Goal: Task Accomplishment & Management: Complete application form

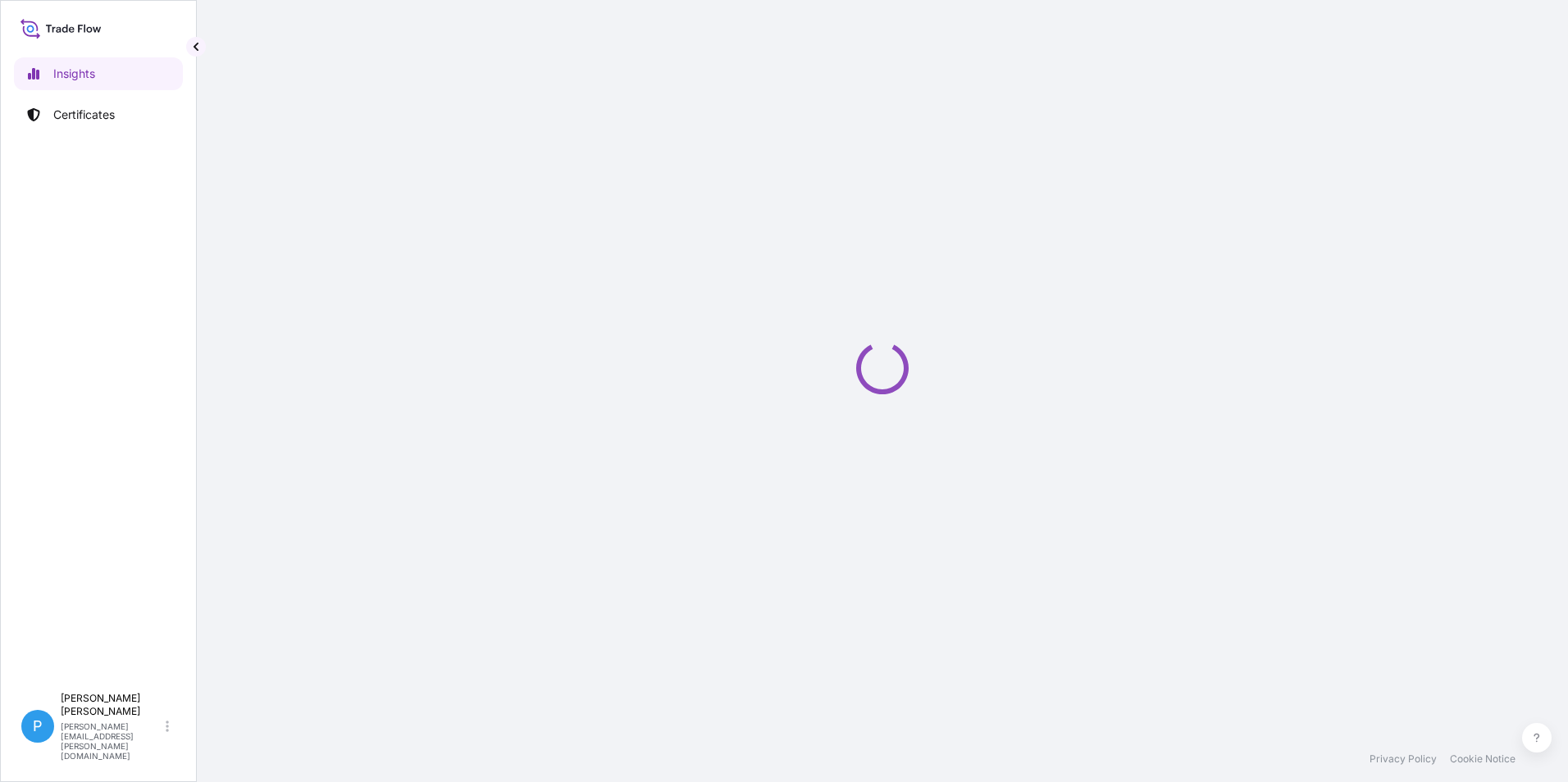
select select "2025"
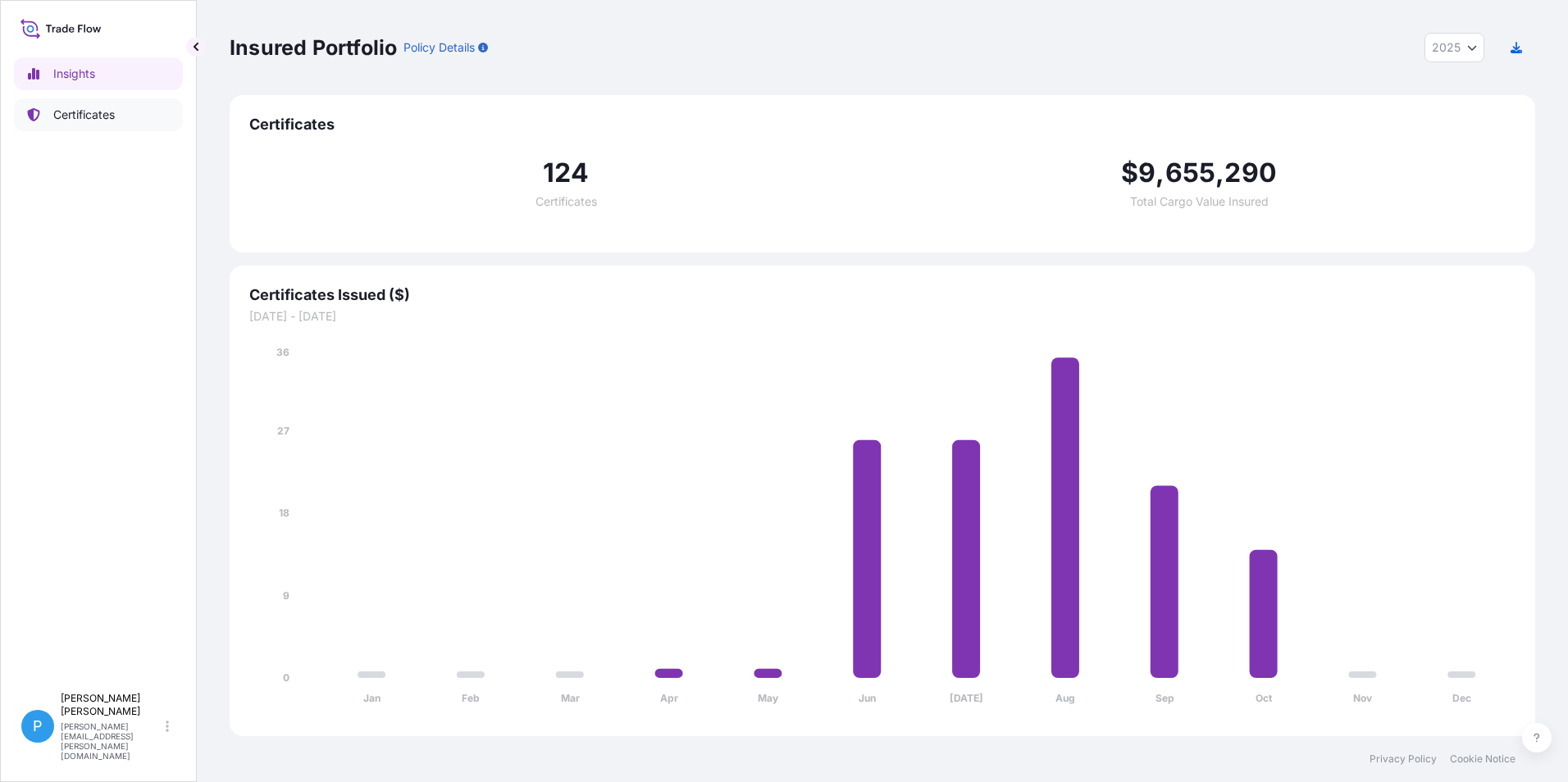
click at [74, 119] on p "Certificates" at bounding box center [84, 114] width 61 height 17
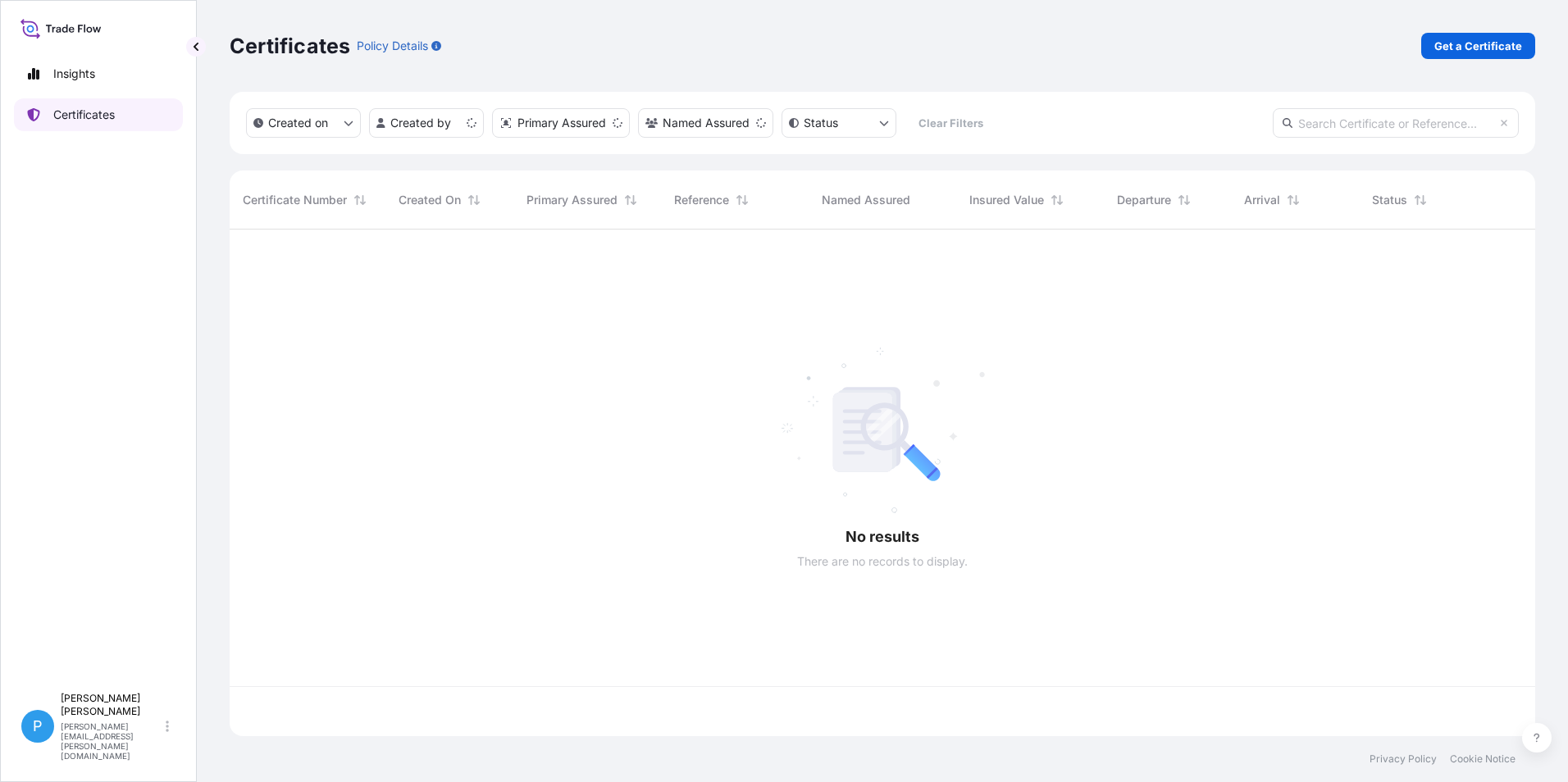
scroll to position [503, 1293]
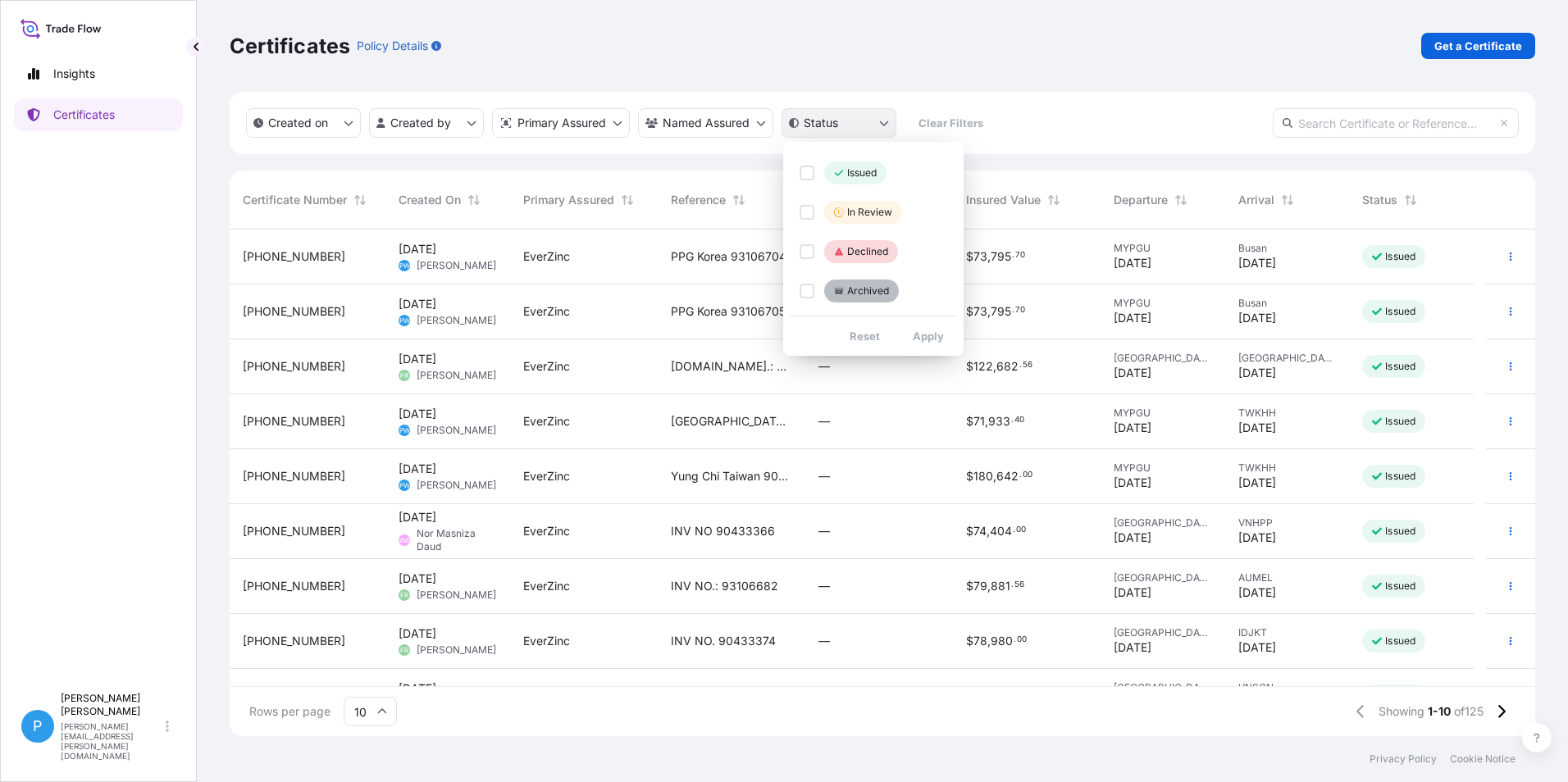
click at [882, 120] on html "Insights Certificates P Perline Wong [EMAIL_ADDRESS][PERSON_NAME][DOMAIN_NAME] …" at bounding box center [784, 391] width 1568 height 782
click at [851, 289] on p "Archived" at bounding box center [868, 291] width 42 height 13
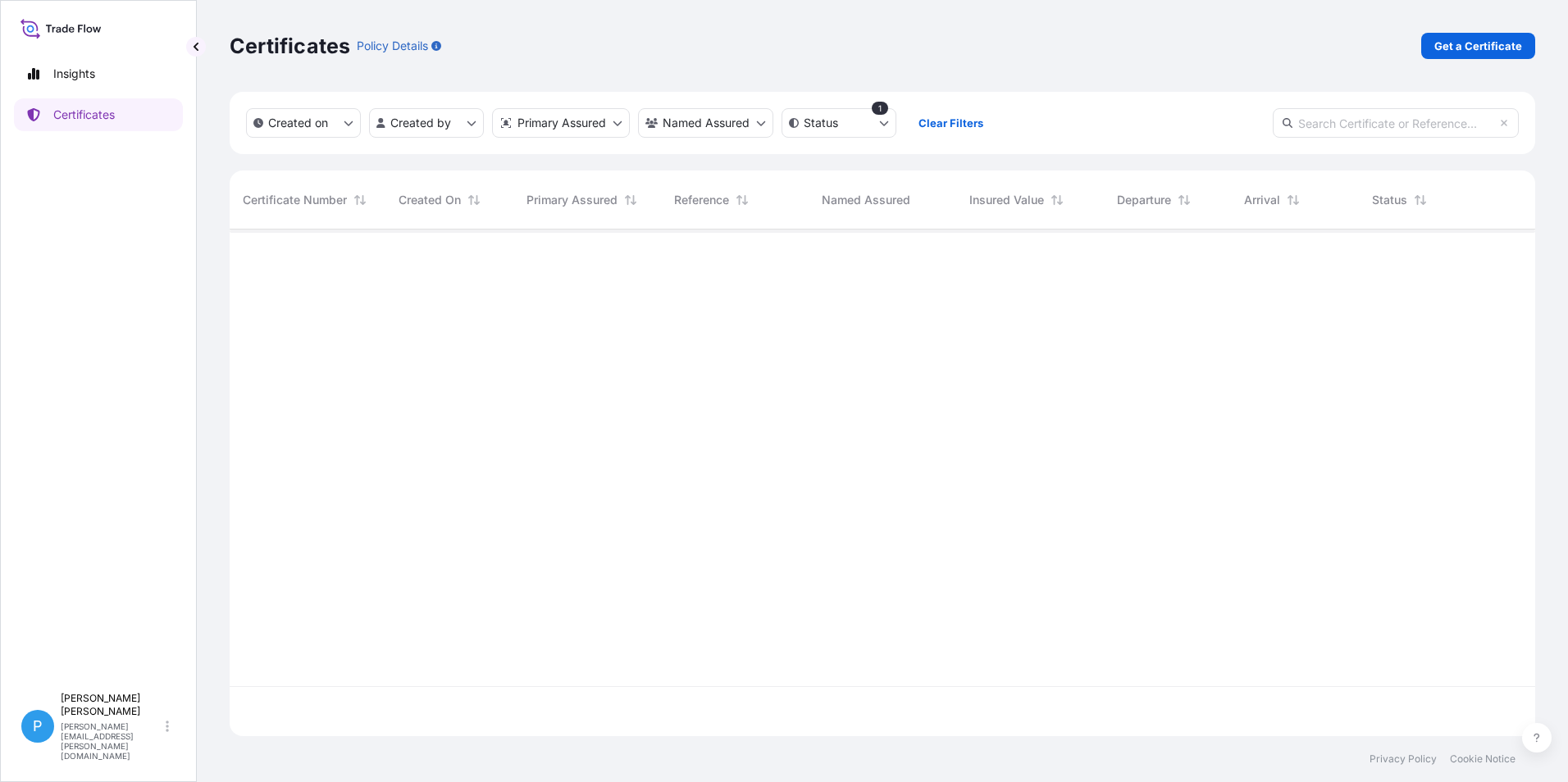
scroll to position [554, 1293]
click at [885, 123] on html "Insights Certificates P Perline Wong [EMAIL_ADDRESS][PERSON_NAME][DOMAIN_NAME] …" at bounding box center [784, 391] width 1568 height 782
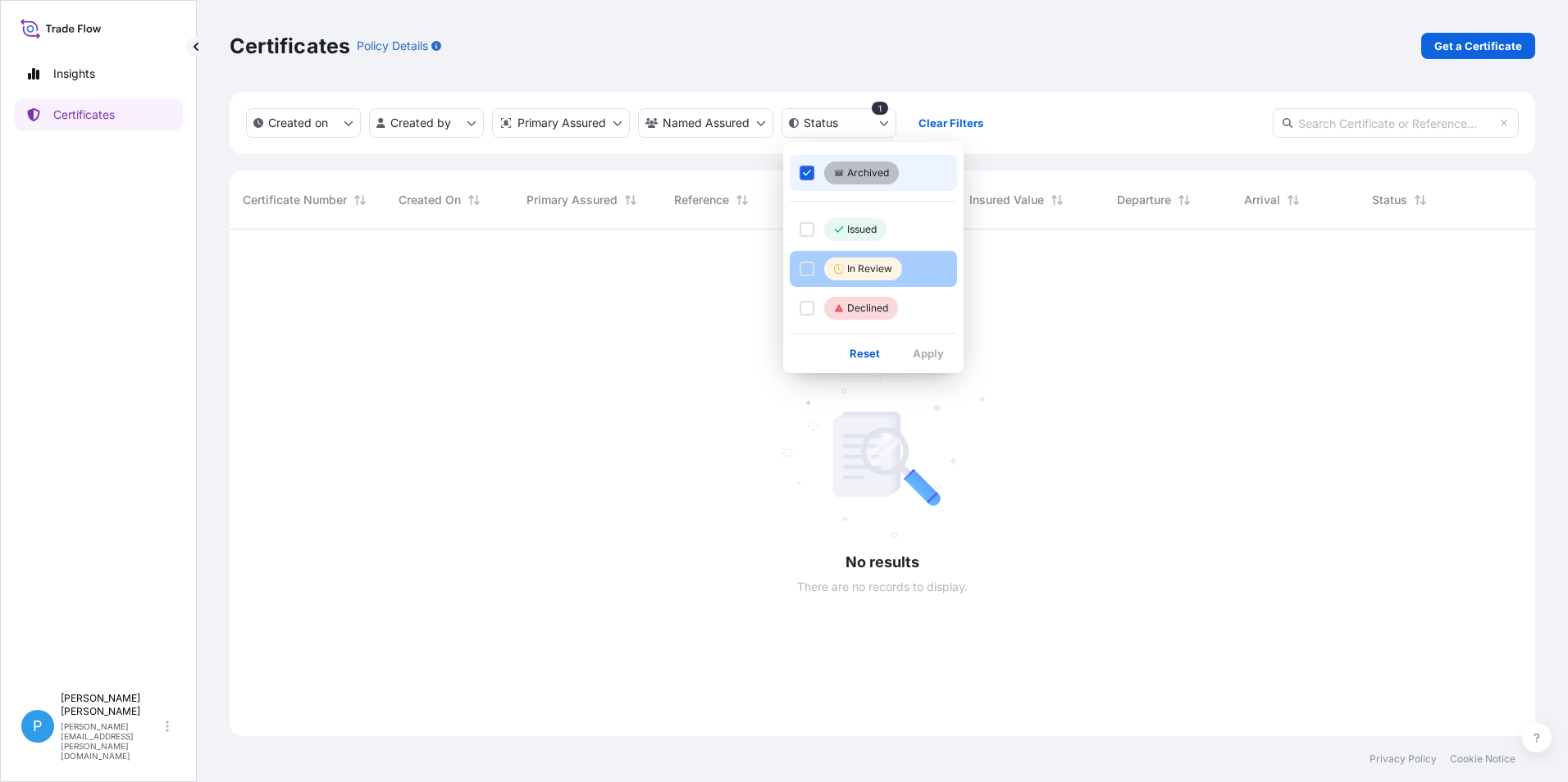
click at [831, 271] on div "In Review" at bounding box center [863, 269] width 78 height 23
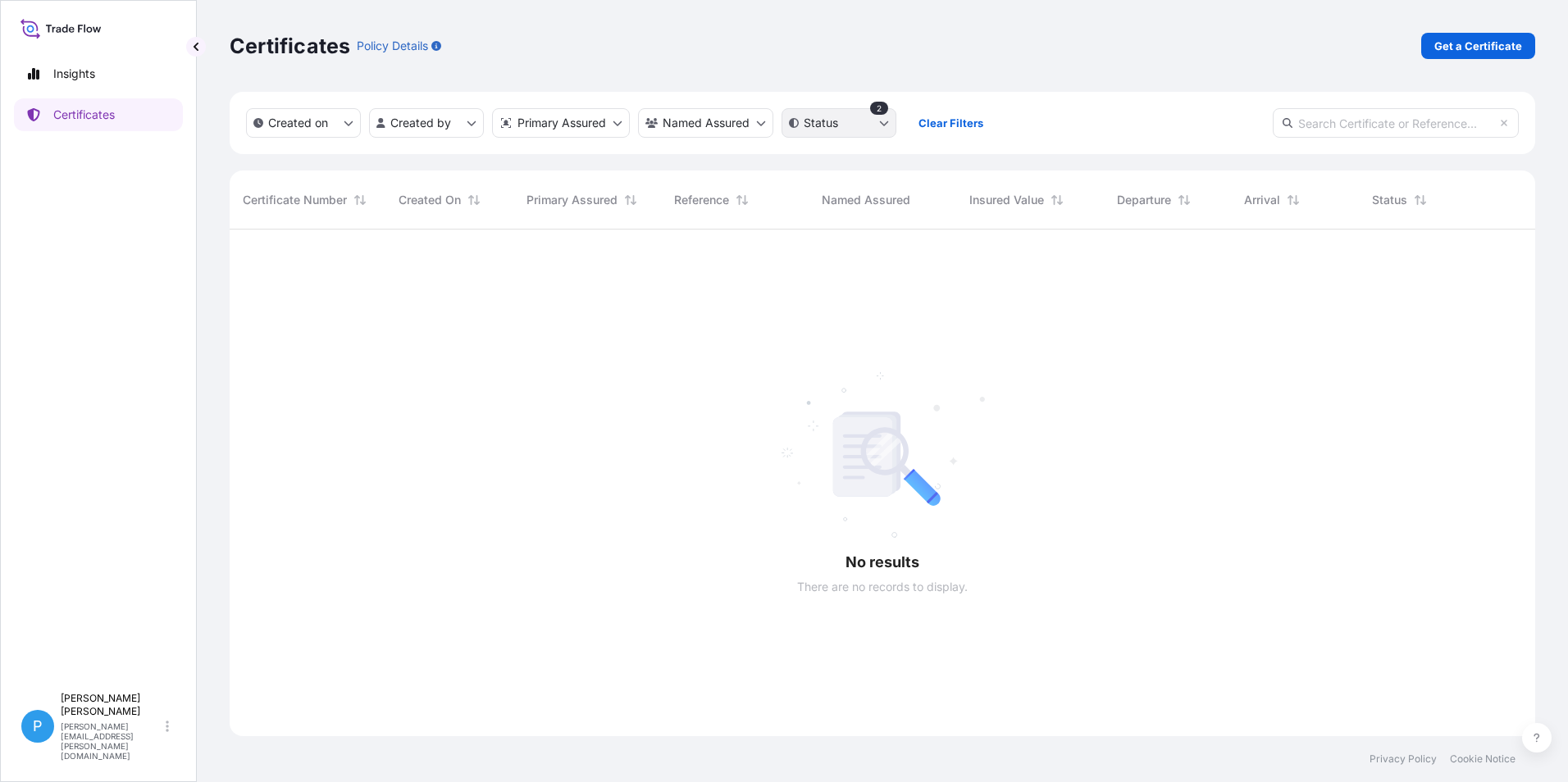
click at [884, 125] on html "Insights Certificates P Perline Wong [EMAIL_ADDRESS][PERSON_NAME][DOMAIN_NAME] …" at bounding box center [784, 391] width 1568 height 782
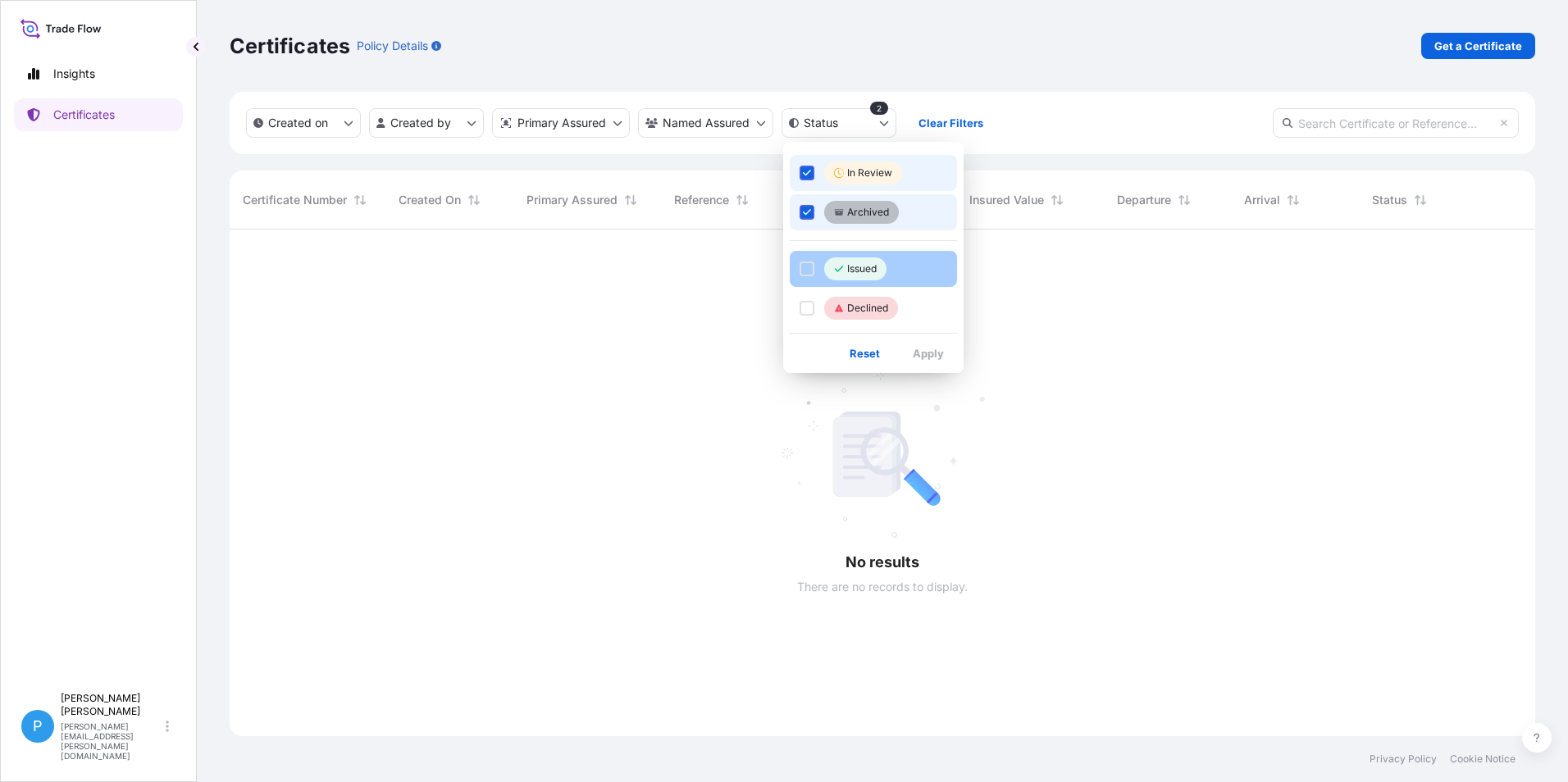
click at [819, 266] on button "Issued" at bounding box center [873, 269] width 167 height 36
click at [809, 212] on icon "Select Option" at bounding box center [807, 212] width 9 height 6
click at [806, 173] on icon "Select Option" at bounding box center [807, 172] width 9 height 10
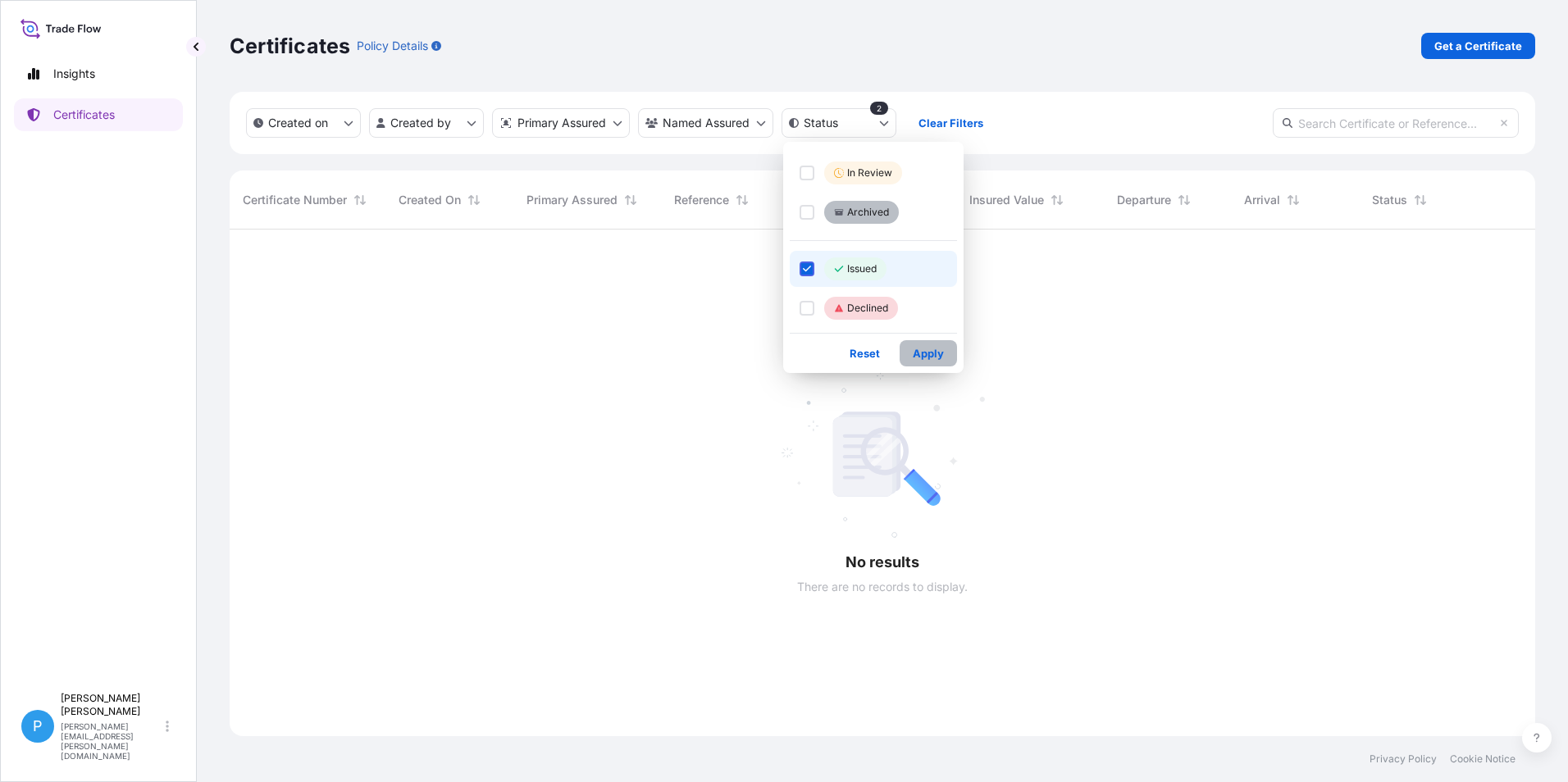
scroll to position [503, 1293]
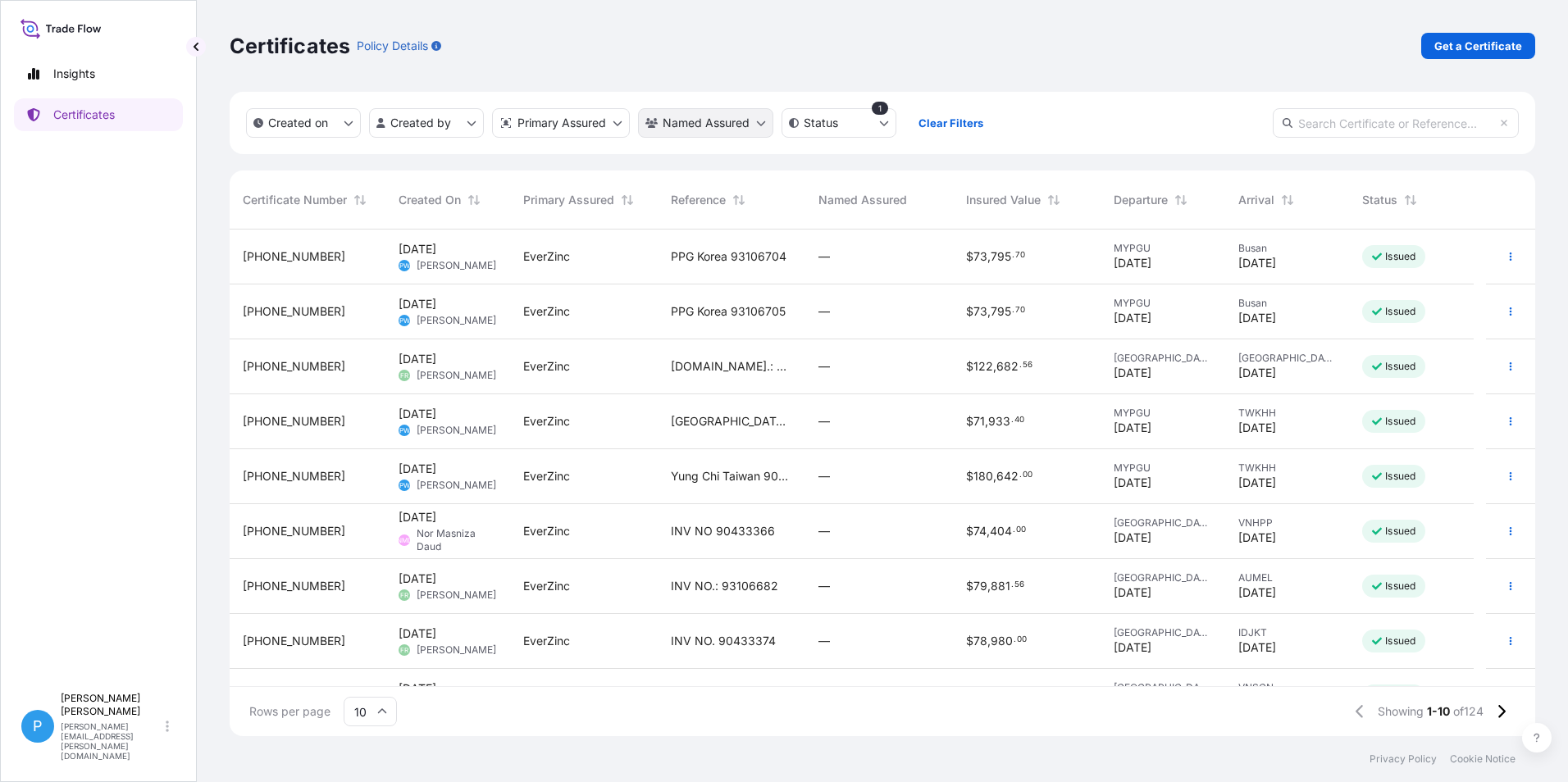
click at [771, 118] on html "Insights Certificates P Perline Wong [EMAIL_ADDRESS][PERSON_NAME][DOMAIN_NAME] …" at bounding box center [784, 391] width 1568 height 782
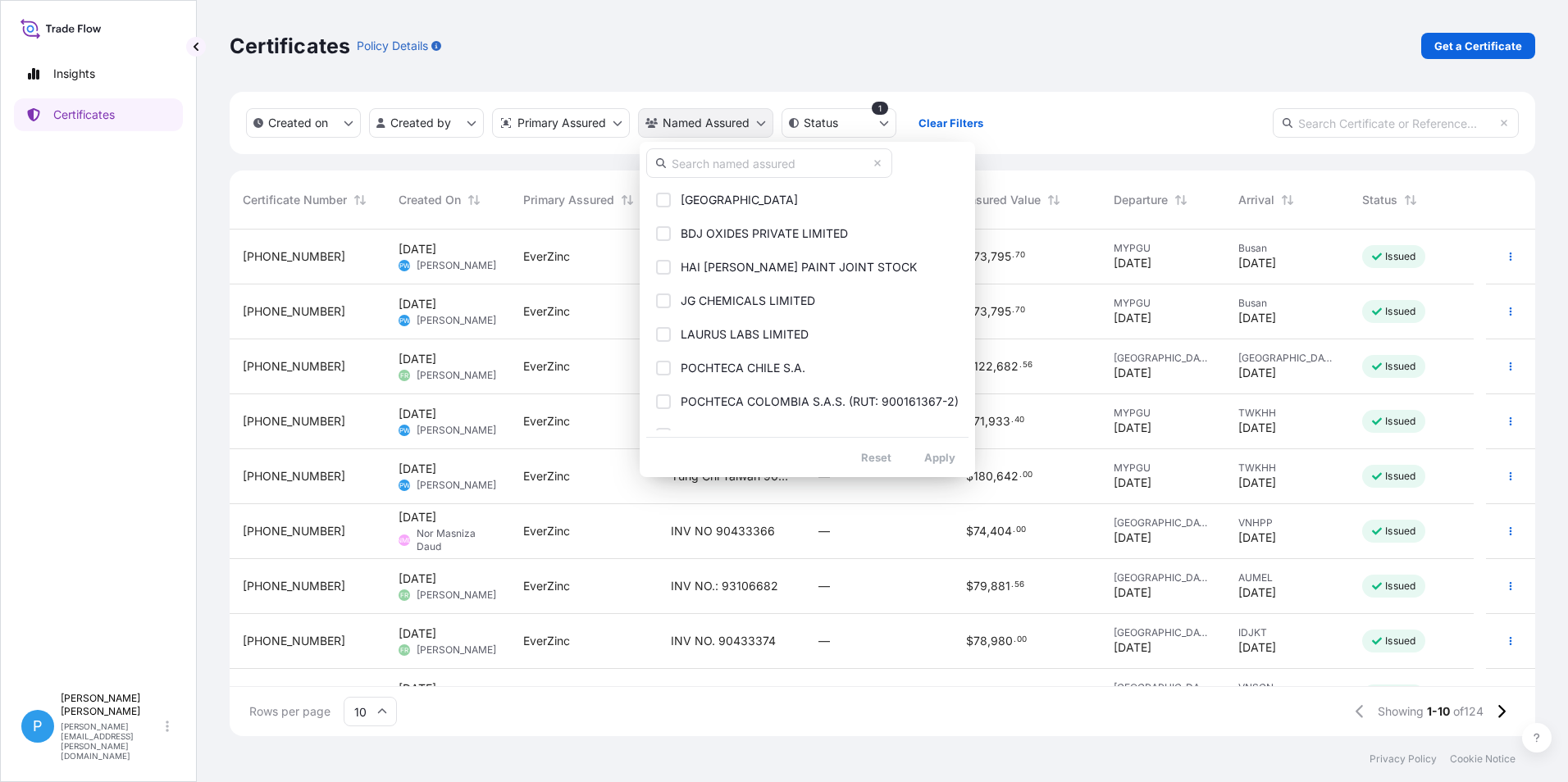
click at [771, 118] on html "Insights Certificates P Perline Wong [EMAIL_ADDRESS][PERSON_NAME][DOMAIN_NAME] …" at bounding box center [784, 391] width 1568 height 782
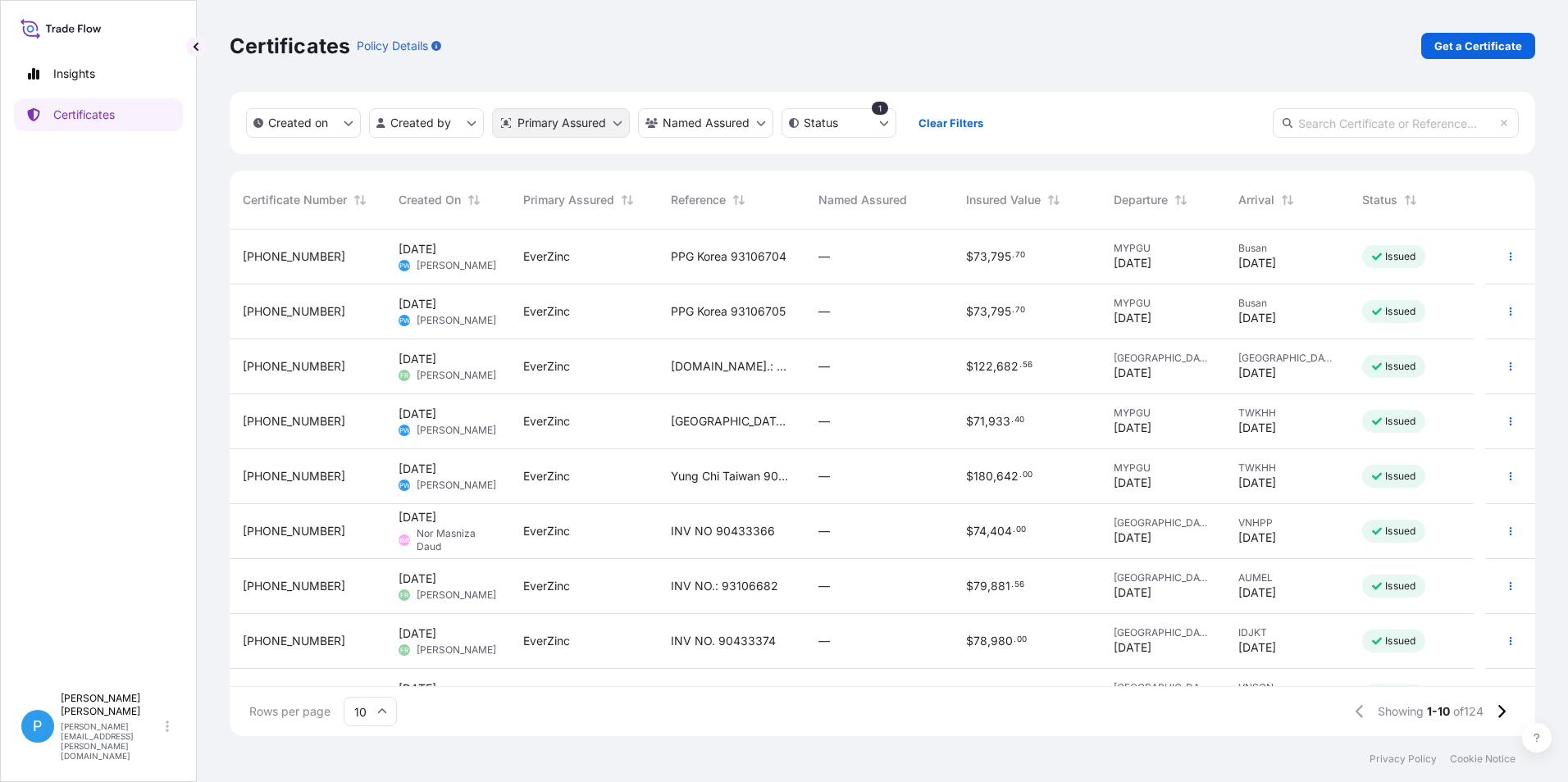
click at [623, 127] on html "Insights Certificates P Perline Wong [EMAIL_ADDRESS][PERSON_NAME][DOMAIN_NAME] …" at bounding box center [784, 391] width 1568 height 782
click at [475, 124] on html "Insights Certificates P Perline Wong [EMAIL_ADDRESS][PERSON_NAME][DOMAIN_NAME] …" at bounding box center [784, 391] width 1568 height 782
click at [350, 118] on html "Insights Certificates P Perline Wong [EMAIL_ADDRESS][PERSON_NAME][DOMAIN_NAME] …" at bounding box center [784, 391] width 1568 height 782
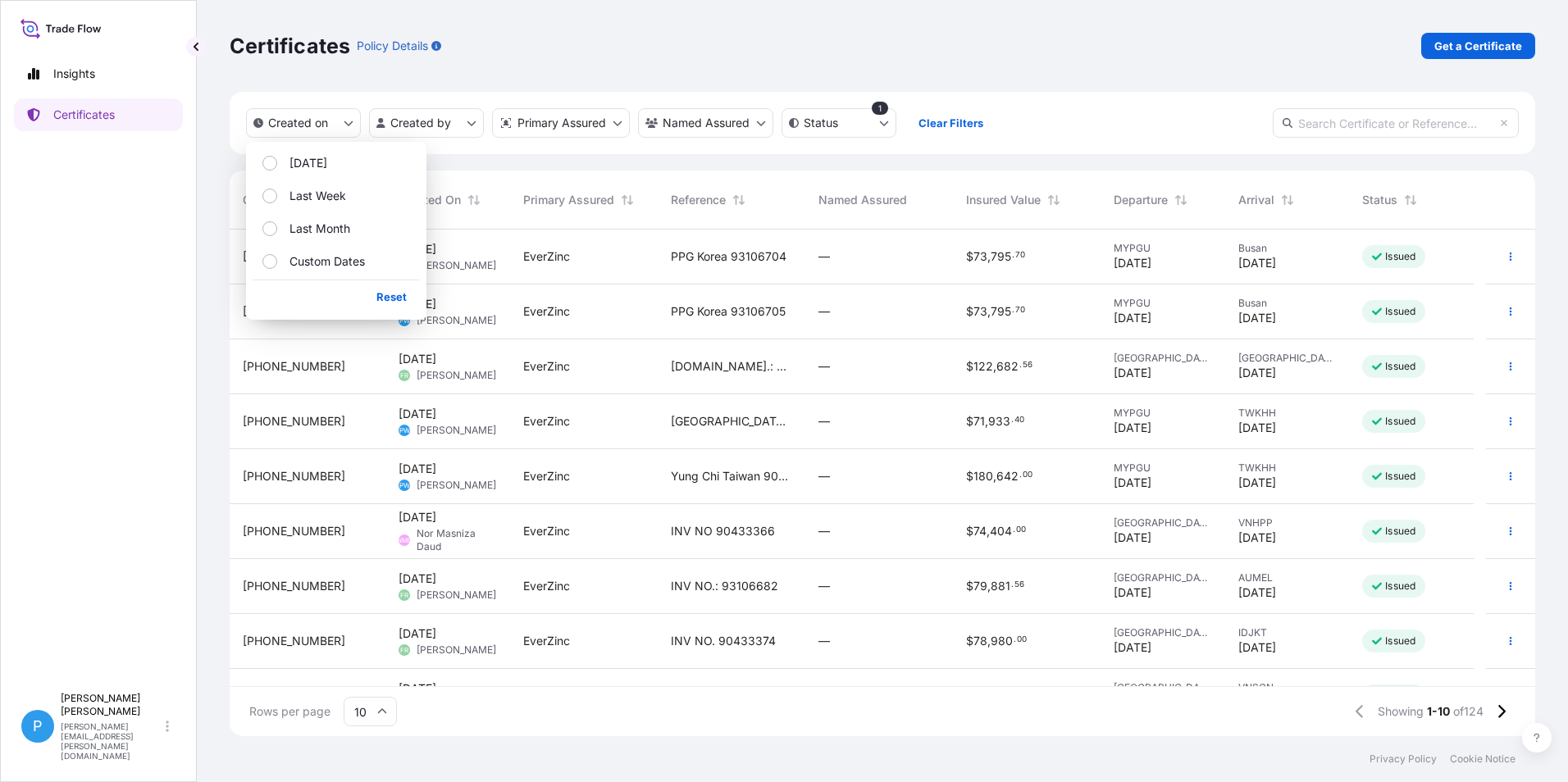
click at [350, 118] on icon "createdOn Filter options" at bounding box center [348, 122] width 10 height 10
click at [277, 163] on label "[DATE]" at bounding box center [301, 163] width 50 height 17
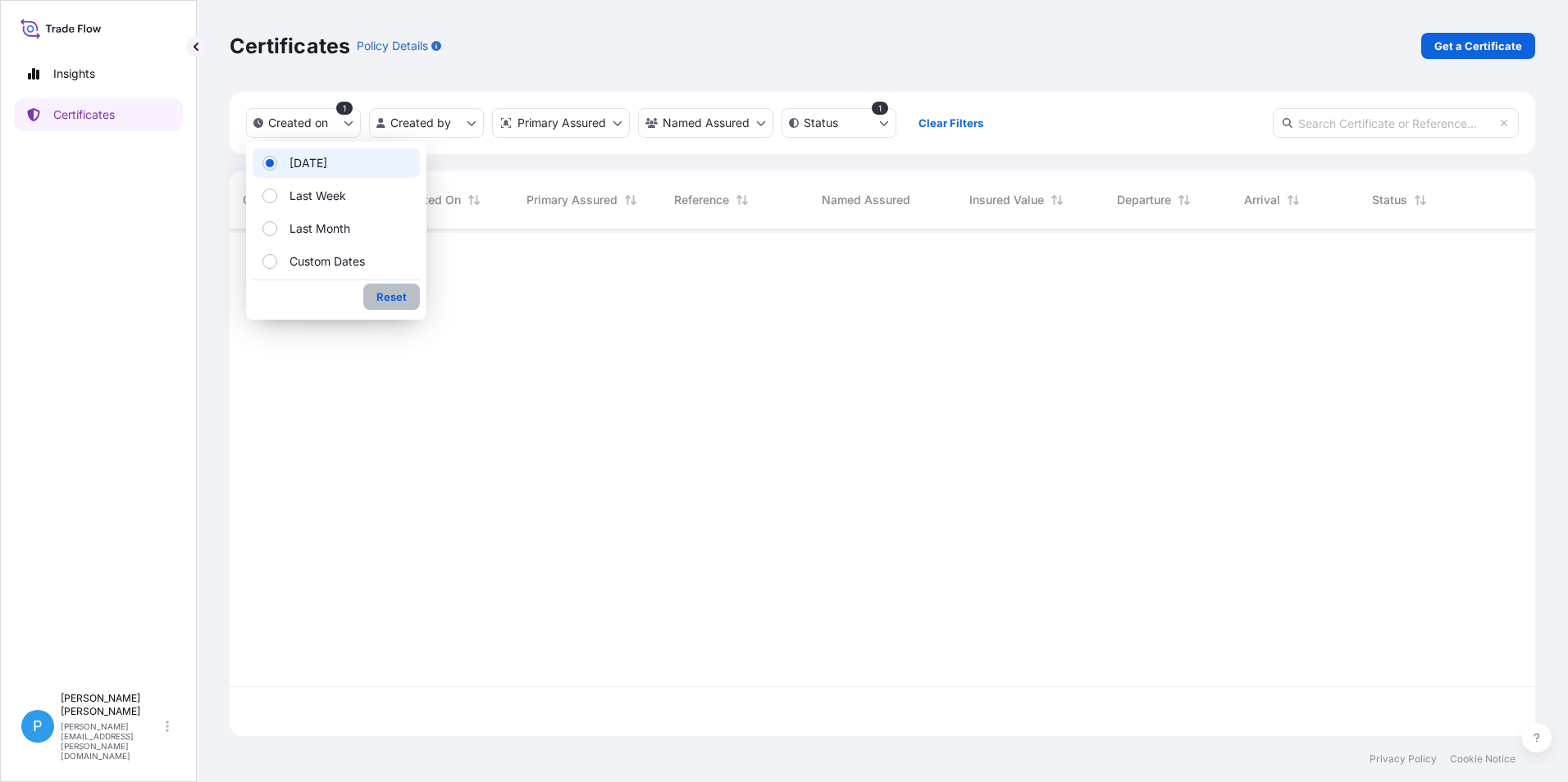
click at [377, 301] on p "Reset" at bounding box center [391, 297] width 31 height 17
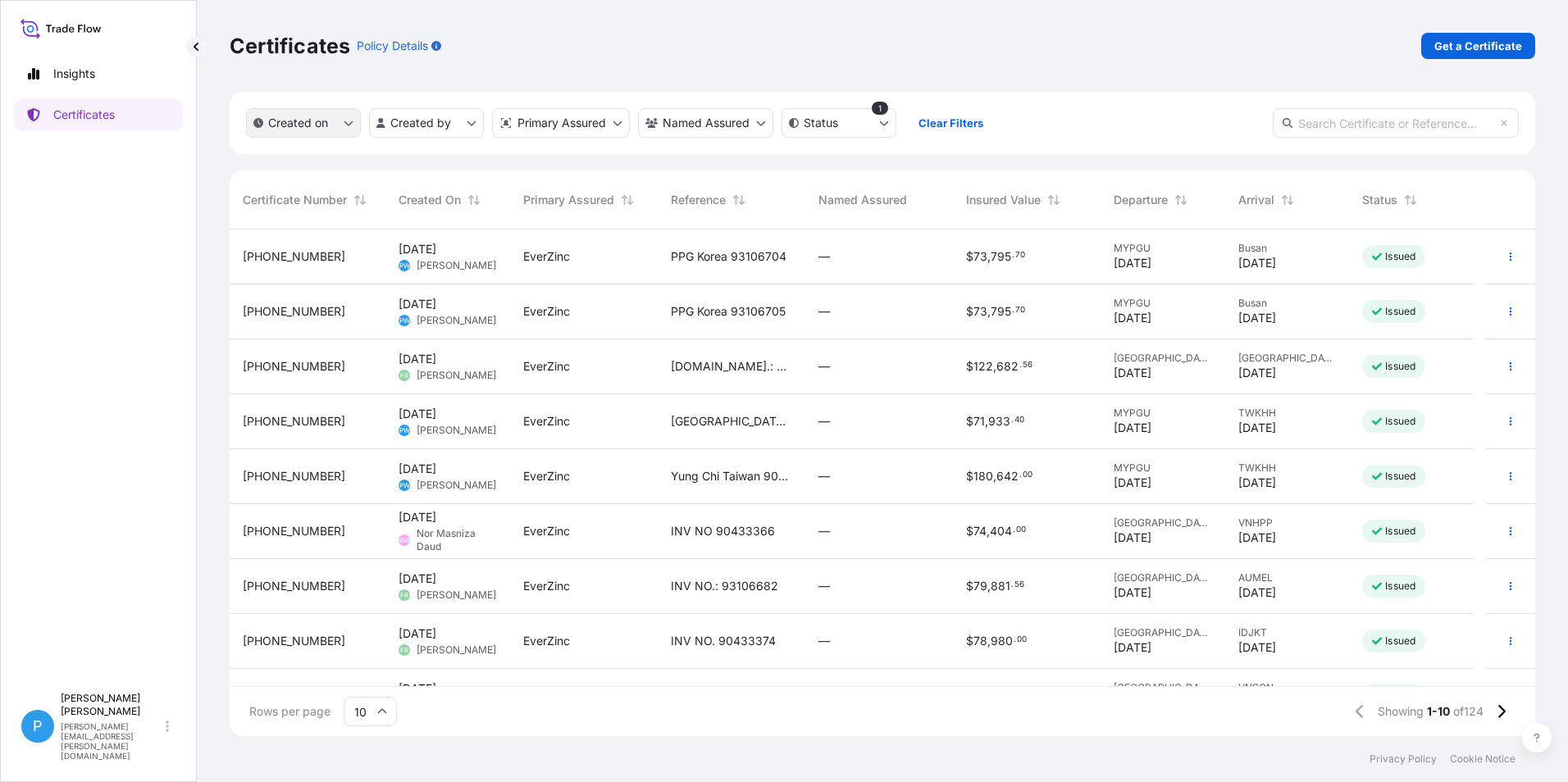
click at [345, 121] on icon "createdOn Filter options" at bounding box center [349, 124] width 9 height 5
click at [1463, 47] on p "Get a Certificate" at bounding box center [1478, 46] width 88 height 17
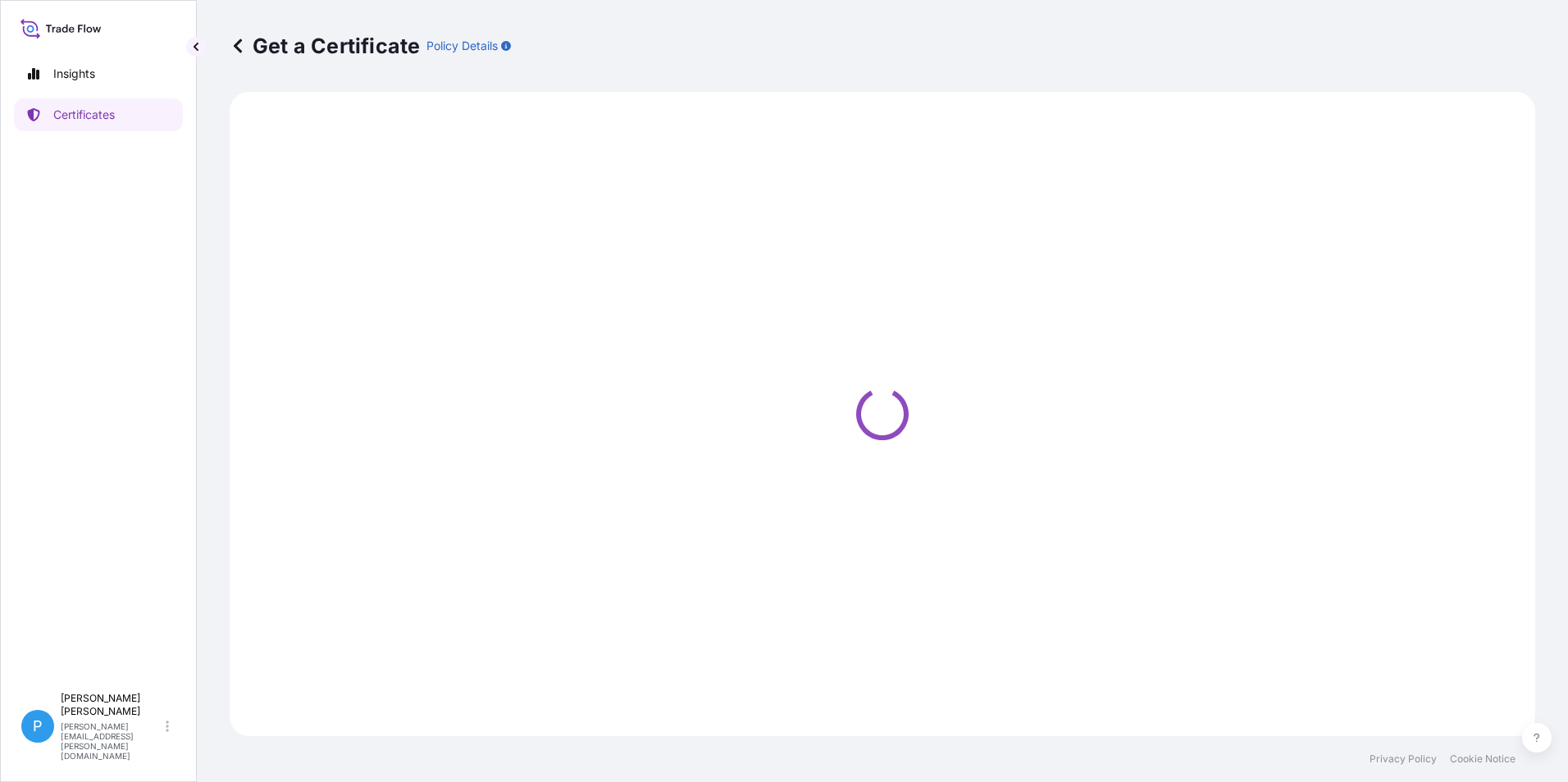
select select "Barge"
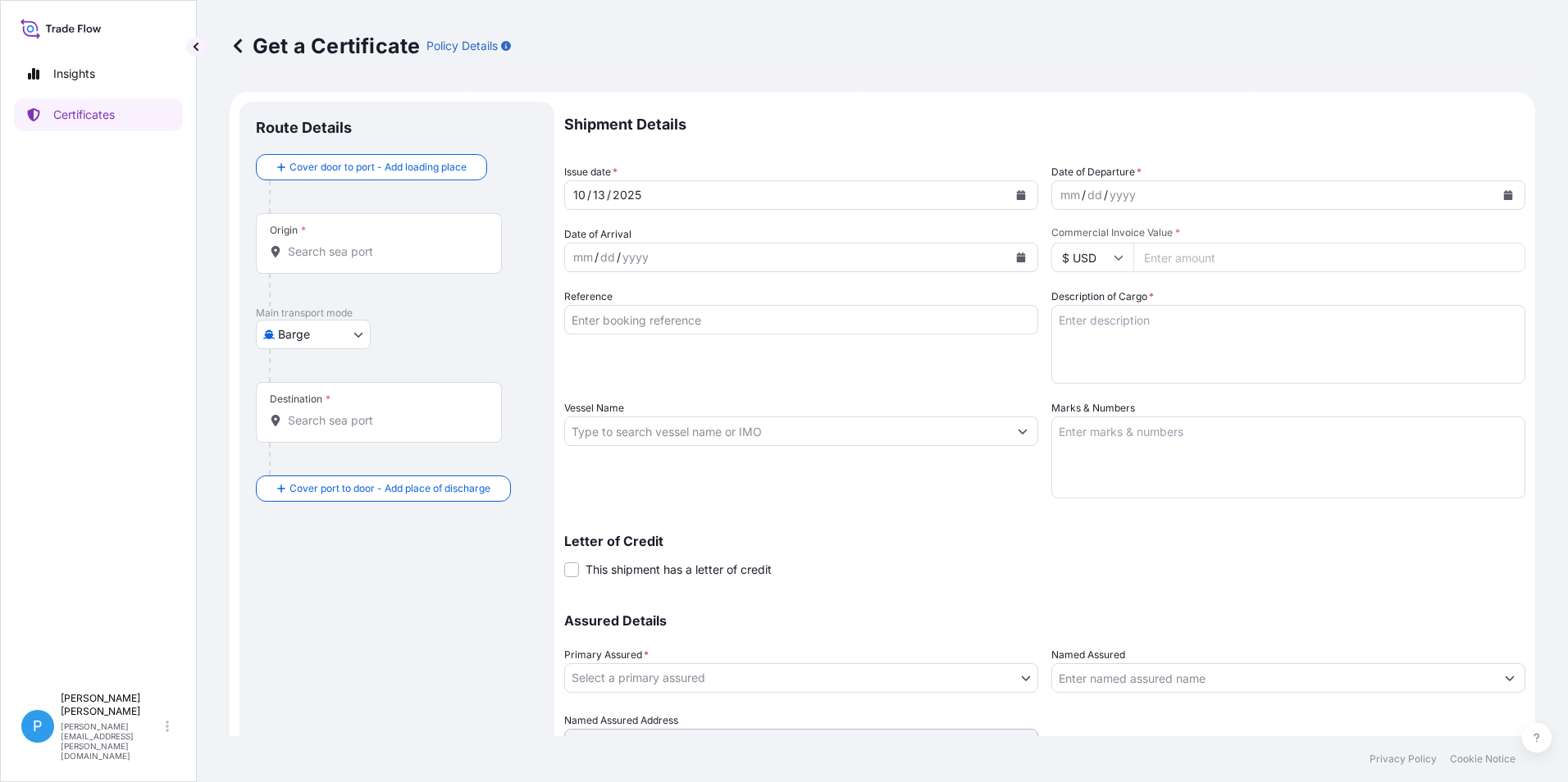
click at [353, 338] on body "Insights Certificates P Perline Wong [EMAIL_ADDRESS][PERSON_NAME][DOMAIN_NAME] …" at bounding box center [784, 391] width 1568 height 782
click at [301, 499] on span "Ocean Vessel" at bounding box center [323, 495] width 73 height 17
click at [329, 246] on div "Origin *" at bounding box center [379, 250] width 246 height 61
click at [329, 250] on input "Origin *" at bounding box center [385, 258] width 193 height 17
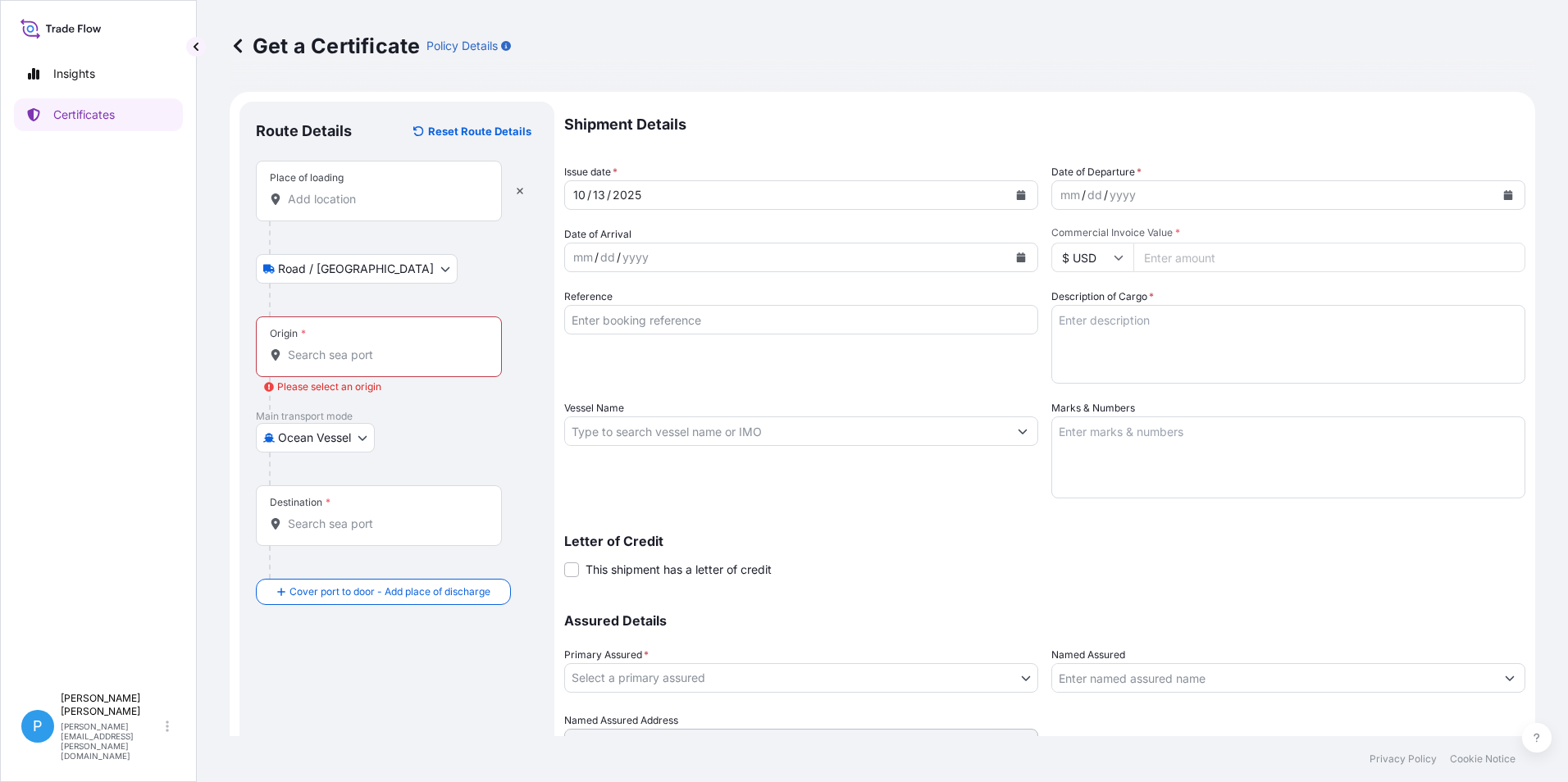
click at [345, 209] on div "Place of loading" at bounding box center [379, 191] width 246 height 61
click at [345, 207] on input "Place of loading" at bounding box center [385, 199] width 193 height 17
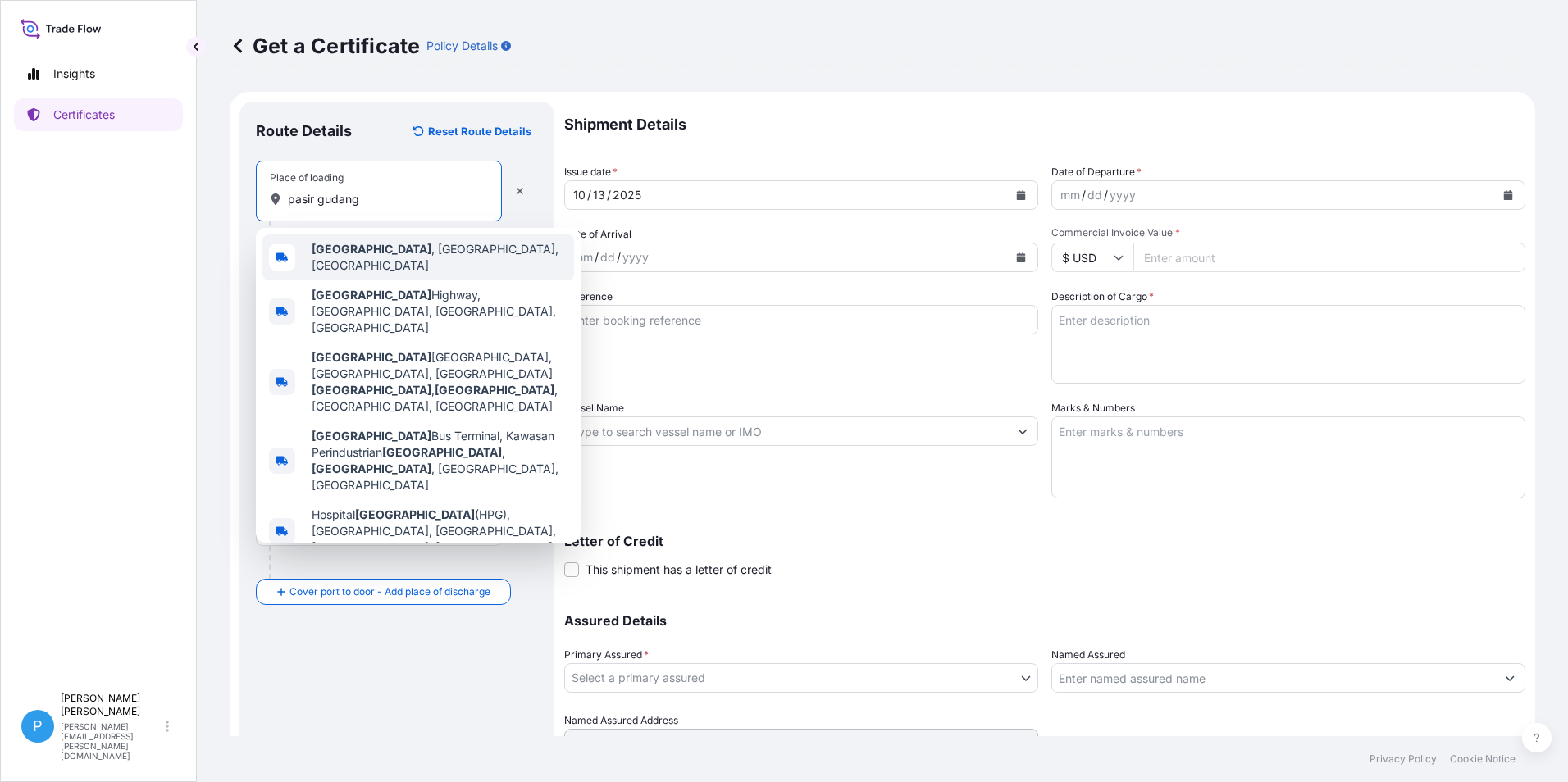
click at [358, 255] on b "[GEOGRAPHIC_DATA]" at bounding box center [372, 249] width 119 height 14
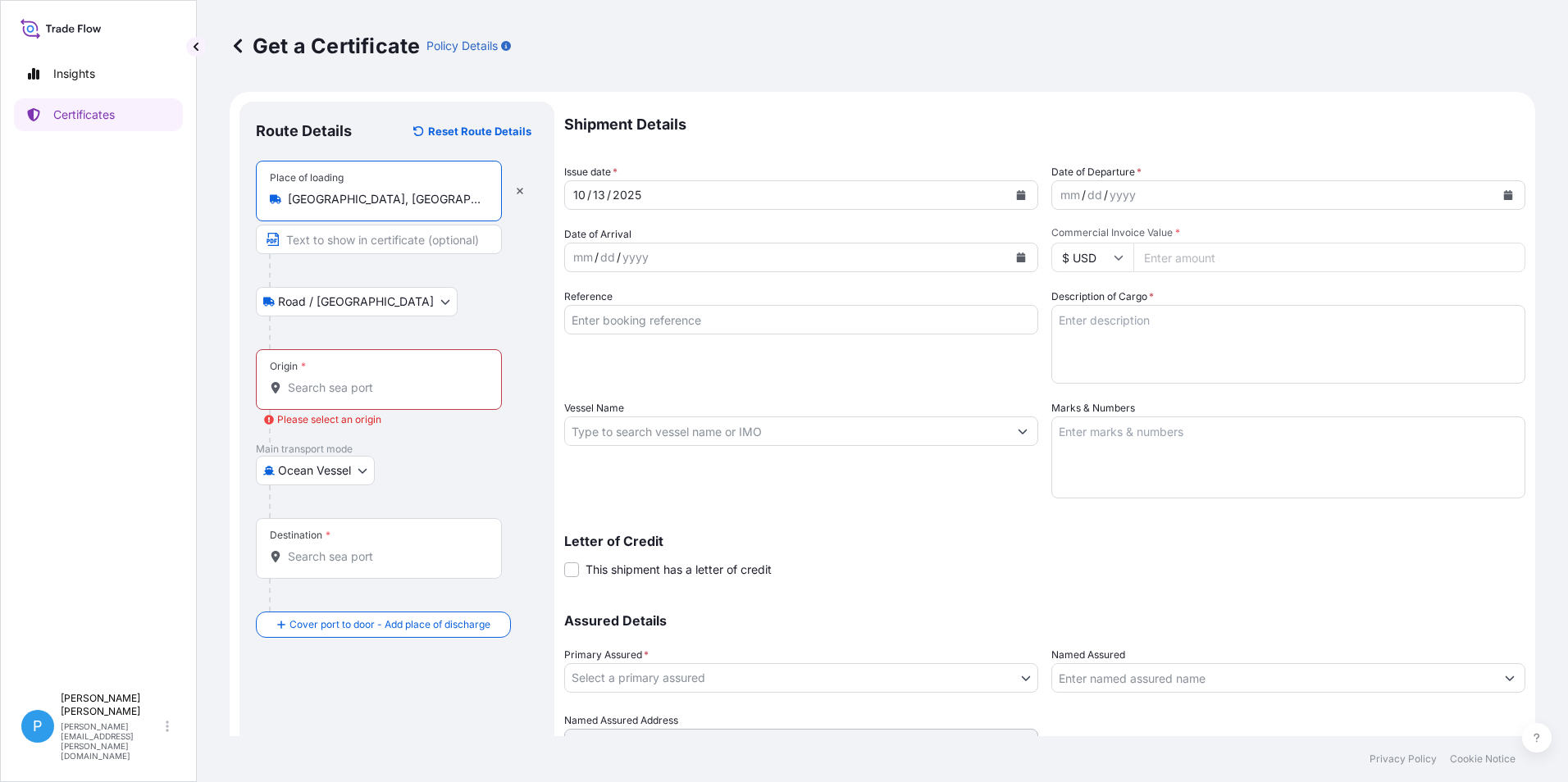
type input "[GEOGRAPHIC_DATA], [GEOGRAPHIC_DATA], [GEOGRAPHIC_DATA]"
click at [312, 387] on input "Origin * Please select an origin" at bounding box center [385, 387] width 193 height 17
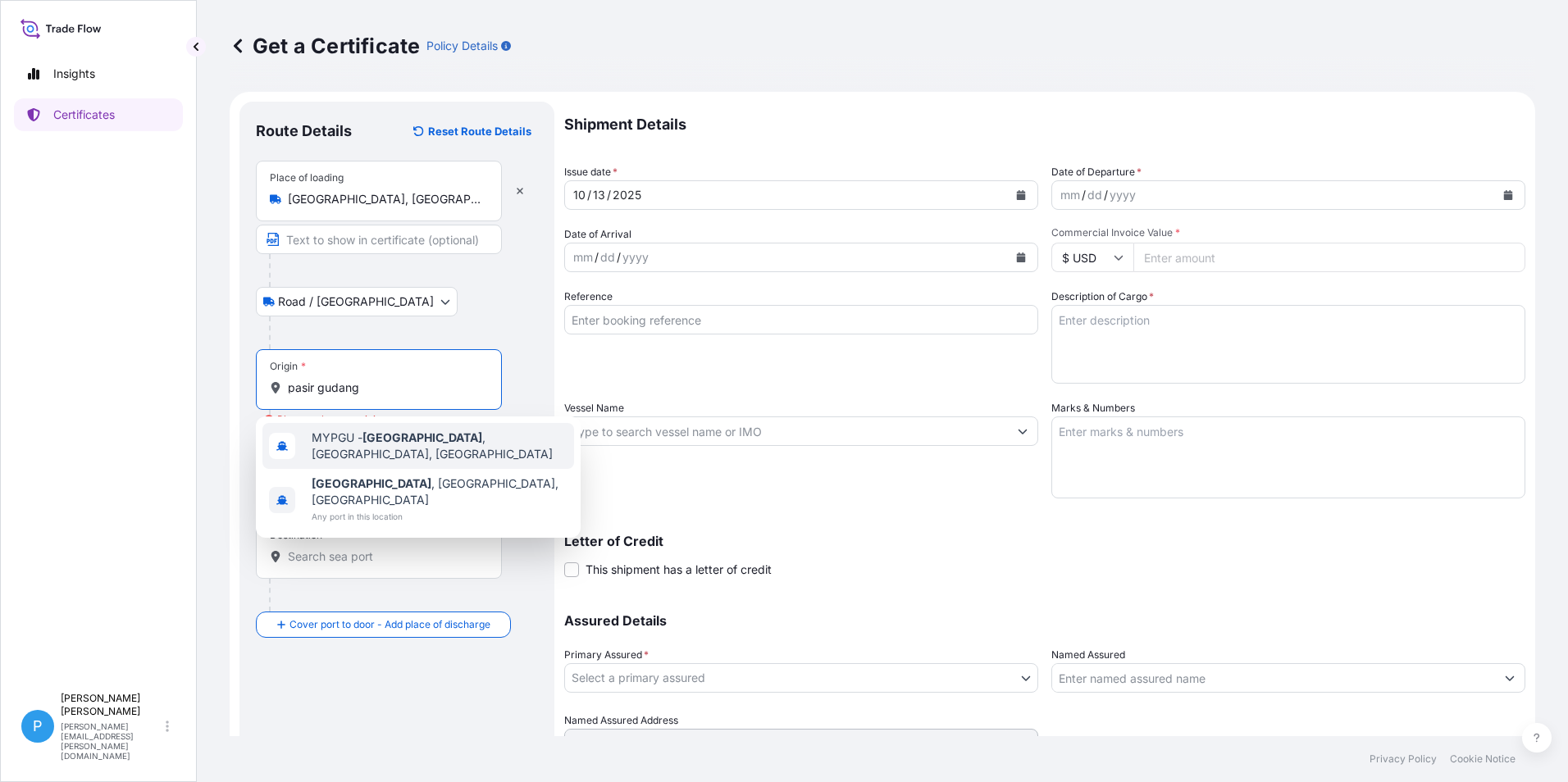
click at [358, 438] on span "MYPGU - [GEOGRAPHIC_DATA] , [GEOGRAPHIC_DATA], [GEOGRAPHIC_DATA]" at bounding box center [439, 445] width 256 height 33
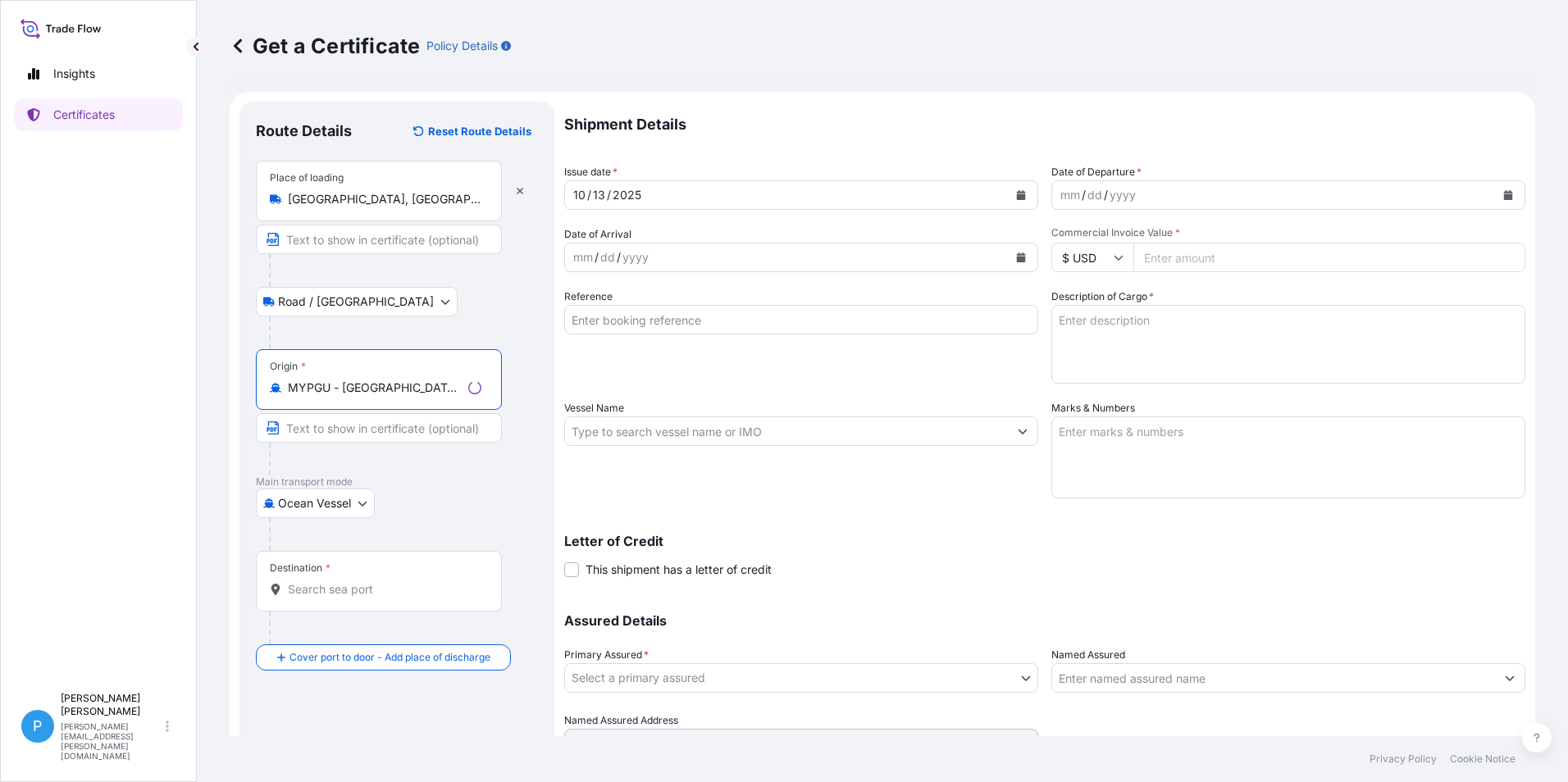
type input "MYPGU - [GEOGRAPHIC_DATA], [GEOGRAPHIC_DATA], [GEOGRAPHIC_DATA]"
click at [308, 597] on input "Destination *" at bounding box center [385, 590] width 193 height 17
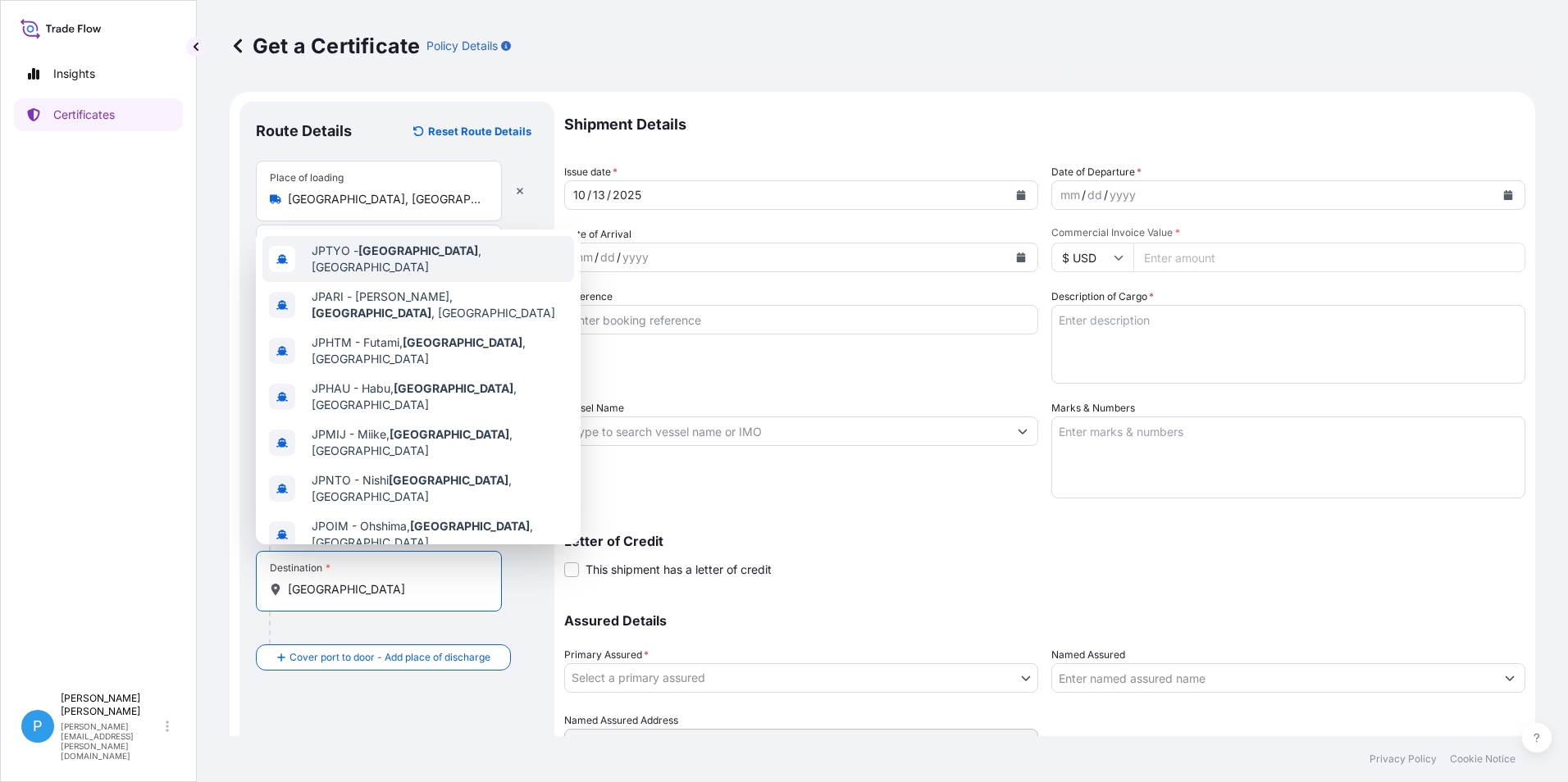
click at [399, 250] on span "JPTYO - [GEOGRAPHIC_DATA] , [GEOGRAPHIC_DATA]" at bounding box center [439, 258] width 256 height 33
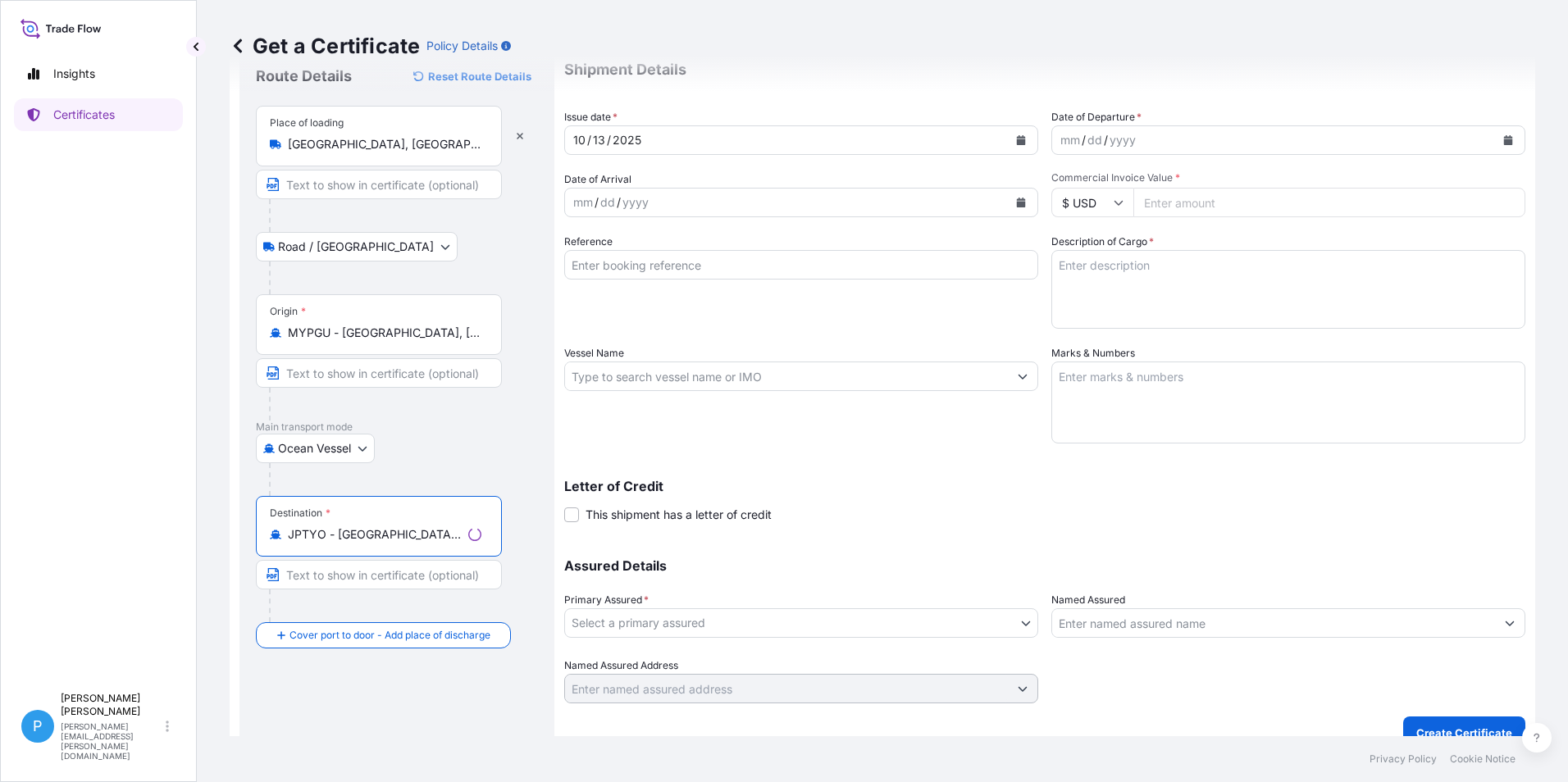
scroll to position [78, 0]
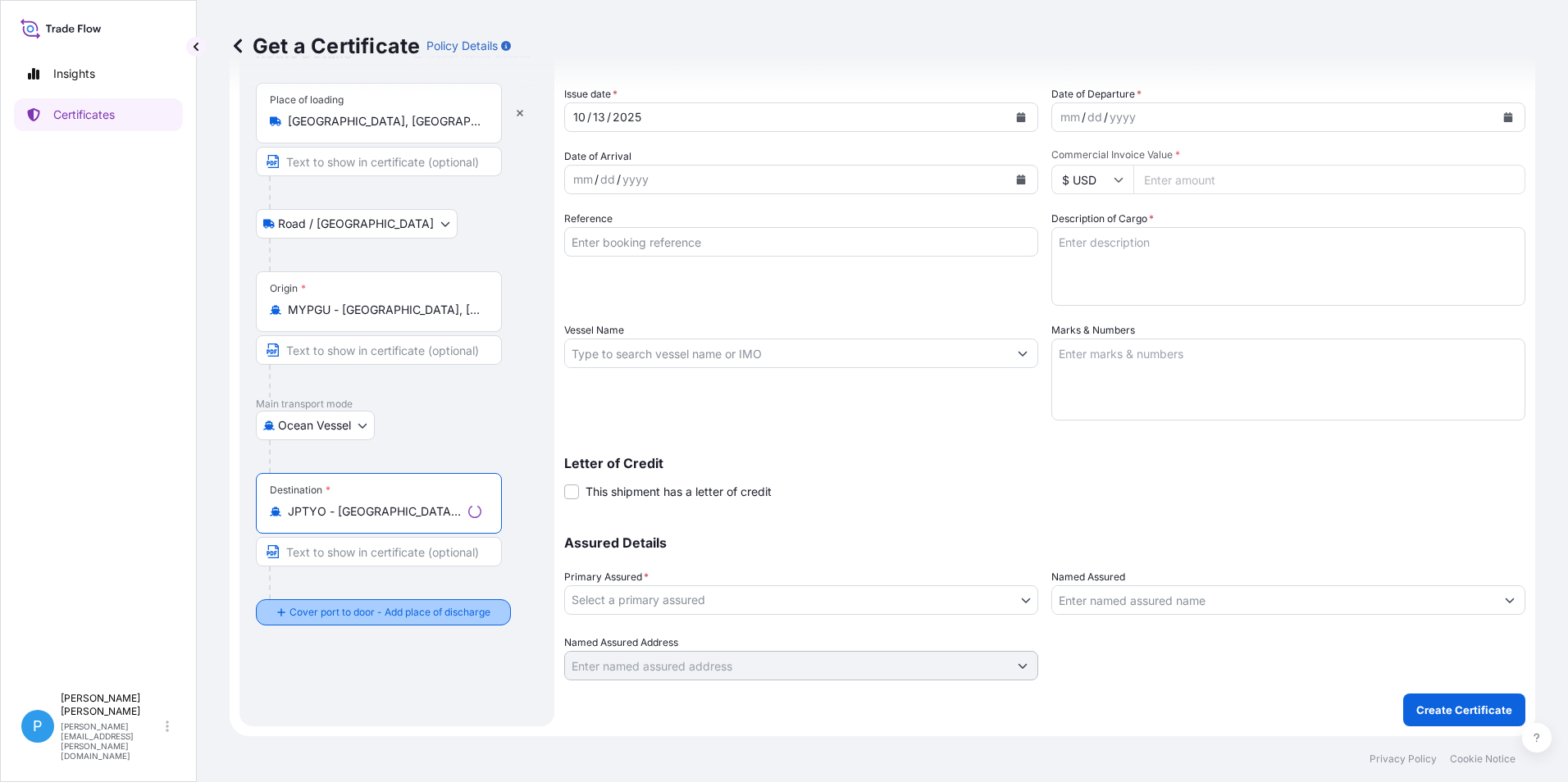
type input "JPTYO - [GEOGRAPHIC_DATA], [GEOGRAPHIC_DATA]"
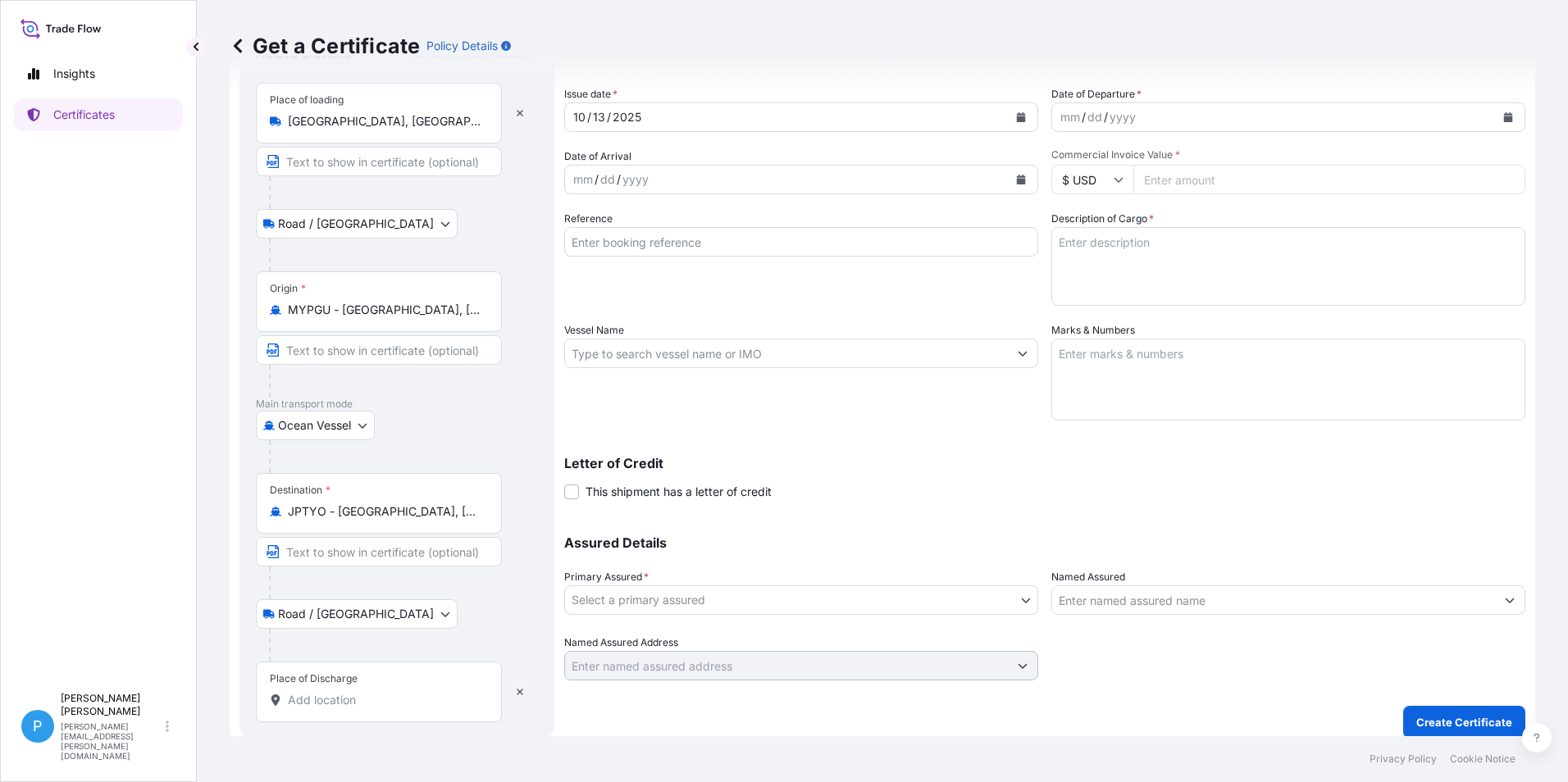
click at [296, 701] on input "Place of Discharge" at bounding box center [385, 700] width 193 height 17
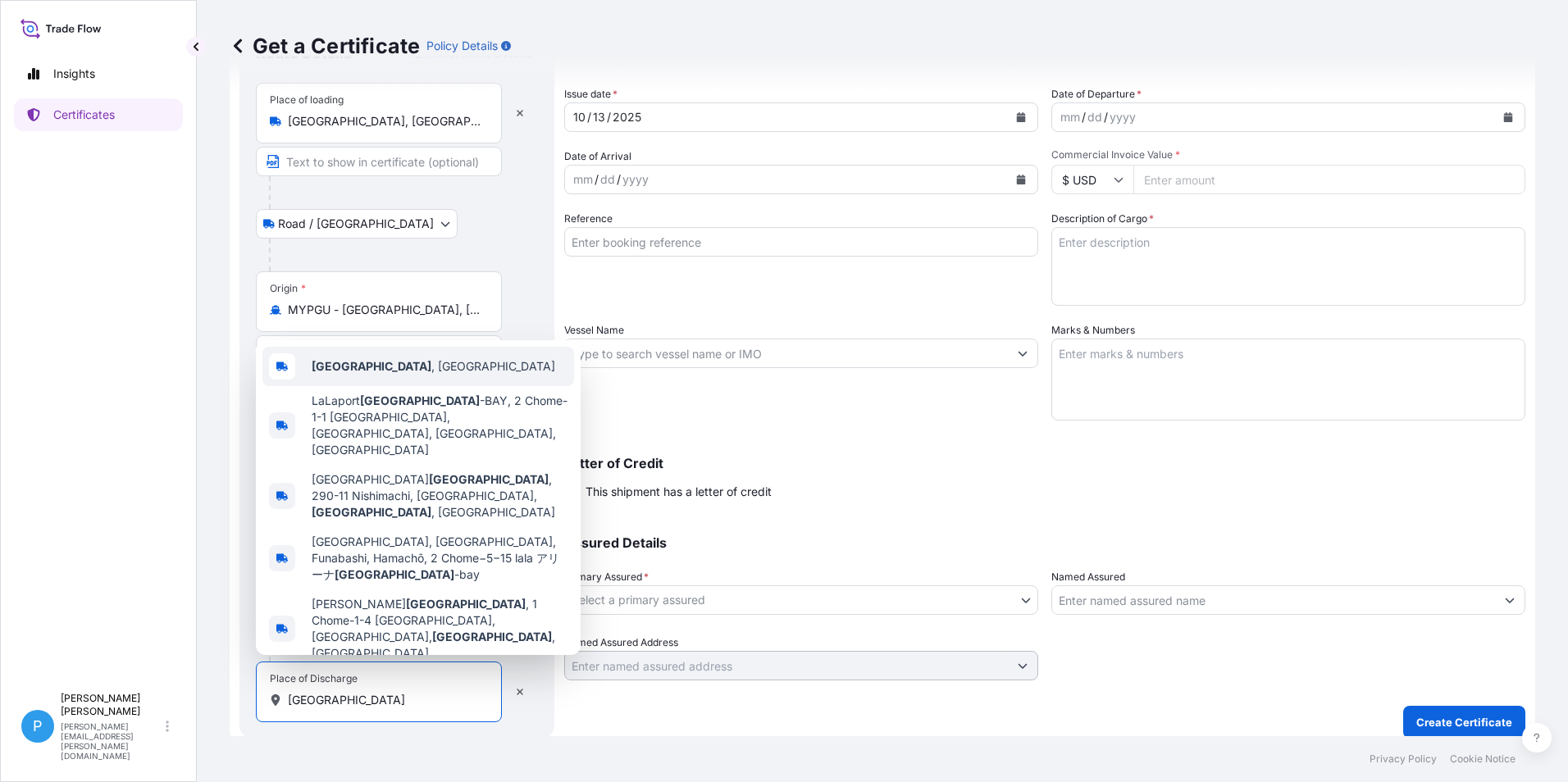
click at [342, 387] on div "[GEOGRAPHIC_DATA] , [GEOGRAPHIC_DATA]" at bounding box center [418, 366] width 312 height 40
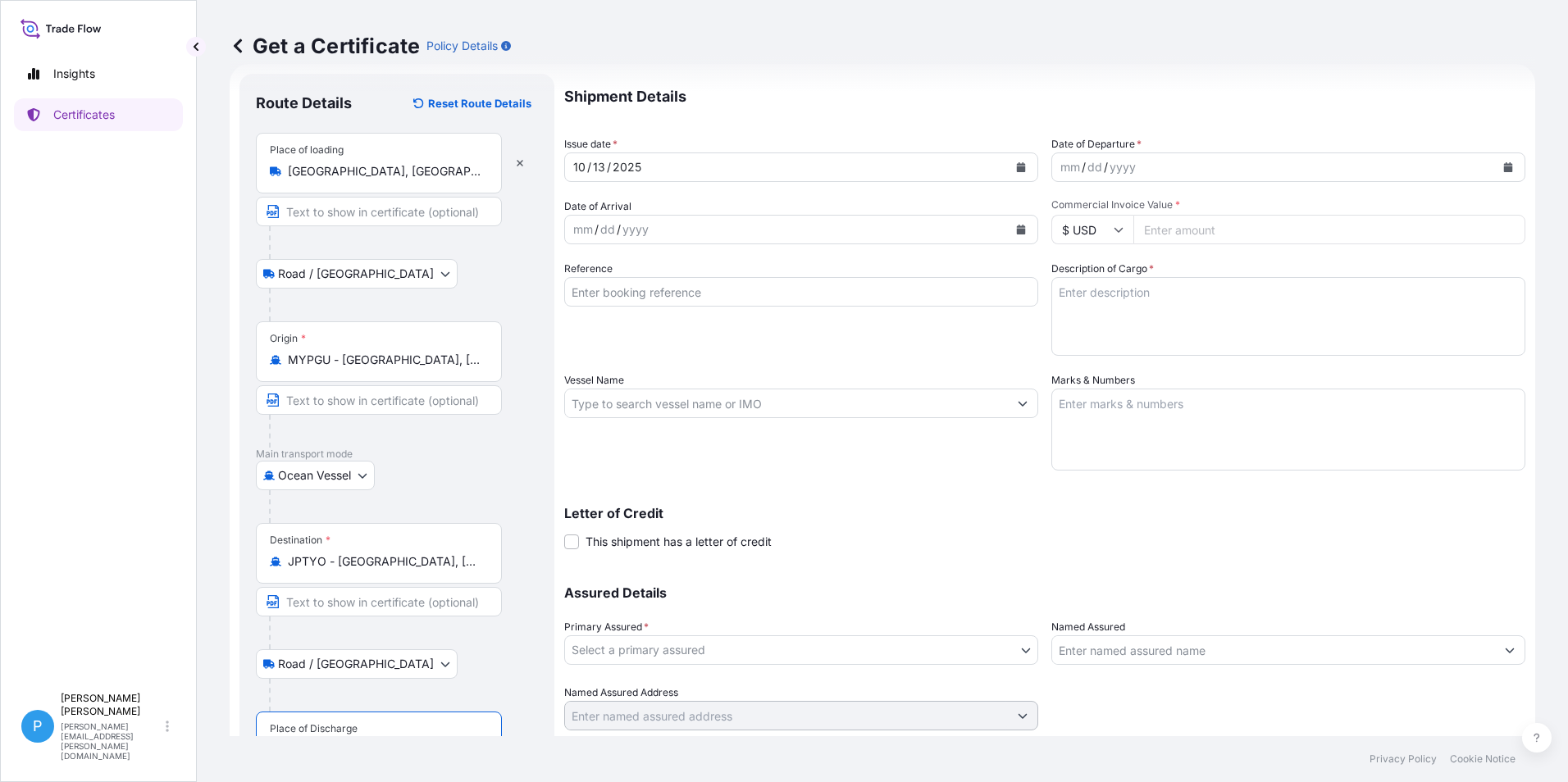
scroll to position [0, 0]
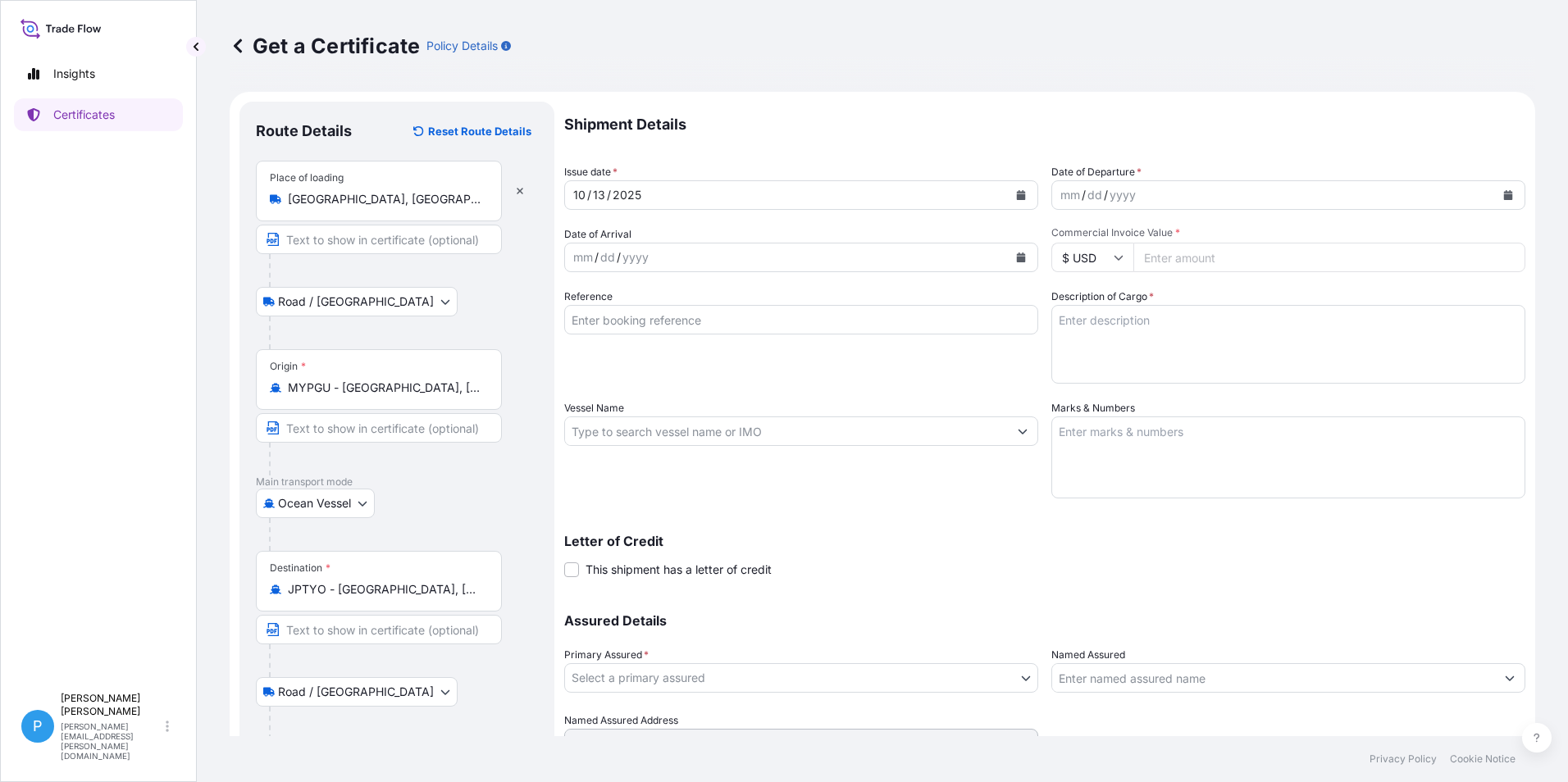
type input "[GEOGRAPHIC_DATA], [GEOGRAPHIC_DATA]"
click at [1019, 256] on icon "Calendar" at bounding box center [1020, 257] width 10 height 10
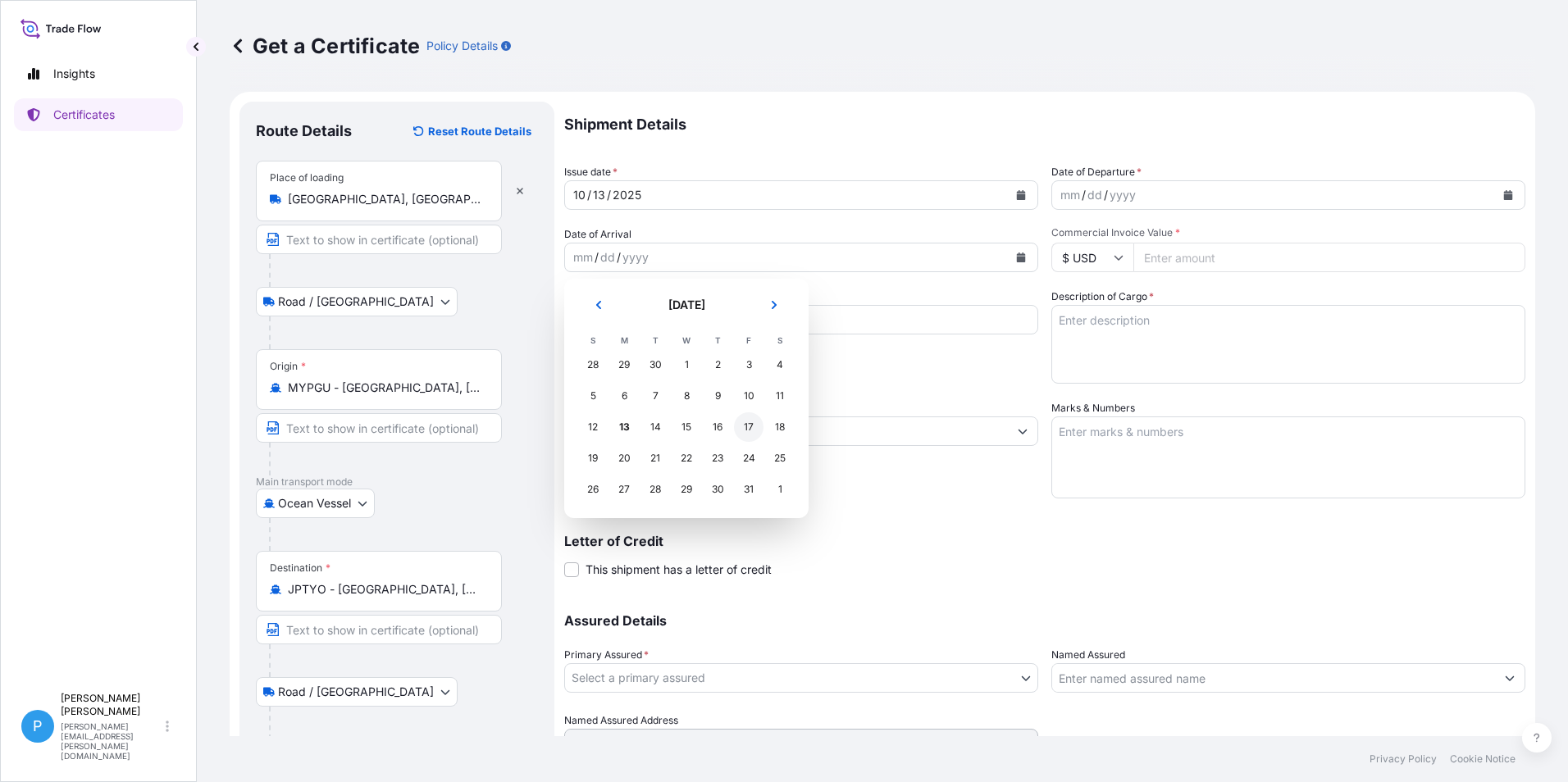
click at [744, 427] on div "17" at bounding box center [748, 427] width 30 height 30
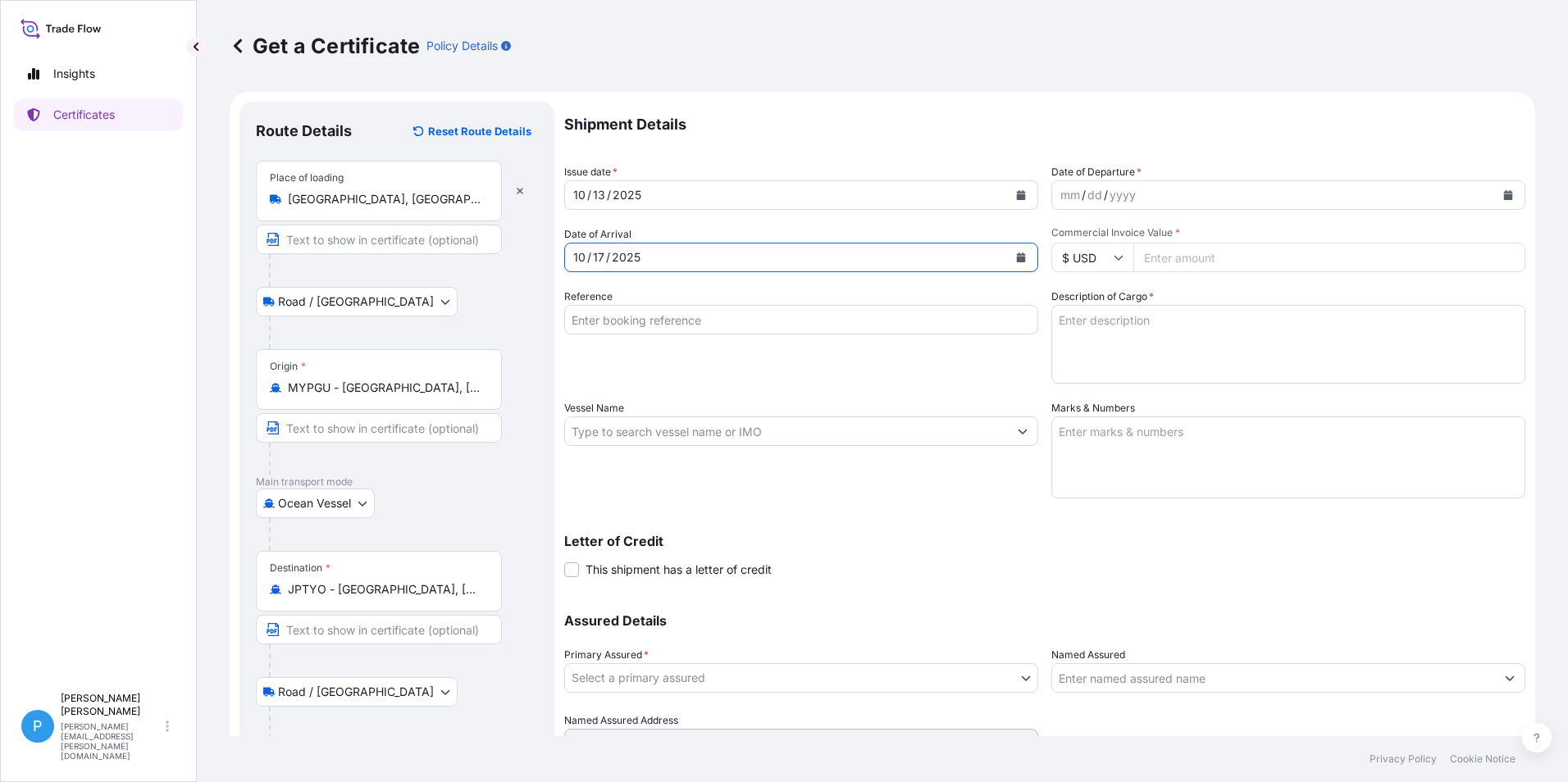
click at [588, 317] on input "Reference" at bounding box center [800, 320] width 473 height 30
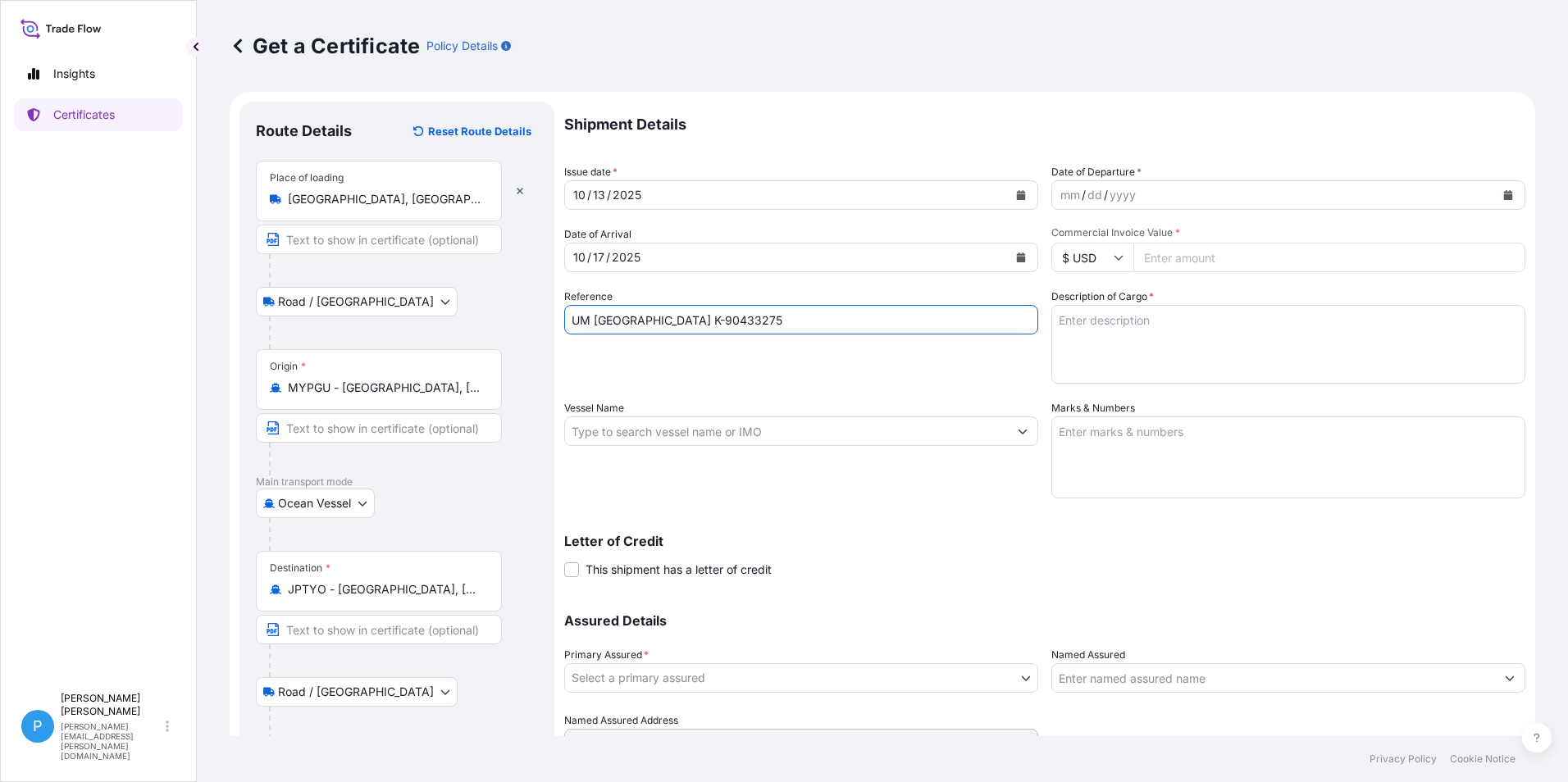
type input "UM [GEOGRAPHIC_DATA] K-90433275"
click at [611, 431] on input "Vessel Name" at bounding box center [786, 431] width 443 height 30
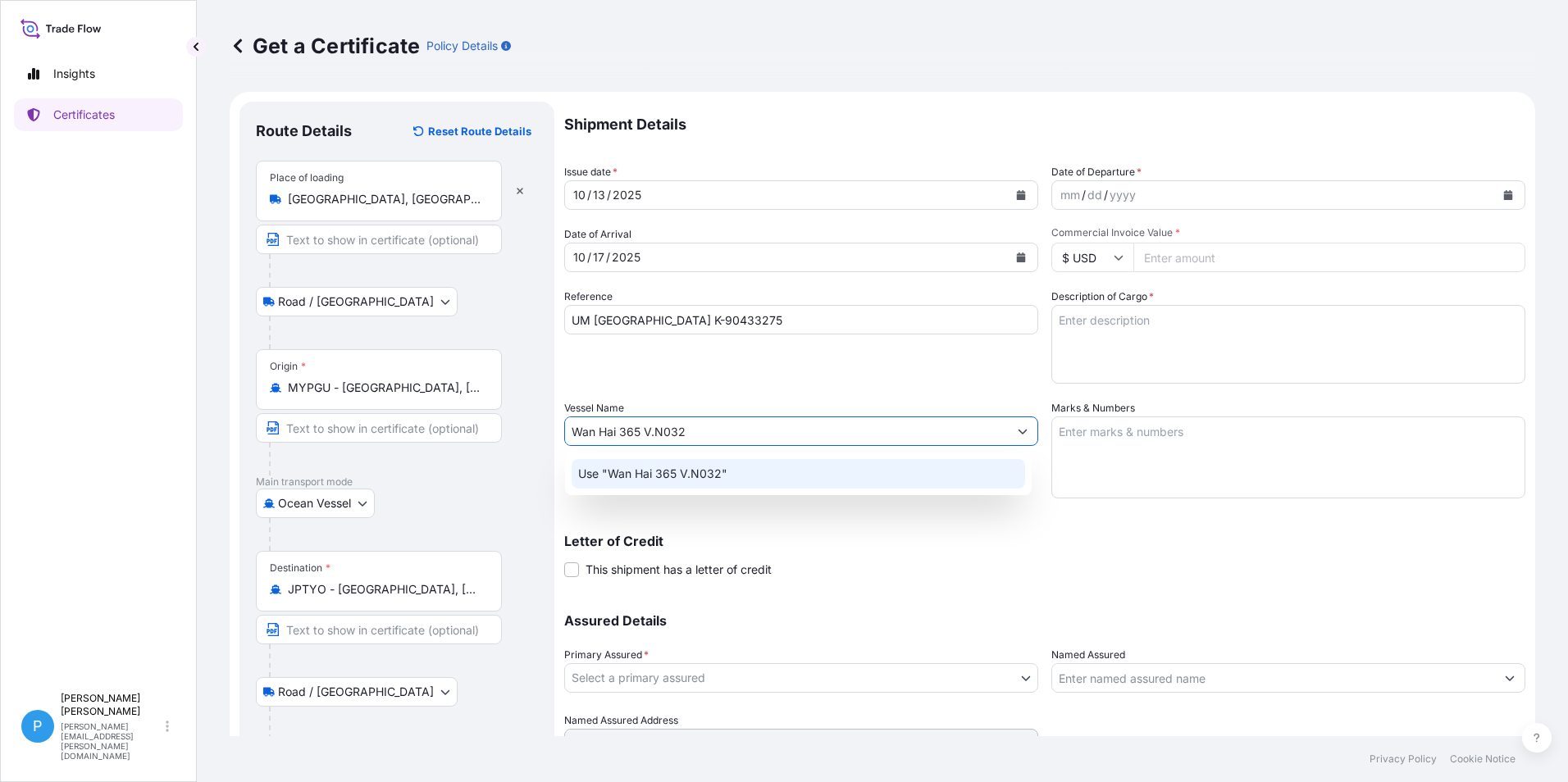
click at [651, 470] on p "Use "Wan Hai 365 V.N032"" at bounding box center [653, 474] width 149 height 17
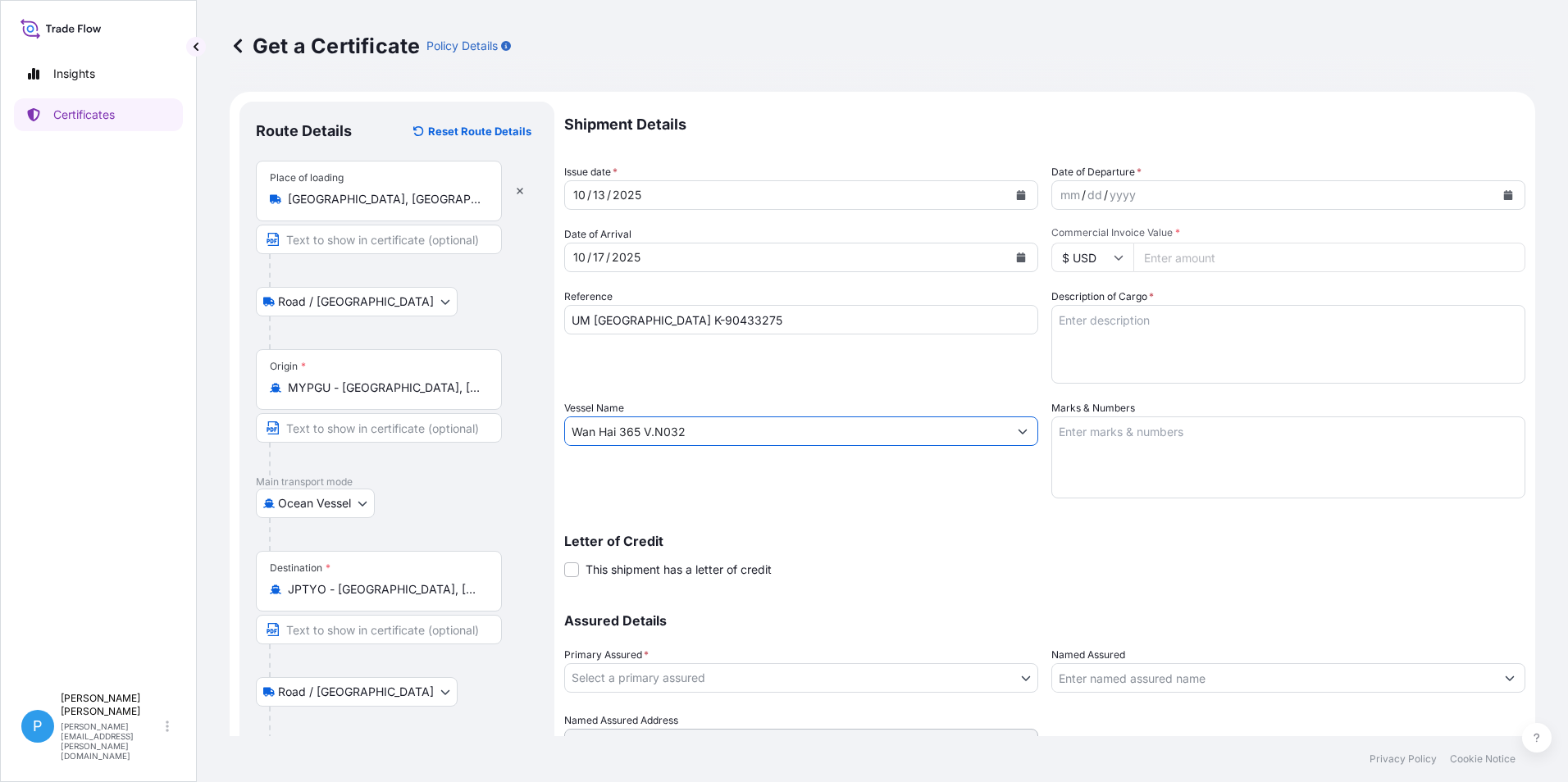
type input "Wan Hai 365 V.N032"
click at [1504, 192] on icon "Calendar" at bounding box center [1508, 195] width 9 height 10
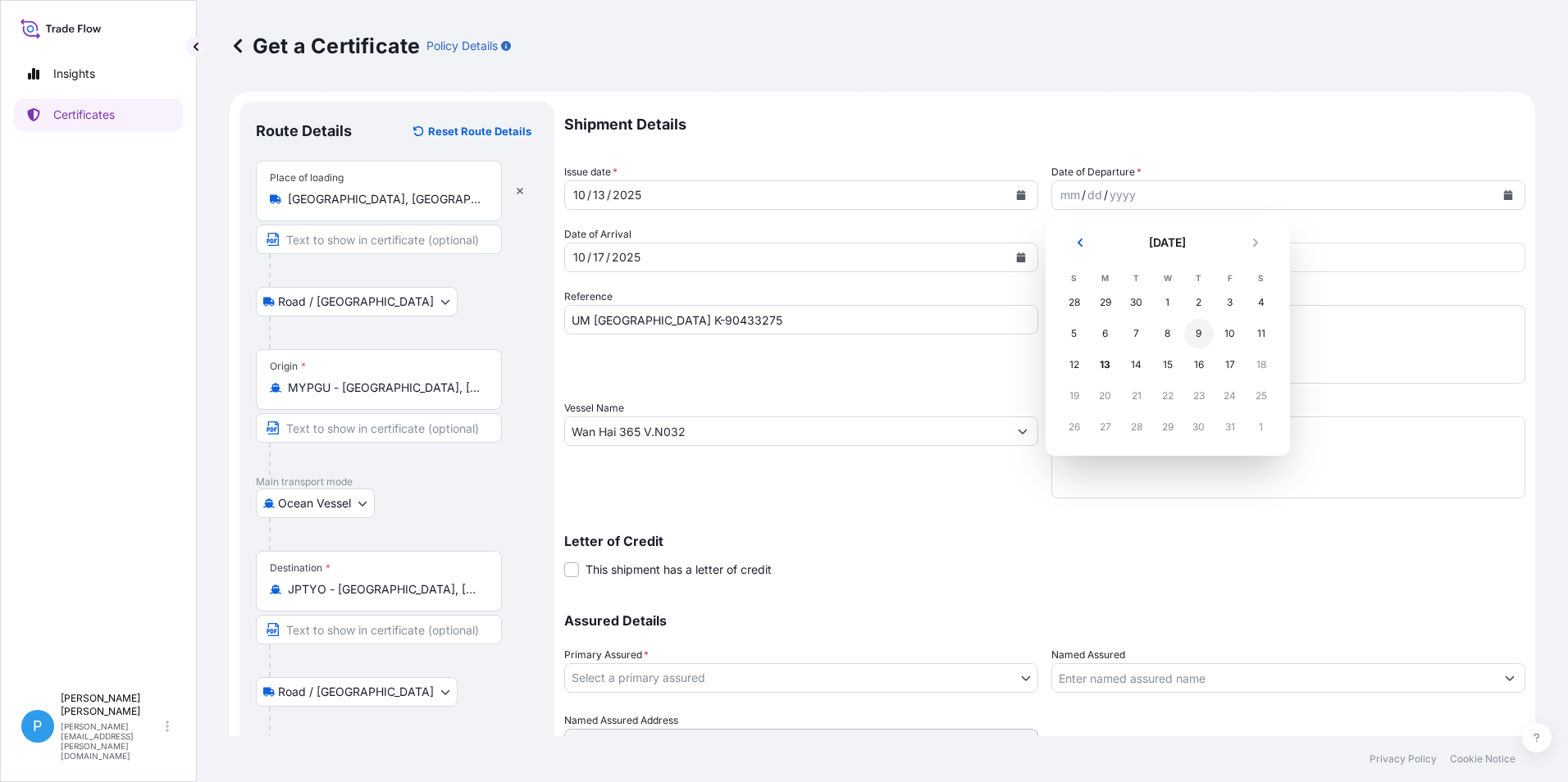
click at [1199, 330] on div "9" at bounding box center [1199, 334] width 30 height 30
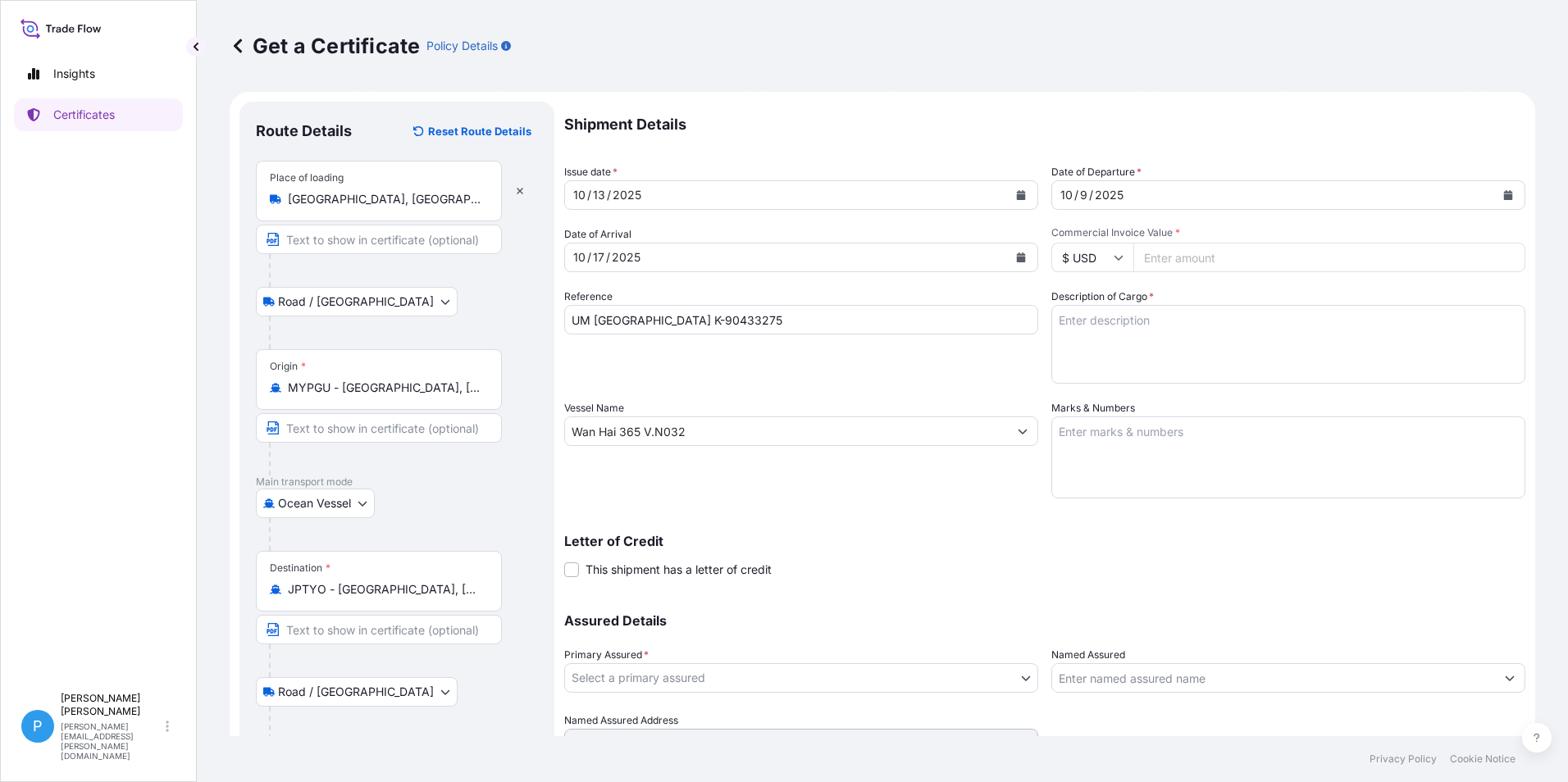
click at [1187, 259] on input "Commercial Invoice Value *" at bounding box center [1329, 257] width 392 height 30
type input "73591.35"
click at [1130, 447] on textarea "Marks & Numbers" at bounding box center [1288, 457] width 473 height 82
paste textarea "PO/NO .: K-[DATE] [GEOGRAPHIC_DATA]"
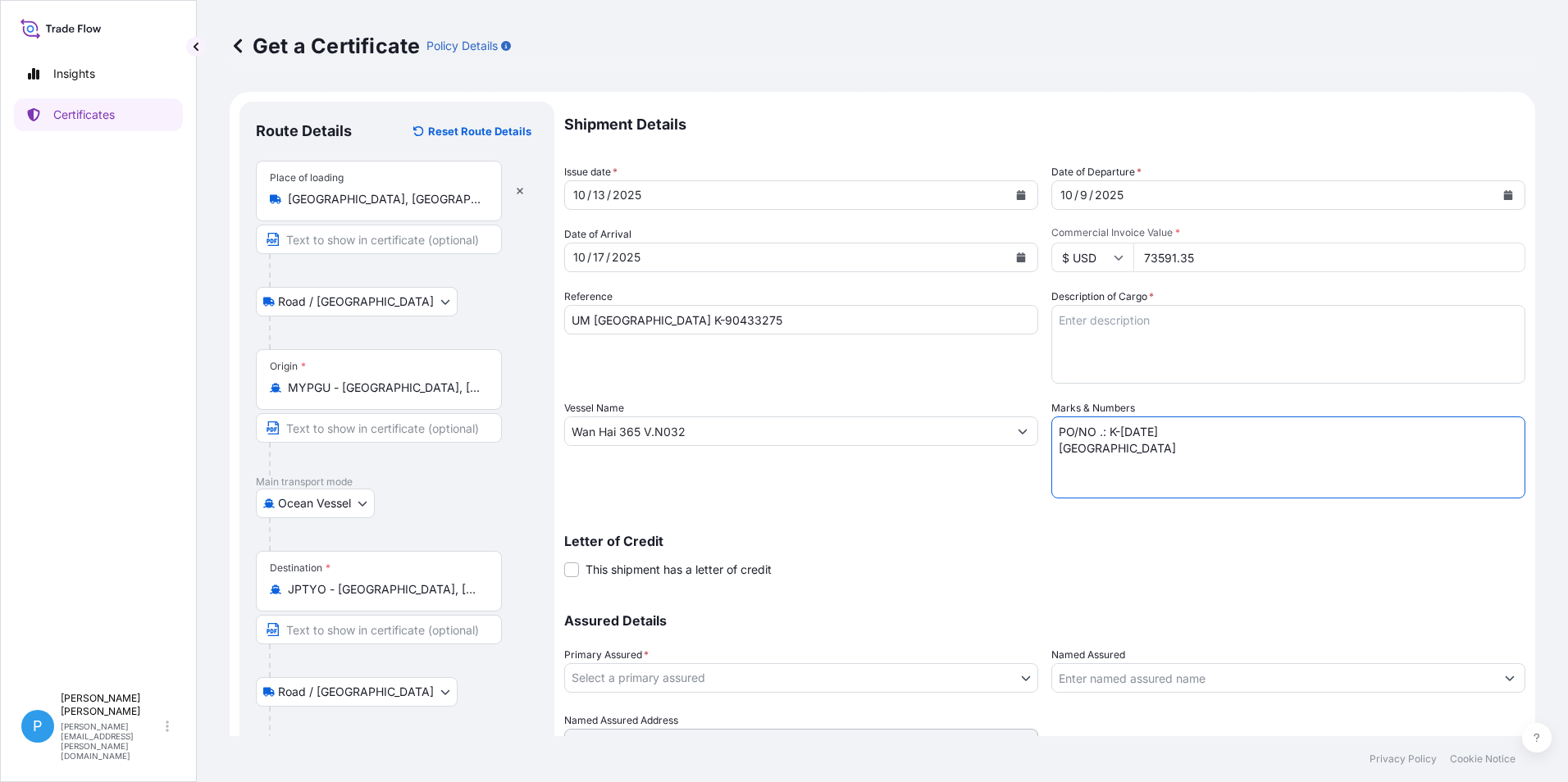
type textarea "PO/NO .: K-[DATE] [GEOGRAPHIC_DATA]"
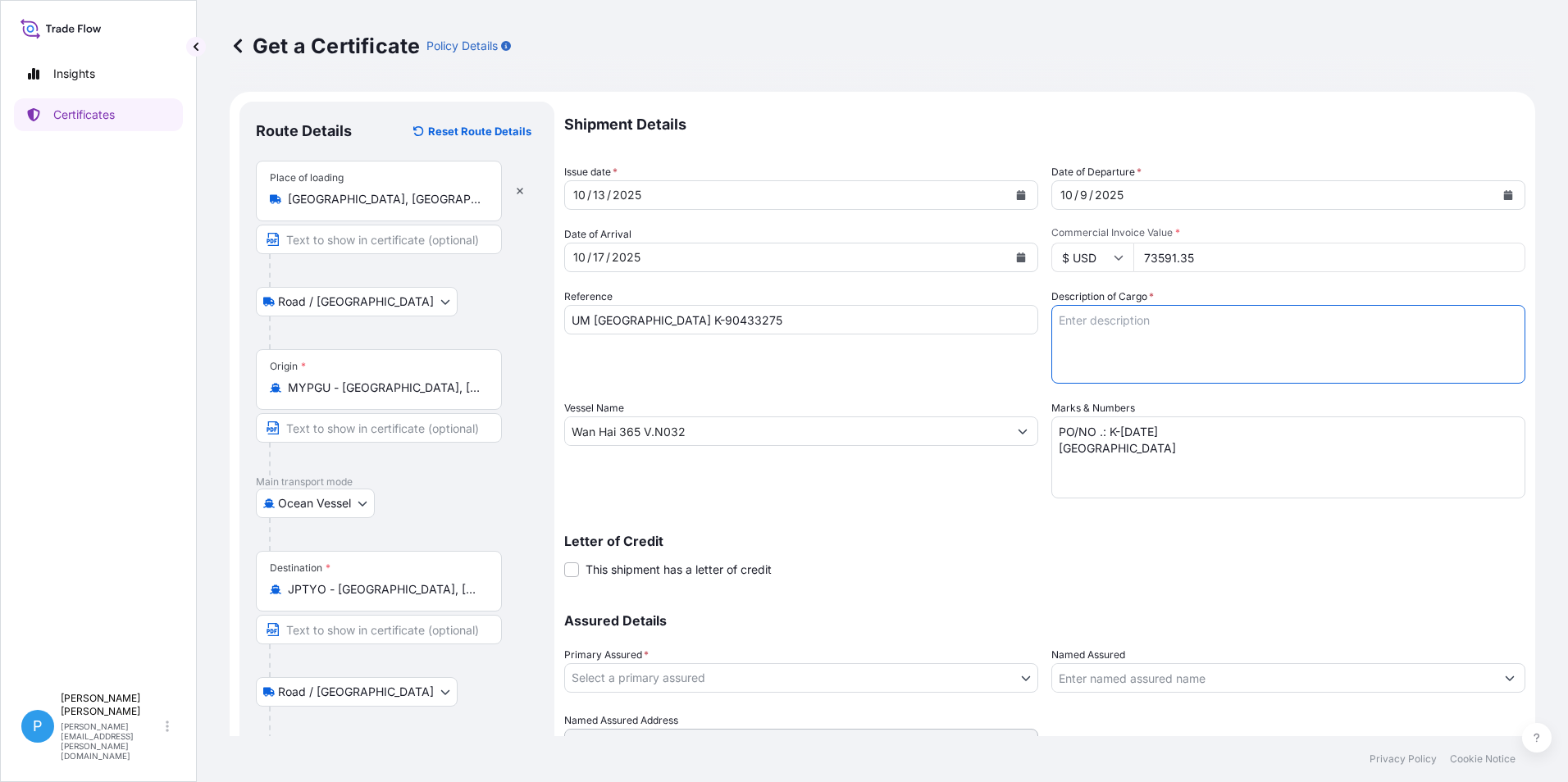
click at [1096, 328] on textarea "Description of Cargo *" at bounding box center [1288, 344] width 473 height 79
paste textarea "ZINC METAL PIGMENT ZPS 35 BAGS X 600 KG 9 PALLETS GROSS WEIGHT : 21,357.50 KGS …"
type textarea "ZINC METAL PIGMENT ZPS 35 BAGS X 600 KG 9 PALLETS GROSS WEIGHT : 21,357.50 KGS …"
click at [616, 680] on body "Insights Certificates P Perline Wong [EMAIL_ADDRESS][PERSON_NAME][DOMAIN_NAME] …" at bounding box center [784, 391] width 1568 height 782
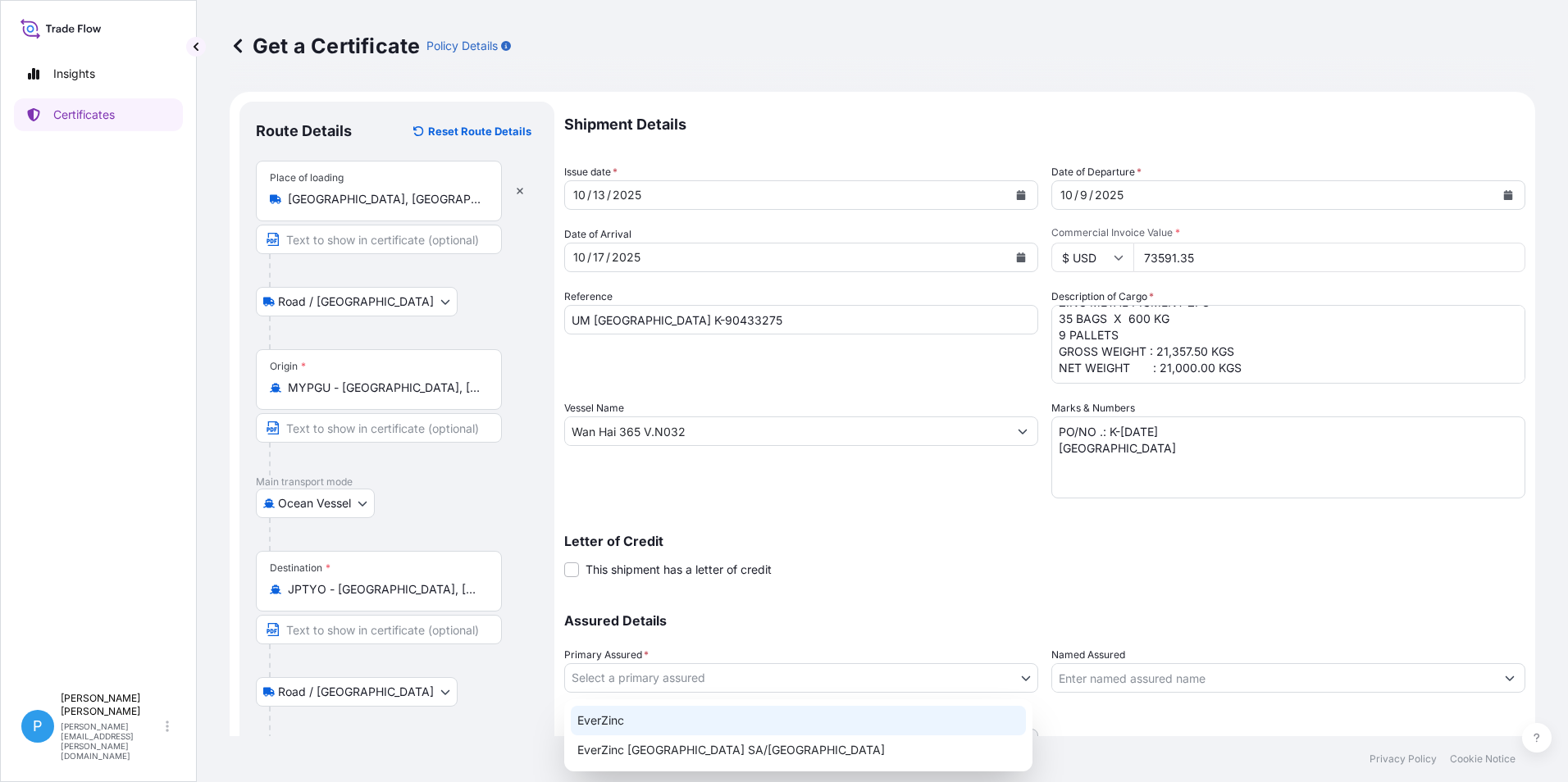
click at [621, 716] on div "EverZinc" at bounding box center [798, 721] width 455 height 30
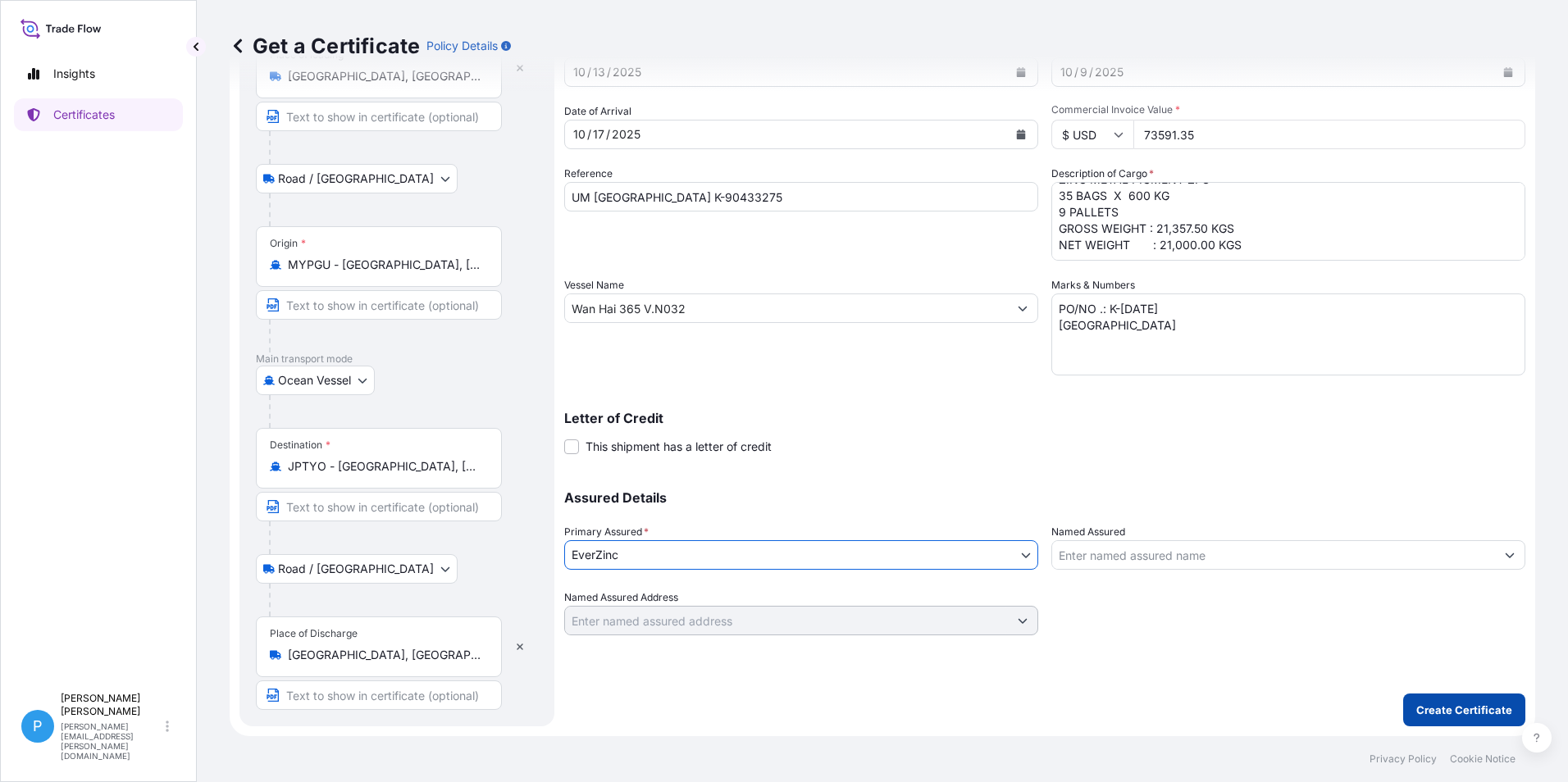
click at [1432, 706] on p "Create Certificate" at bounding box center [1463, 710] width 96 height 17
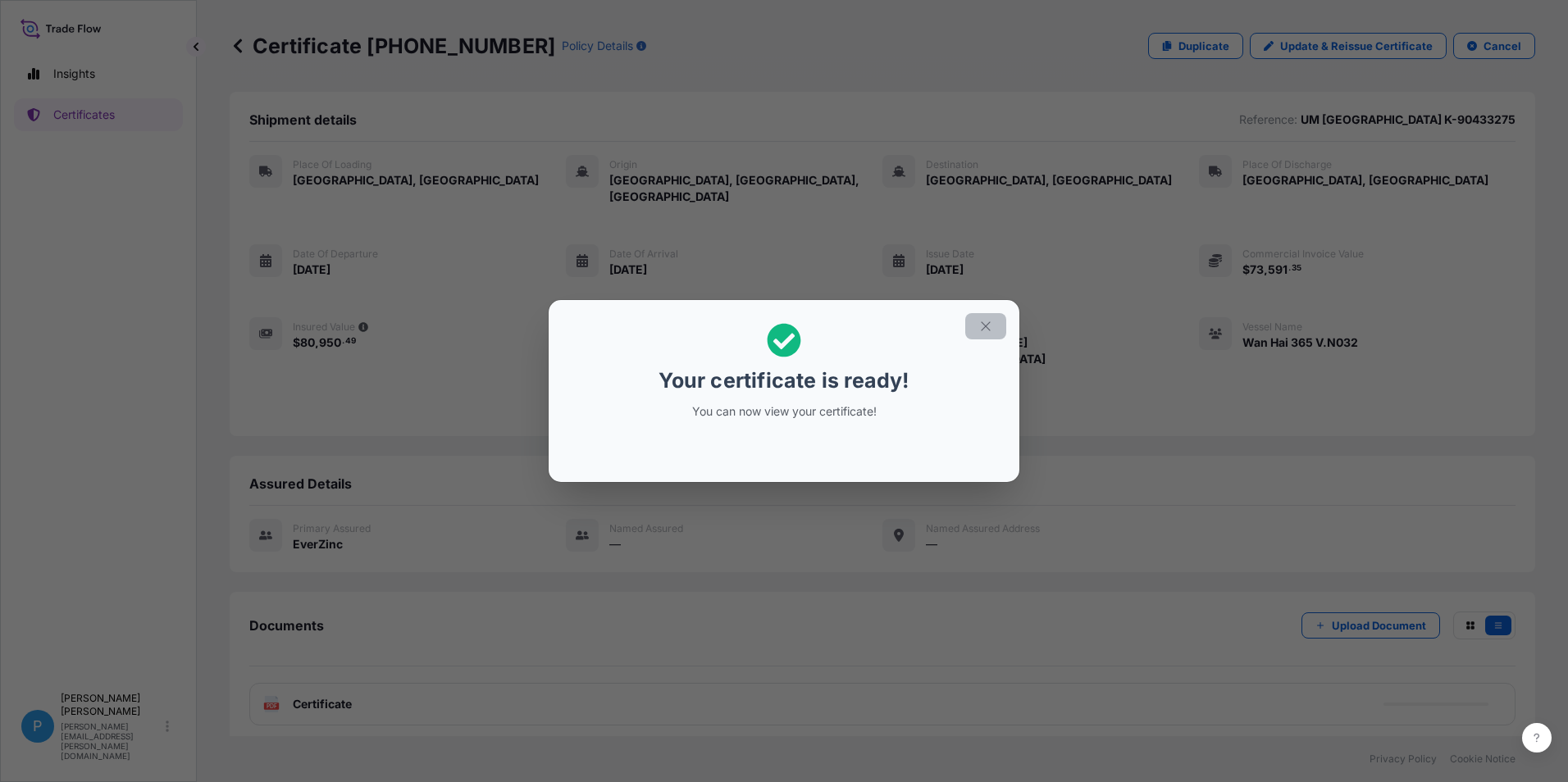
click at [984, 324] on icon "button" at bounding box center [985, 326] width 15 height 15
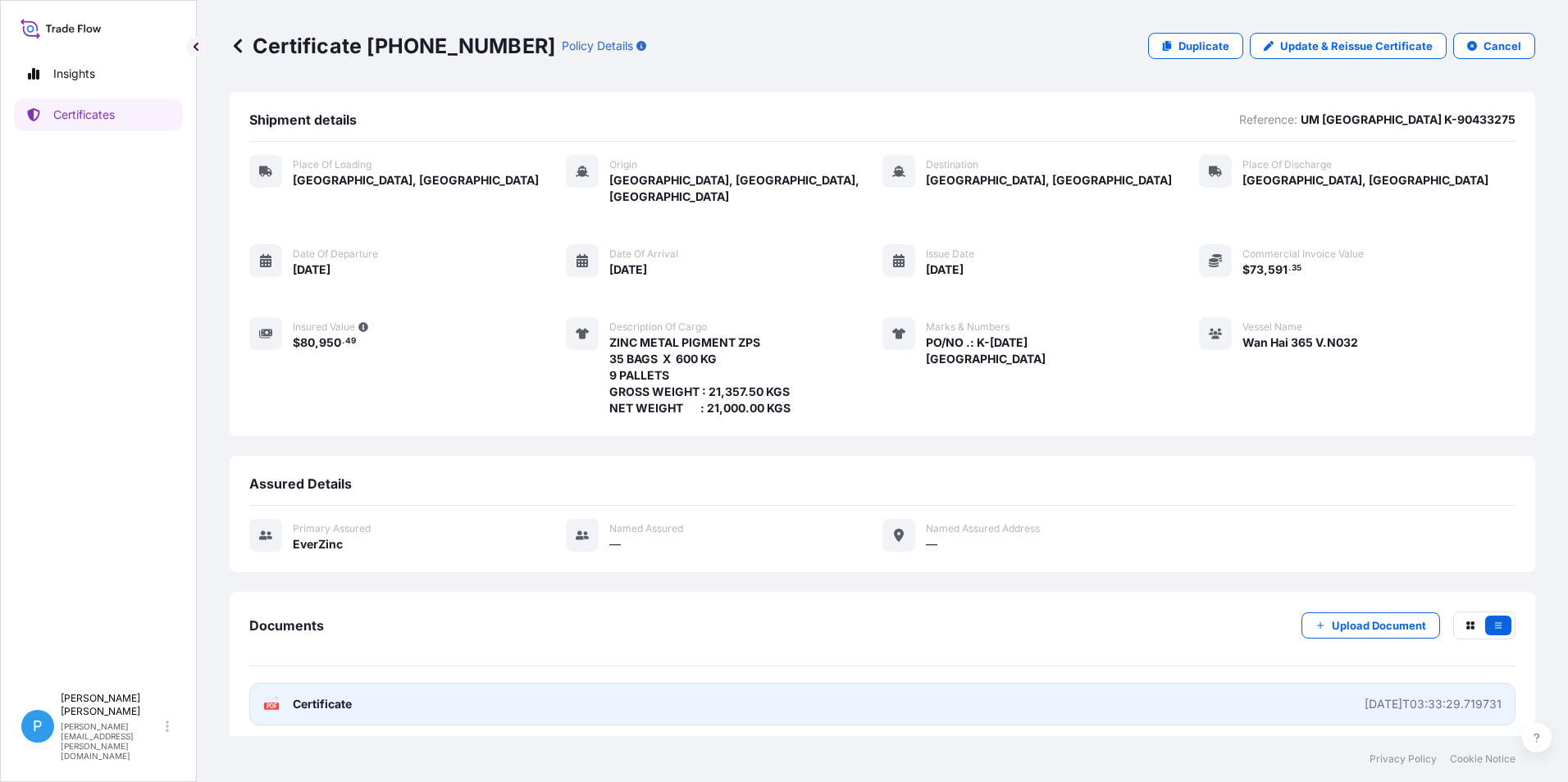
click at [326, 696] on span "Certificate" at bounding box center [322, 704] width 59 height 17
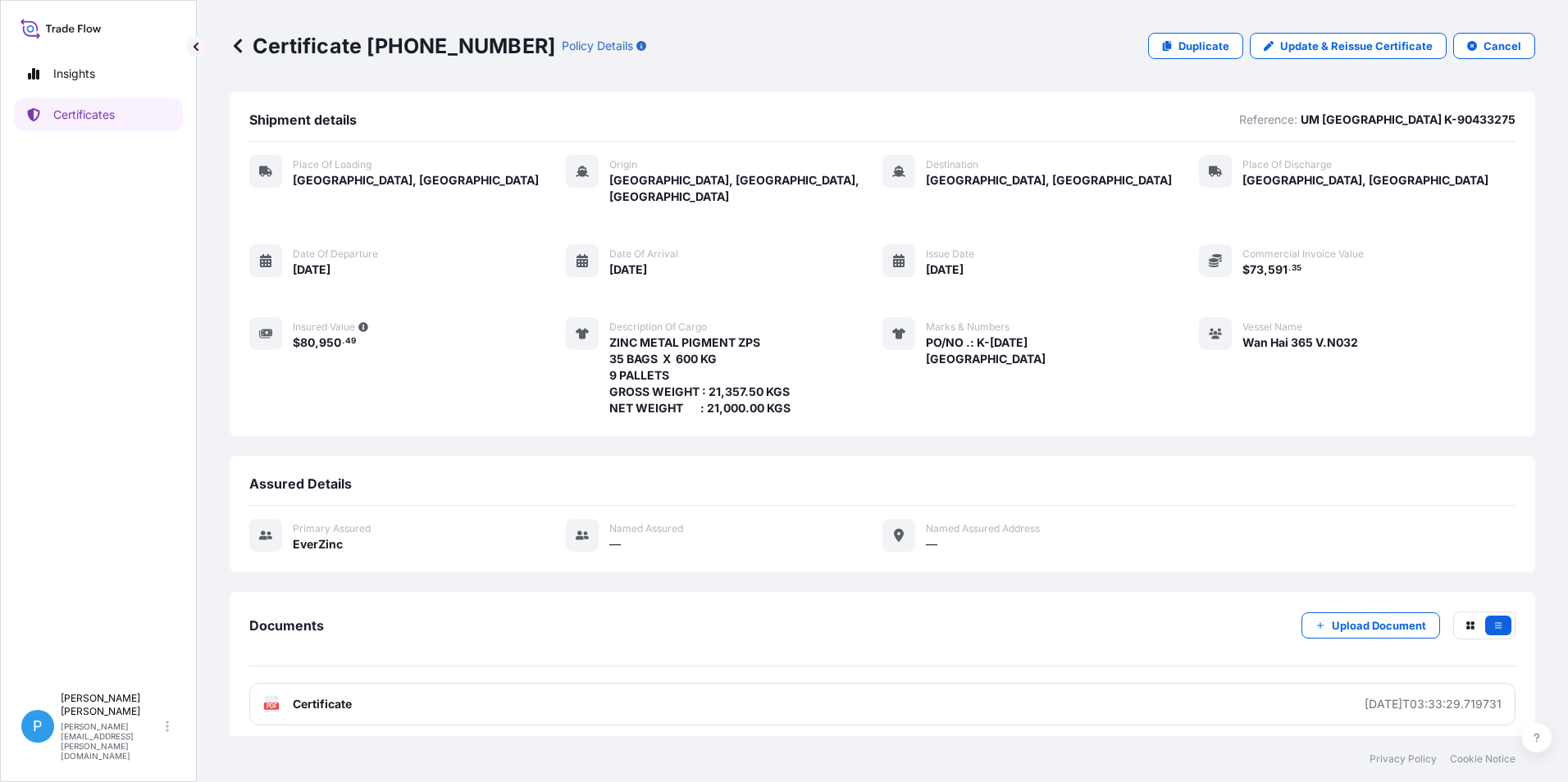
click at [237, 46] on icon at bounding box center [237, 46] width 17 height 17
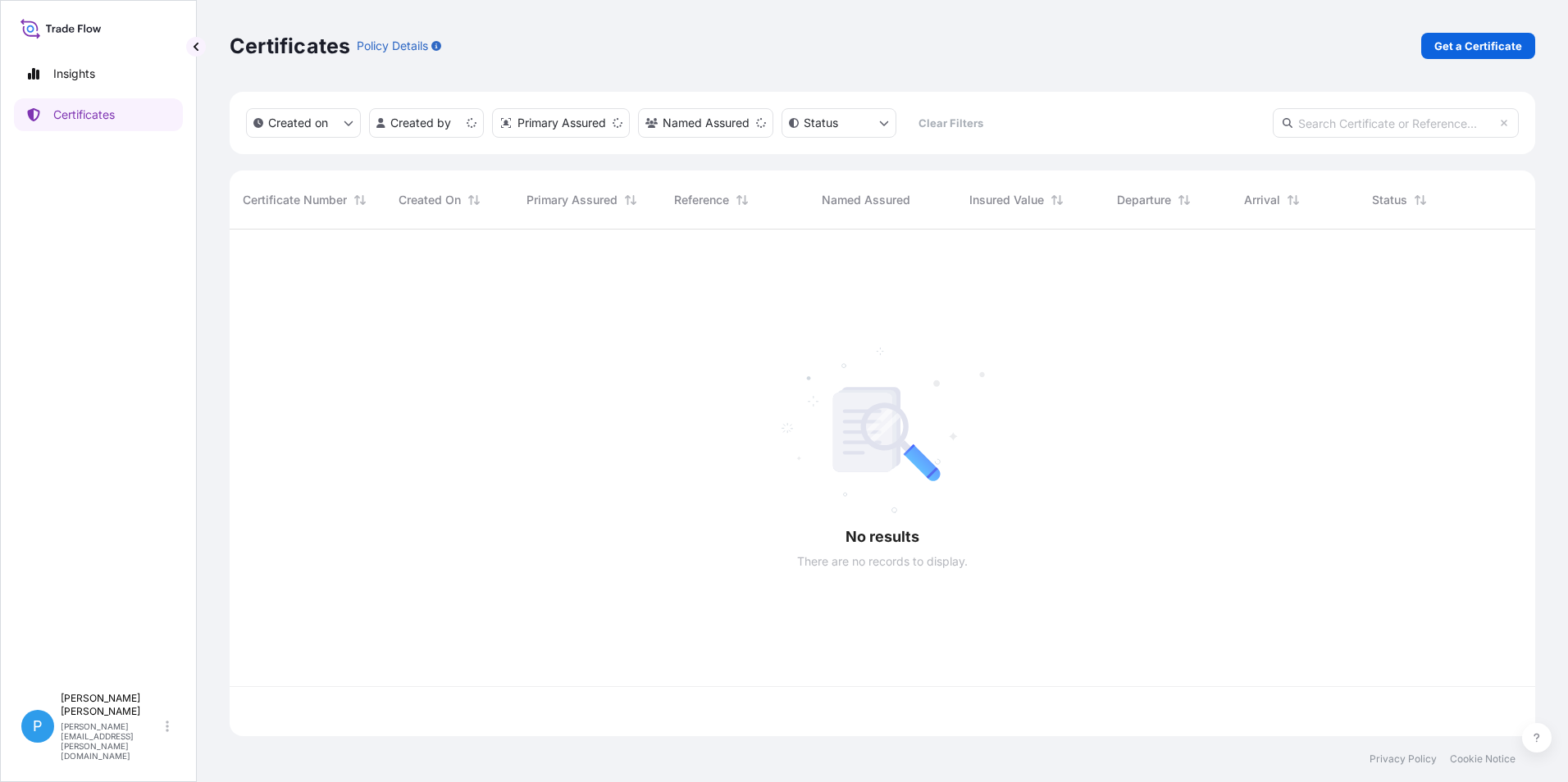
scroll to position [503, 1293]
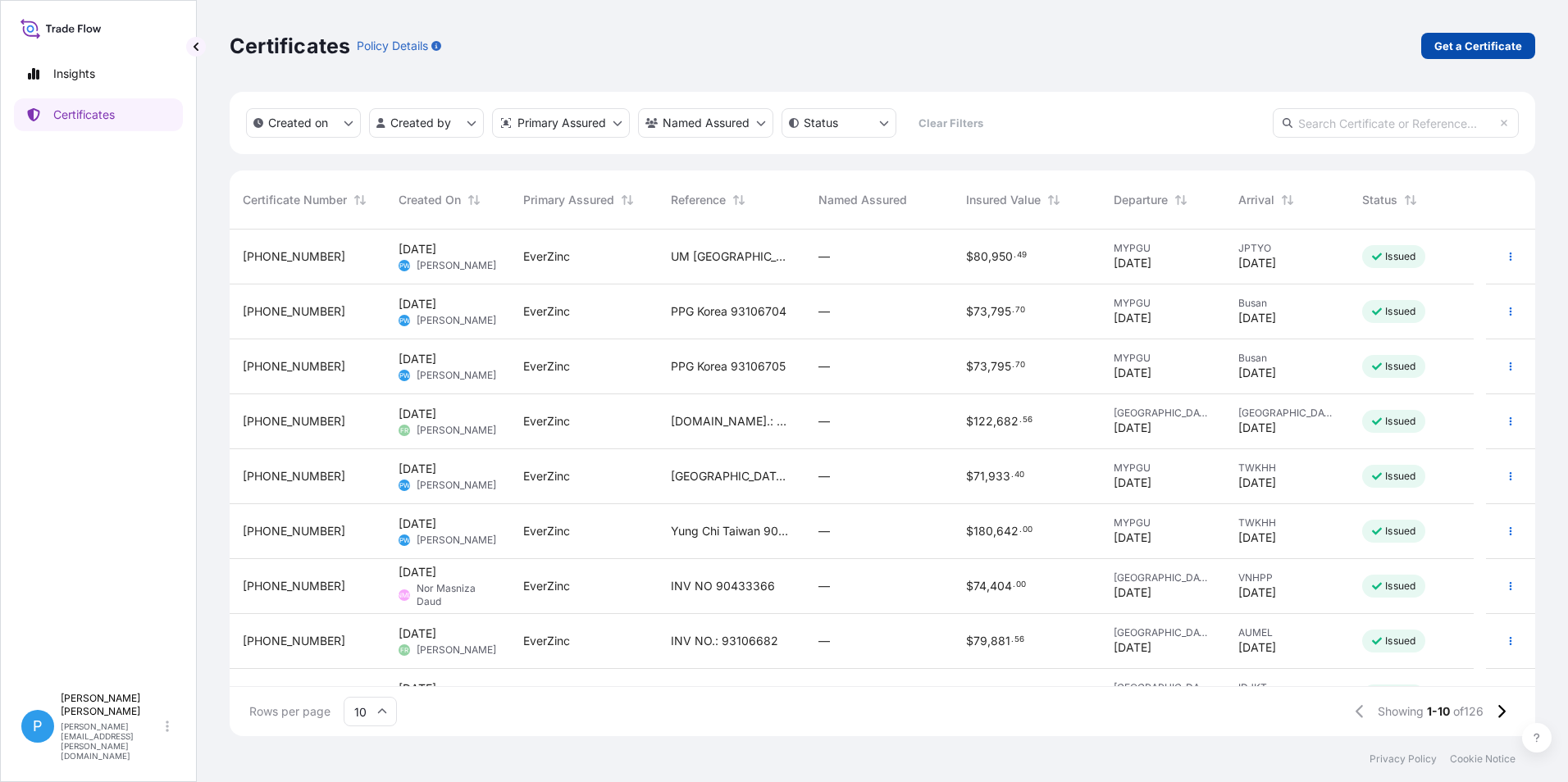
click at [1493, 46] on p "Get a Certificate" at bounding box center [1478, 46] width 88 height 17
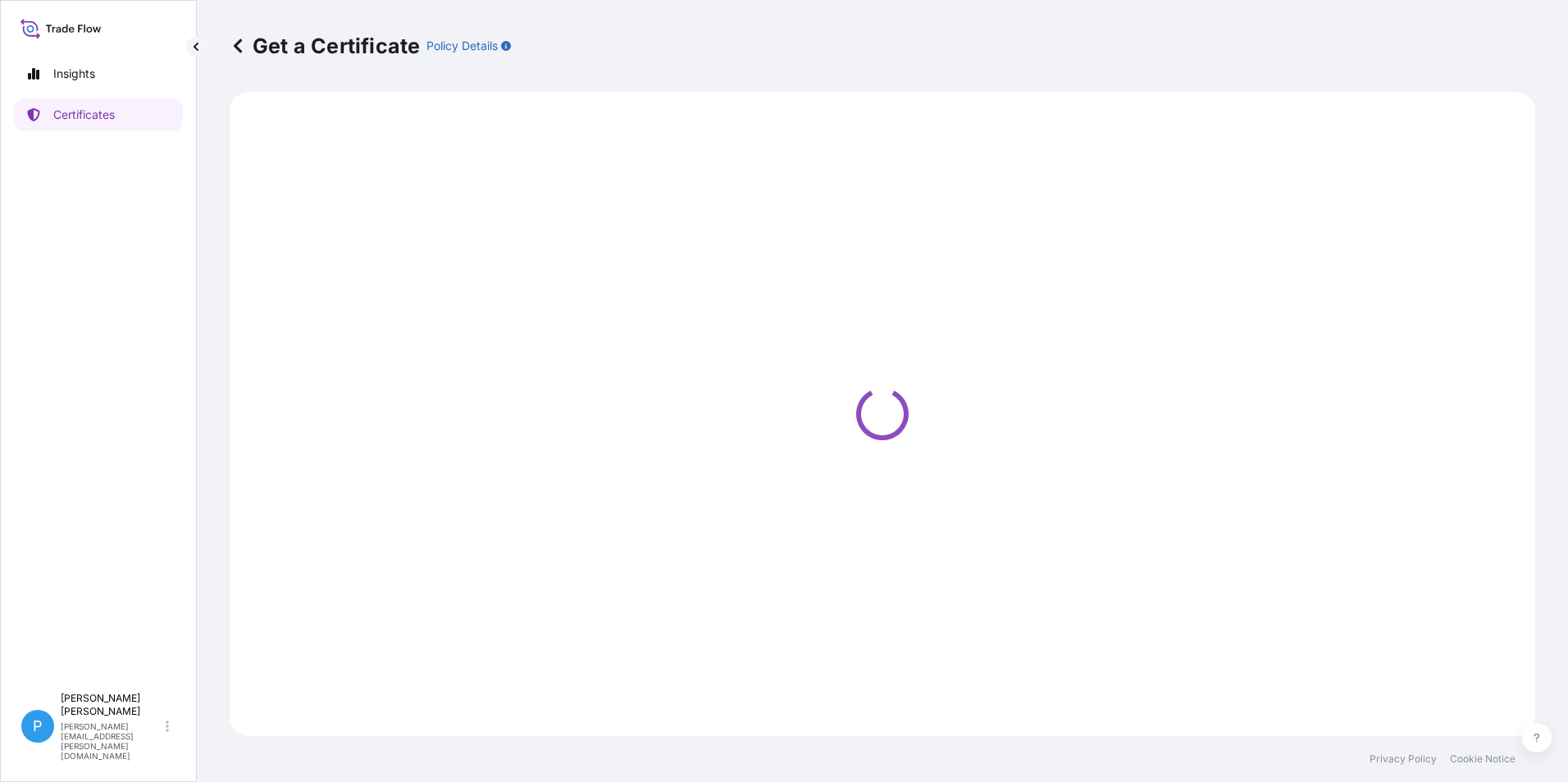
select select "Barge"
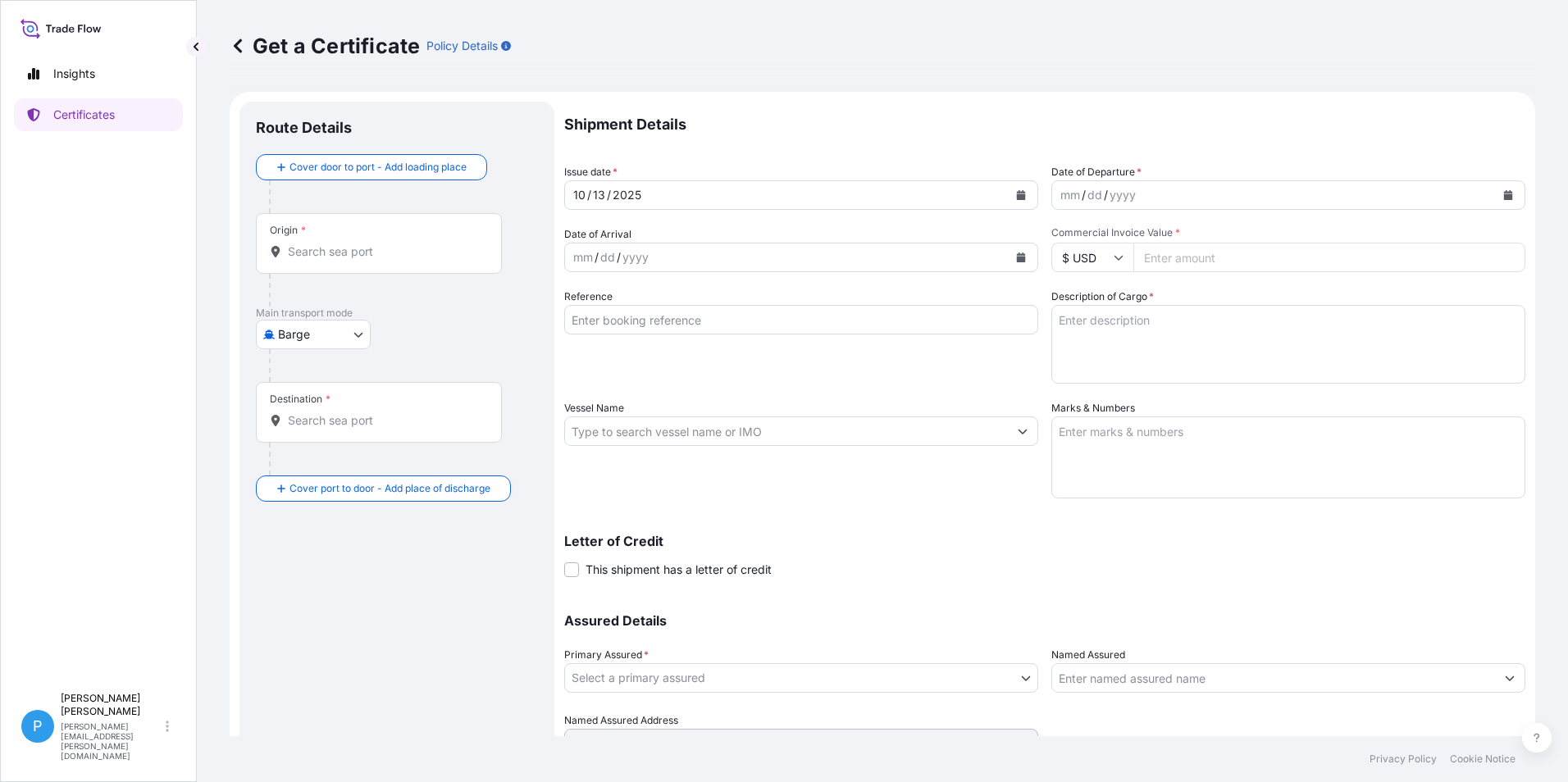
click at [360, 340] on body "Insights Certificates P Perline Wong [EMAIL_ADDRESS][PERSON_NAME][DOMAIN_NAME] …" at bounding box center [784, 391] width 1568 height 782
click at [304, 499] on span "Ocean Vessel" at bounding box center [323, 495] width 73 height 17
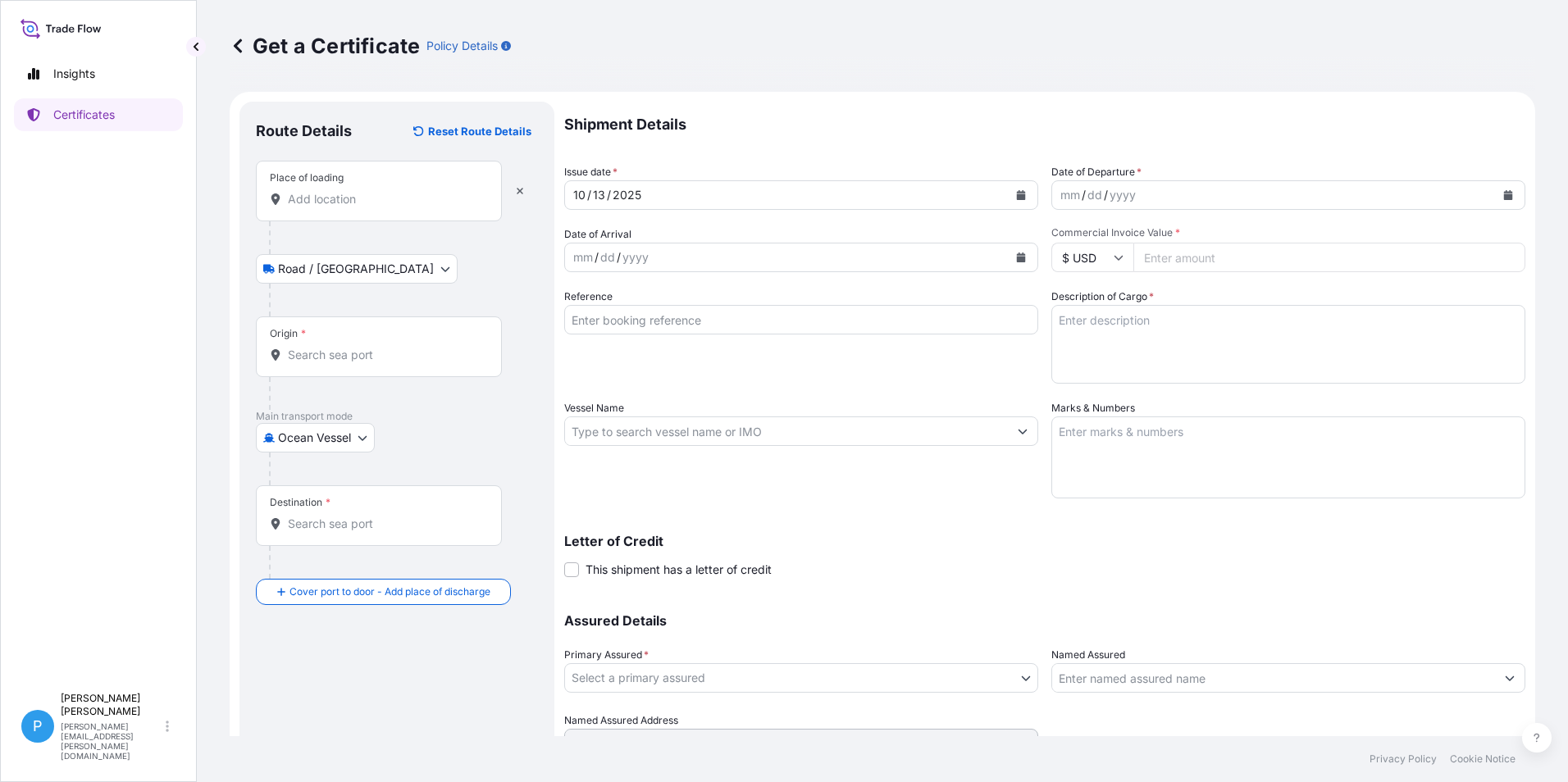
click at [309, 207] on div "Place of loading" at bounding box center [379, 191] width 246 height 61
click at [309, 207] on input "Place of loading" at bounding box center [385, 199] width 193 height 17
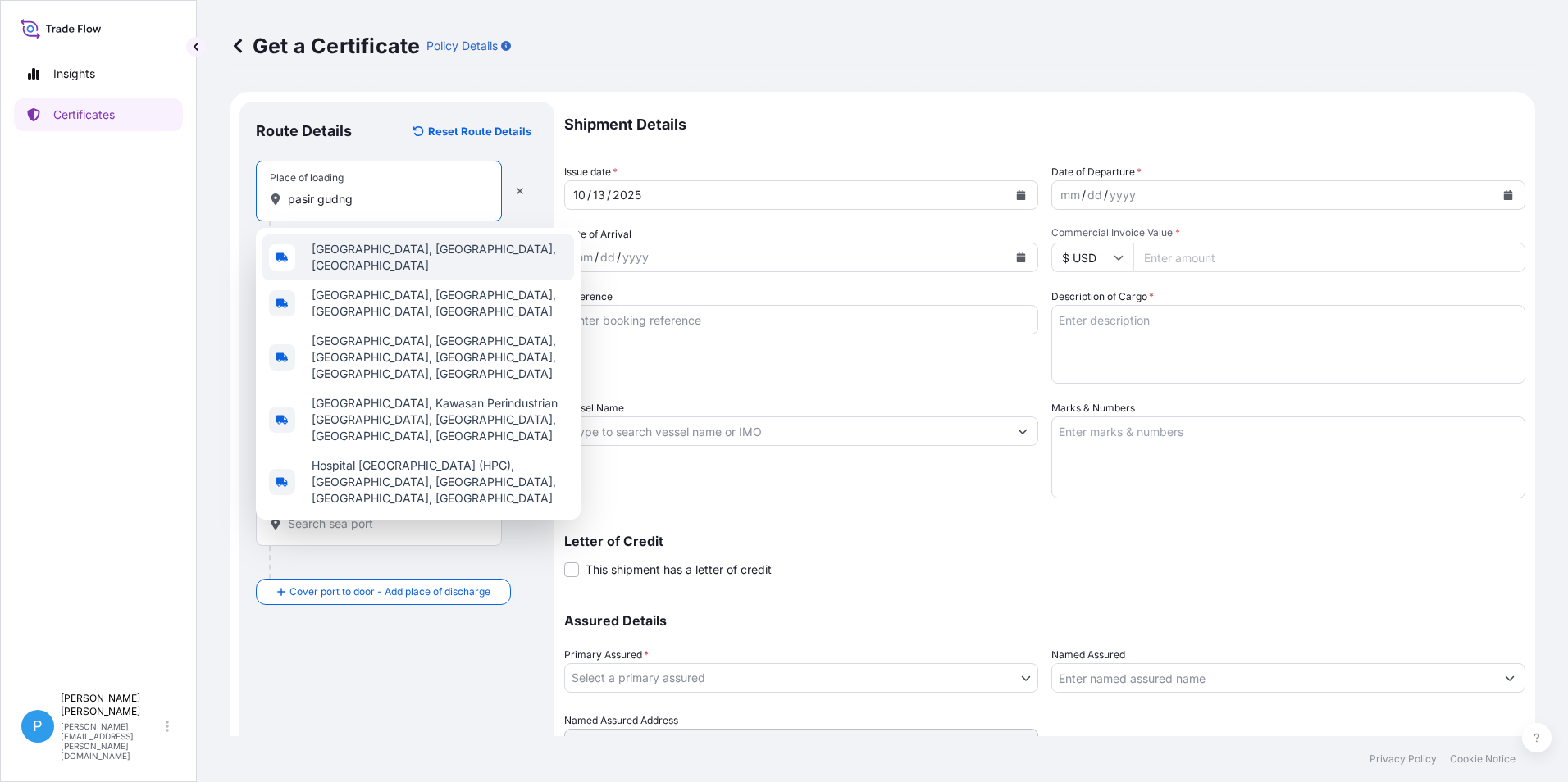
click at [346, 249] on span "[GEOGRAPHIC_DATA], [GEOGRAPHIC_DATA], [GEOGRAPHIC_DATA]" at bounding box center [439, 257] width 256 height 33
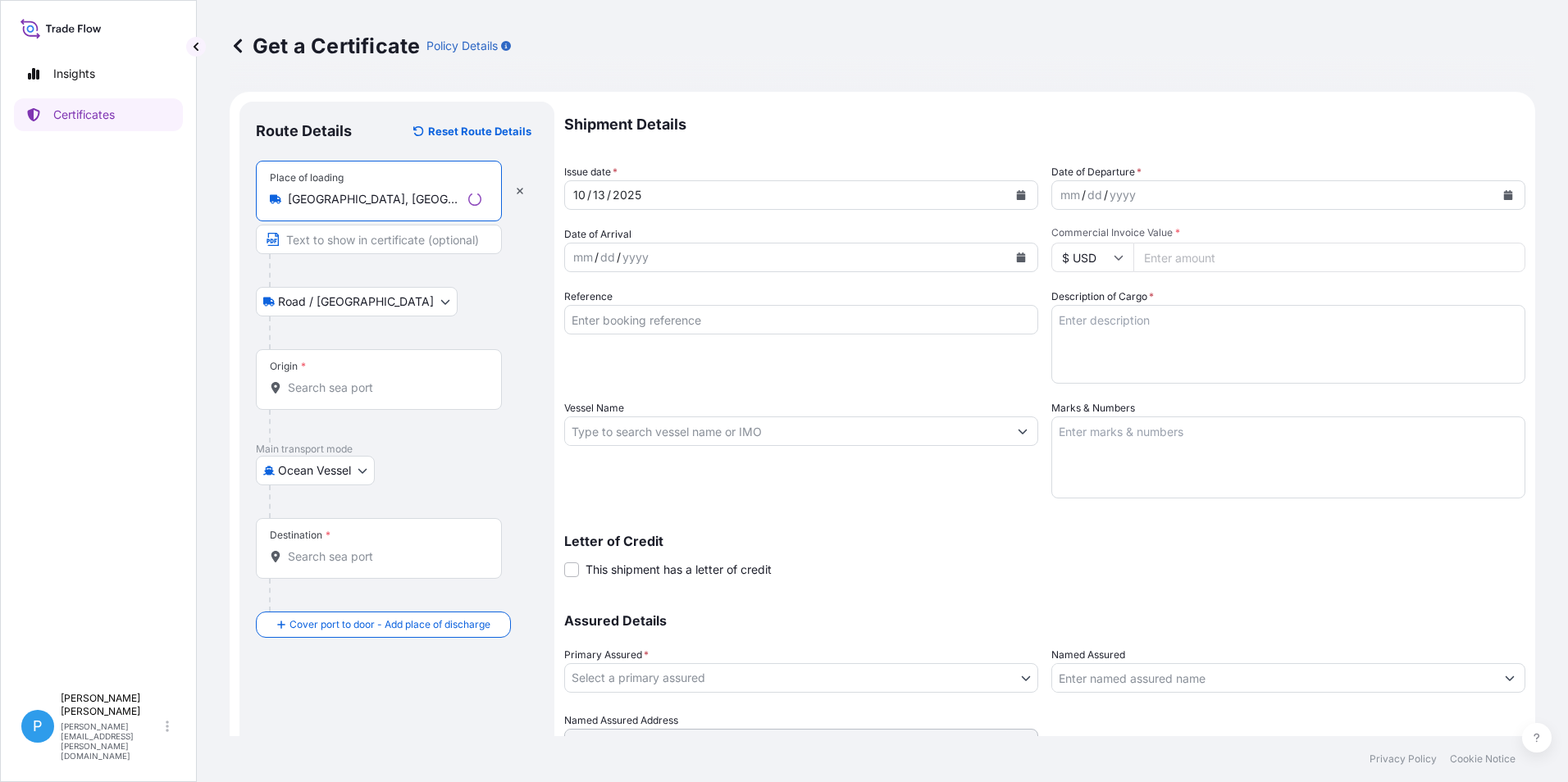
type input "[GEOGRAPHIC_DATA], [GEOGRAPHIC_DATA], [GEOGRAPHIC_DATA]"
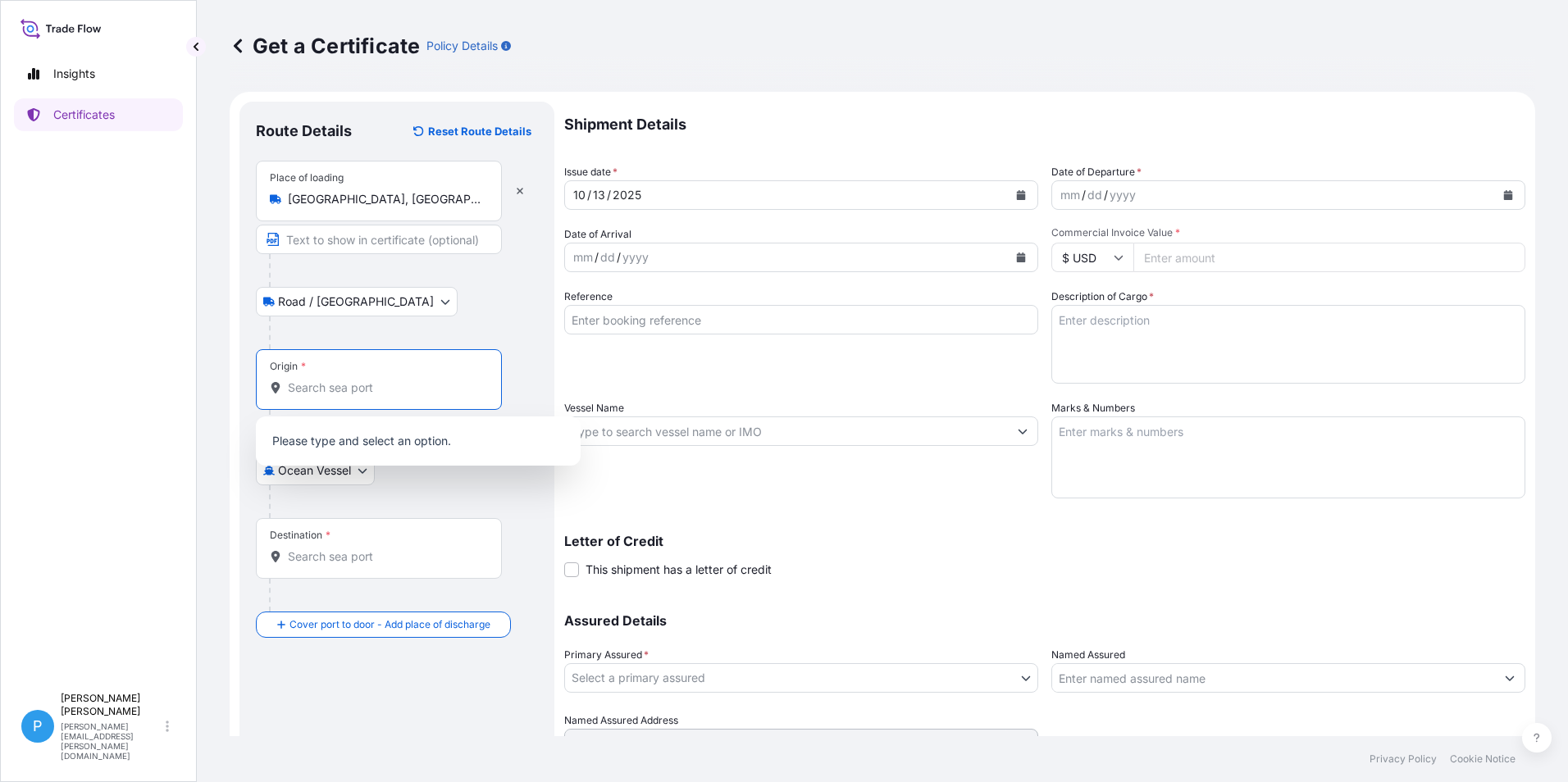
click at [313, 393] on input "Origin *" at bounding box center [385, 387] width 193 height 17
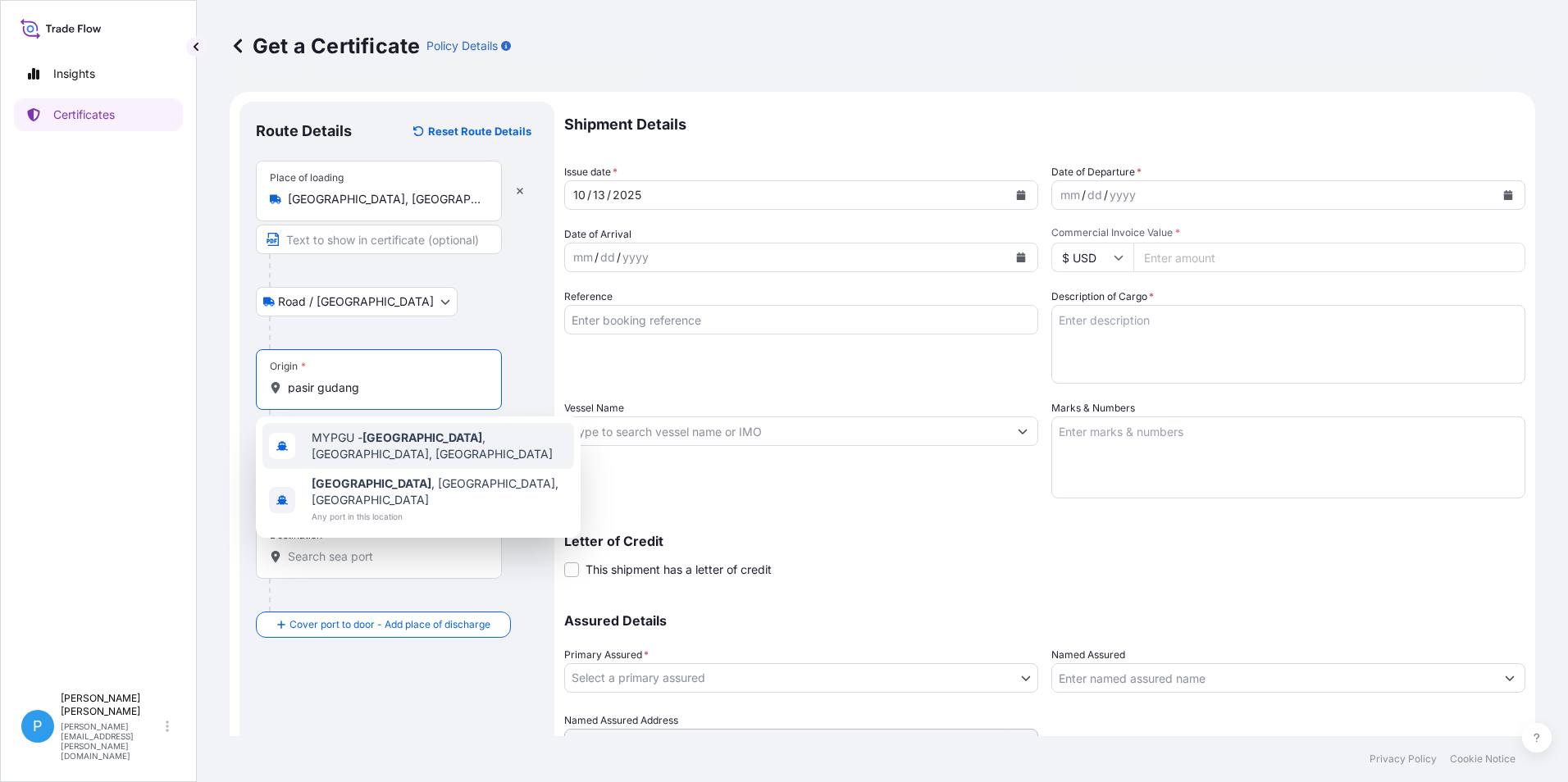
click at [350, 437] on span "MYPGU - [GEOGRAPHIC_DATA] , [GEOGRAPHIC_DATA], [GEOGRAPHIC_DATA]" at bounding box center [439, 445] width 256 height 33
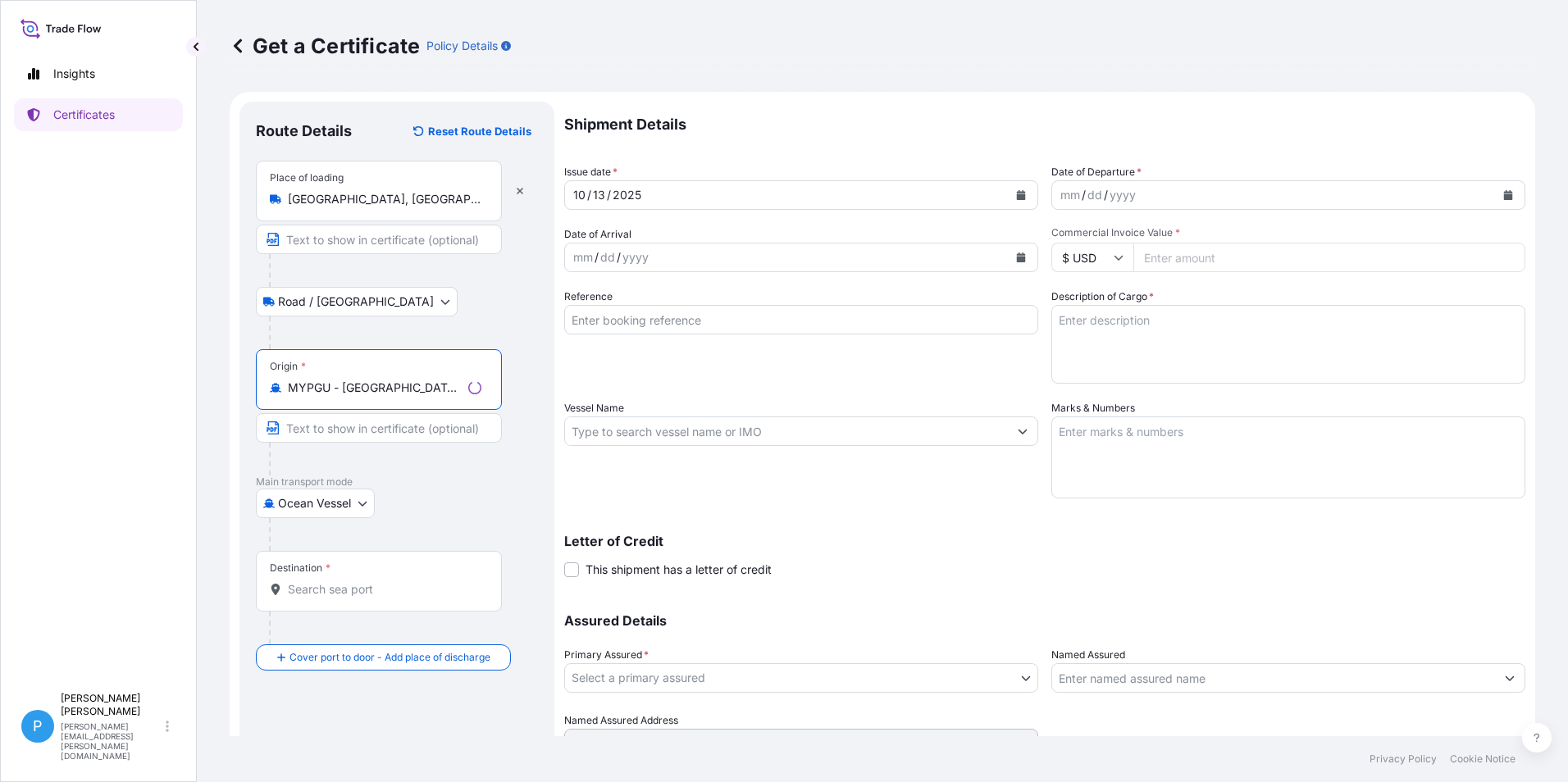
type input "MYPGU - [GEOGRAPHIC_DATA], [GEOGRAPHIC_DATA], [GEOGRAPHIC_DATA]"
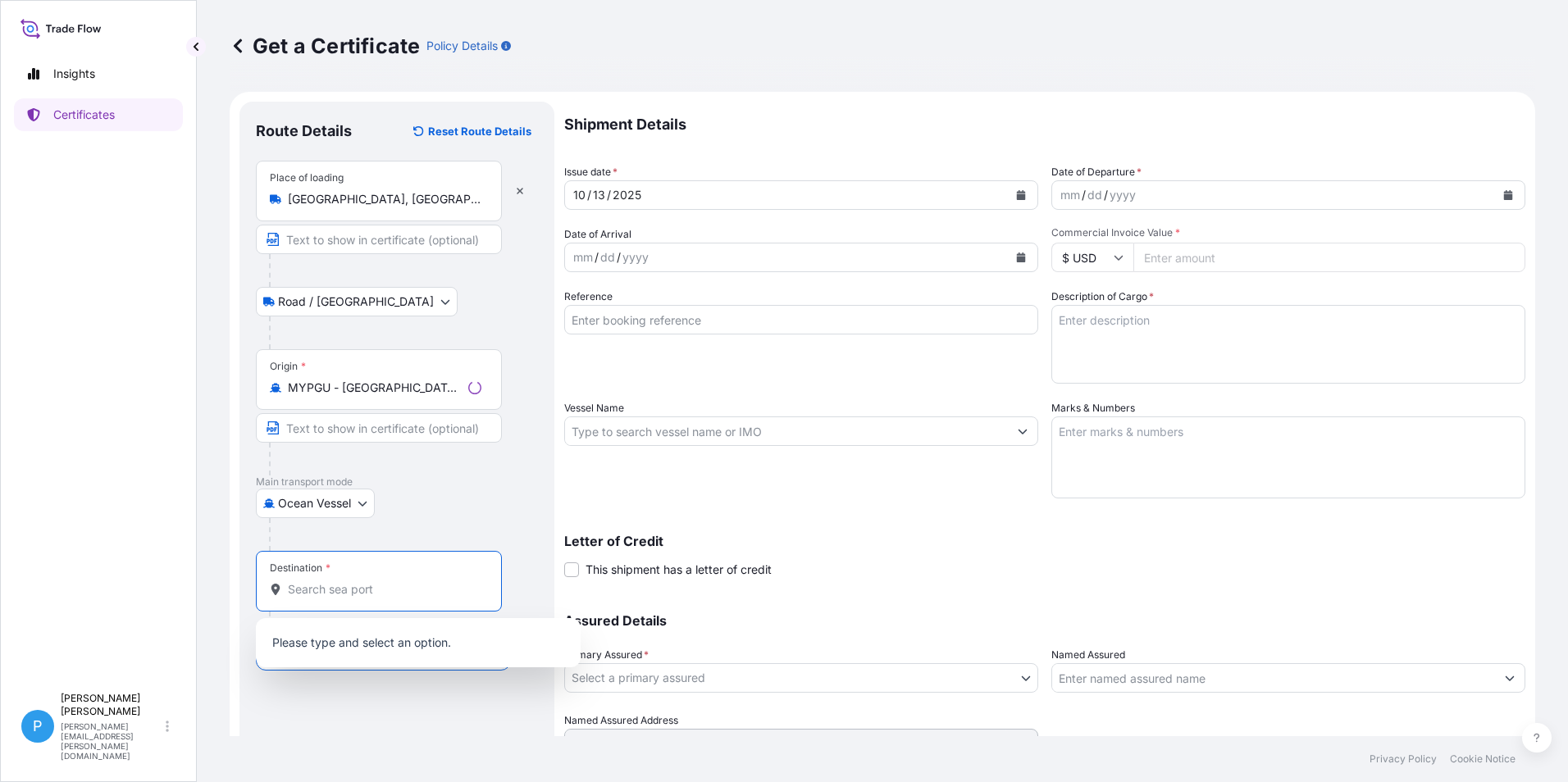
click at [300, 588] on input "Destination *" at bounding box center [385, 590] width 193 height 17
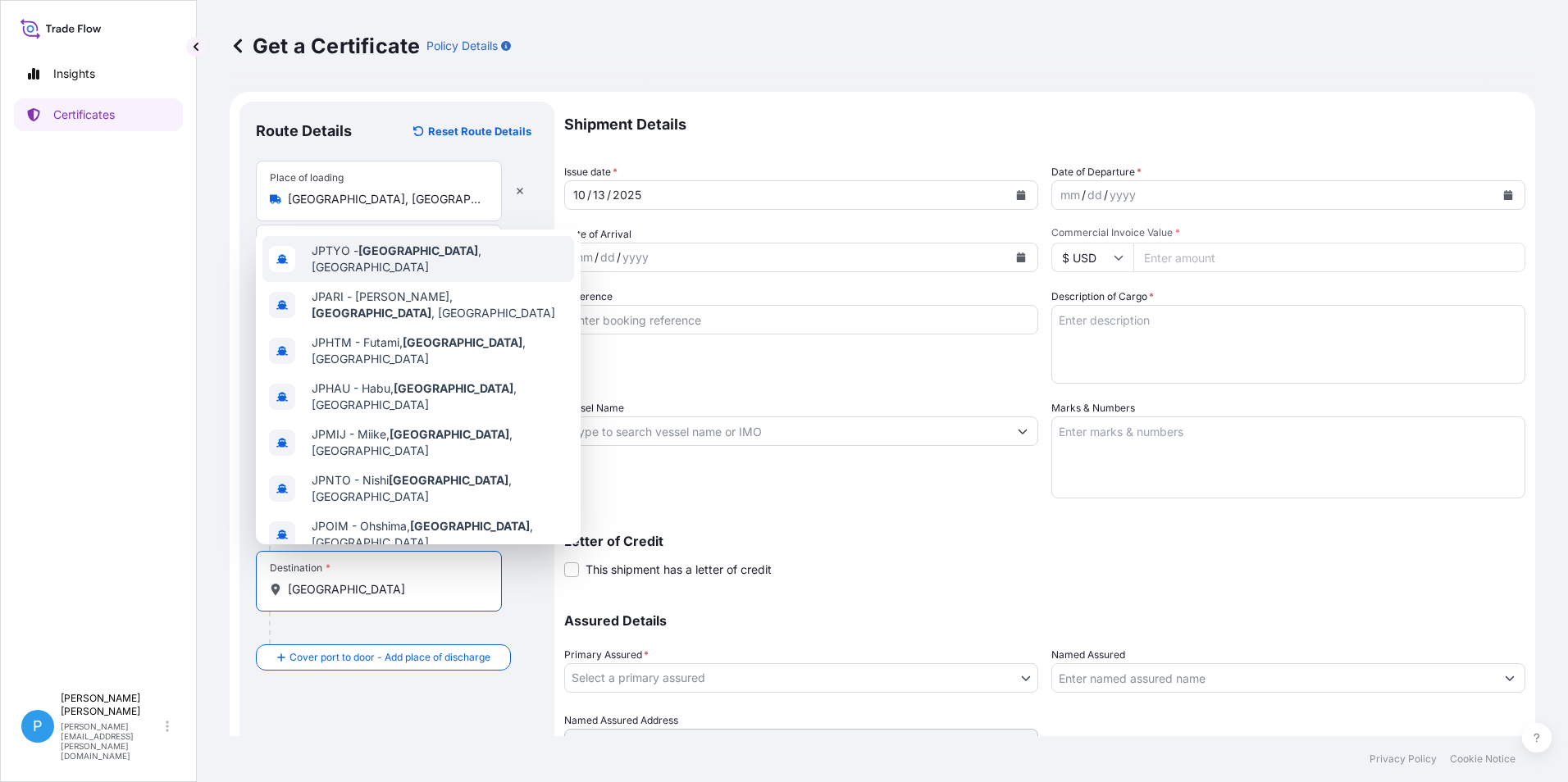
click at [400, 257] on span "JPTYO - [GEOGRAPHIC_DATA] , [GEOGRAPHIC_DATA]" at bounding box center [439, 258] width 256 height 33
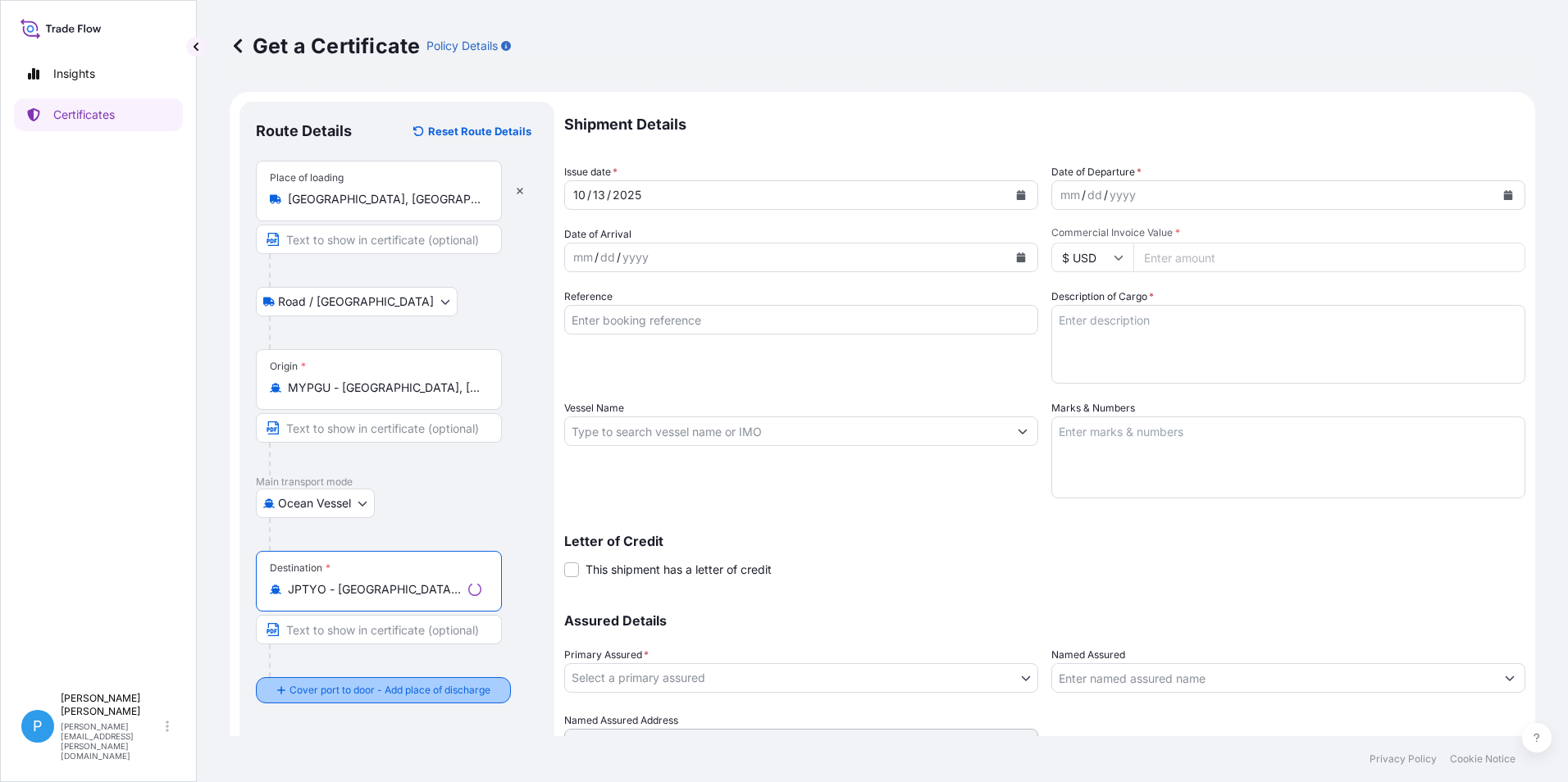
type input "JPTYO - [GEOGRAPHIC_DATA], [GEOGRAPHIC_DATA]"
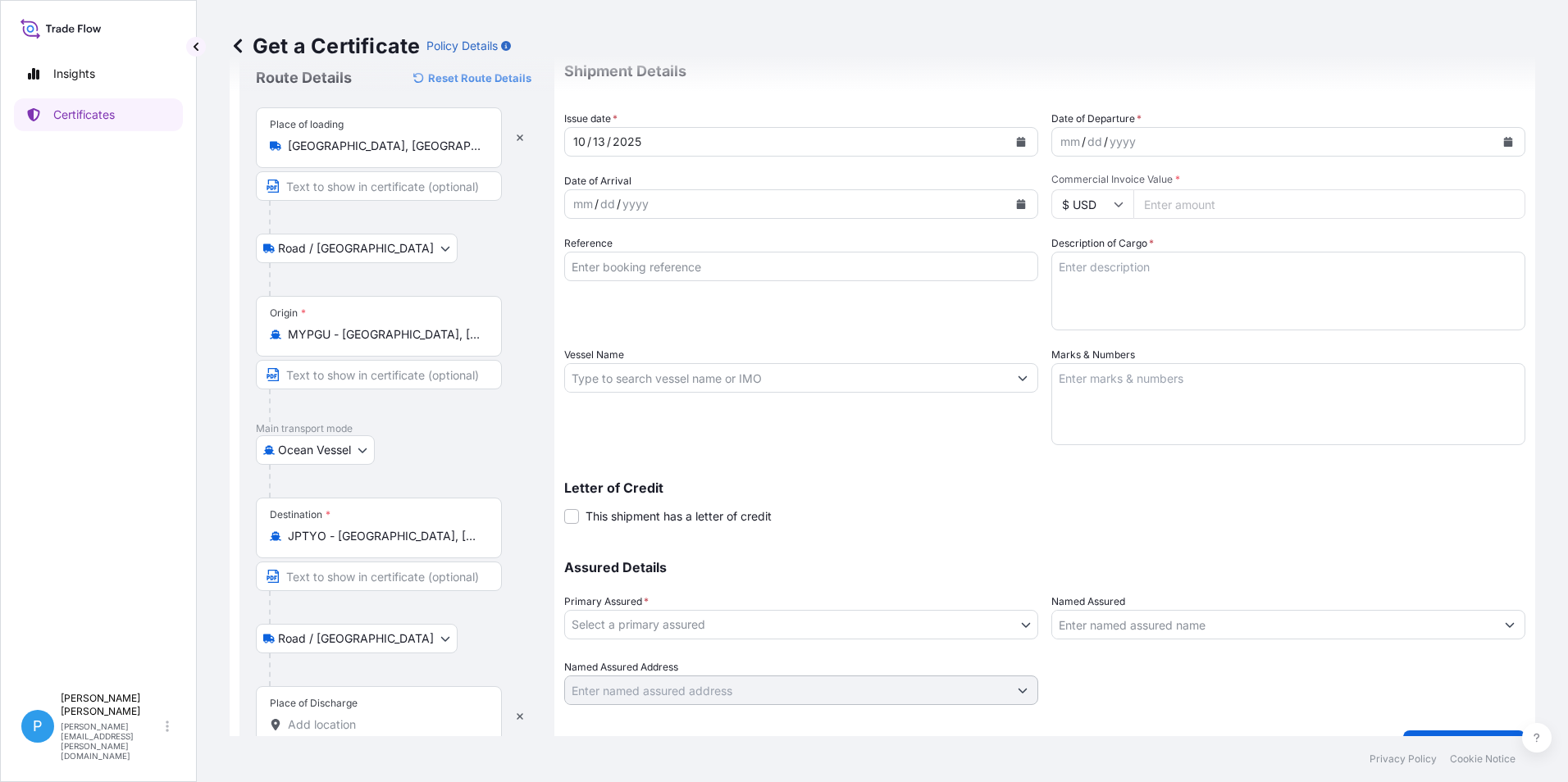
scroll to position [91, 0]
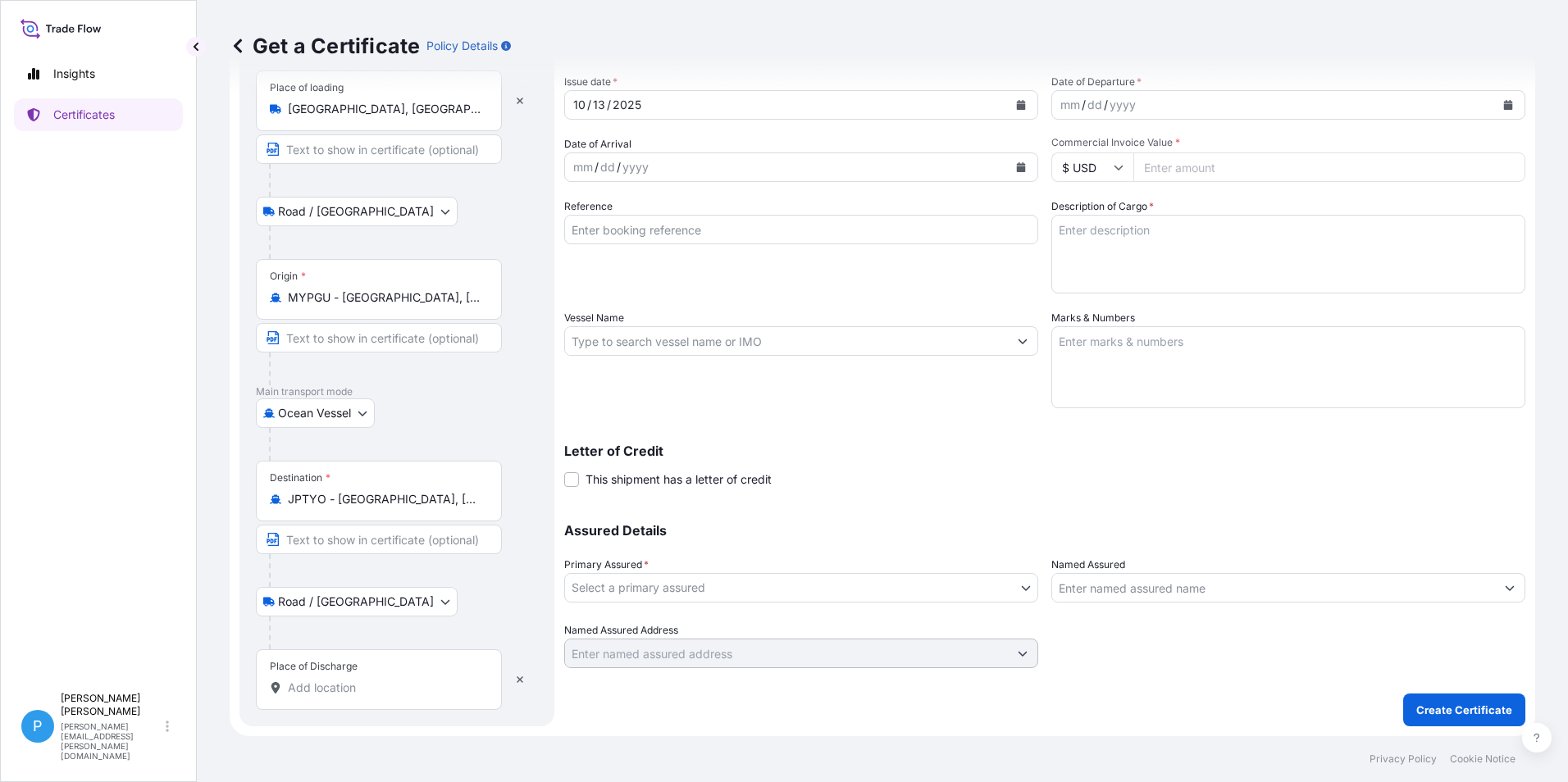
click at [301, 683] on input "Place of Discharge" at bounding box center [385, 688] width 193 height 17
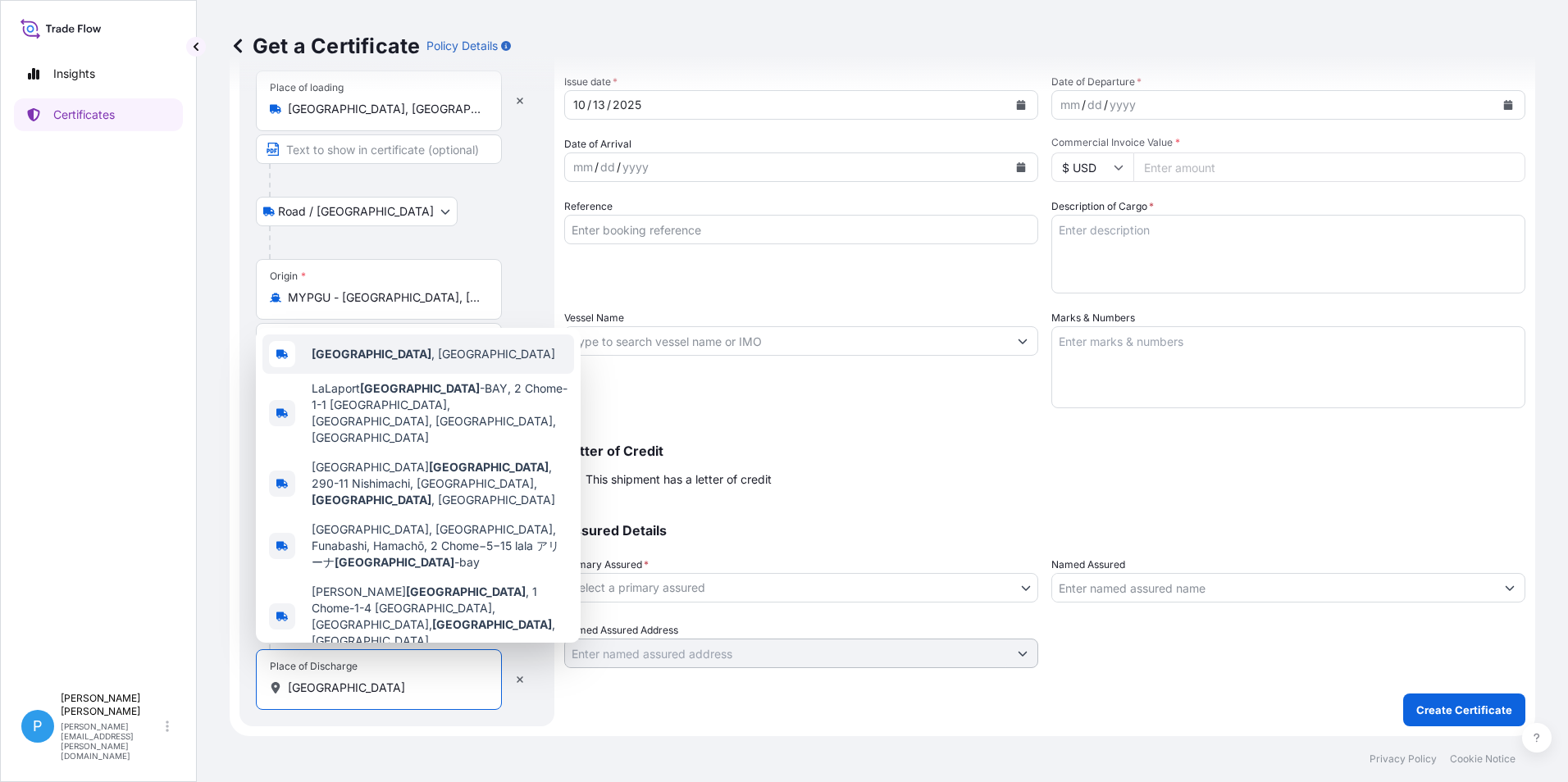
click at [370, 374] on div "[GEOGRAPHIC_DATA] , [GEOGRAPHIC_DATA]" at bounding box center [418, 354] width 312 height 40
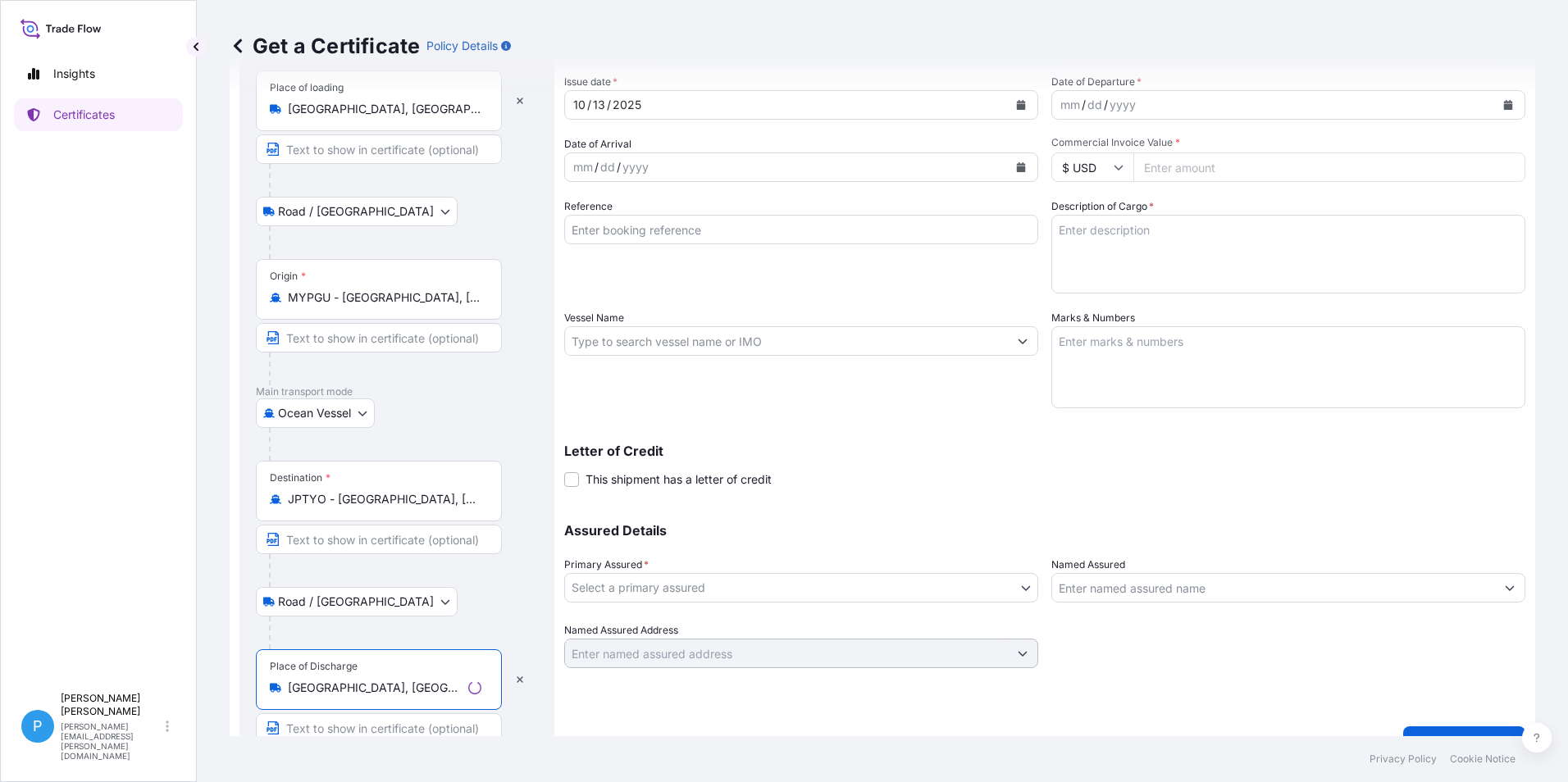
scroll to position [0, 0]
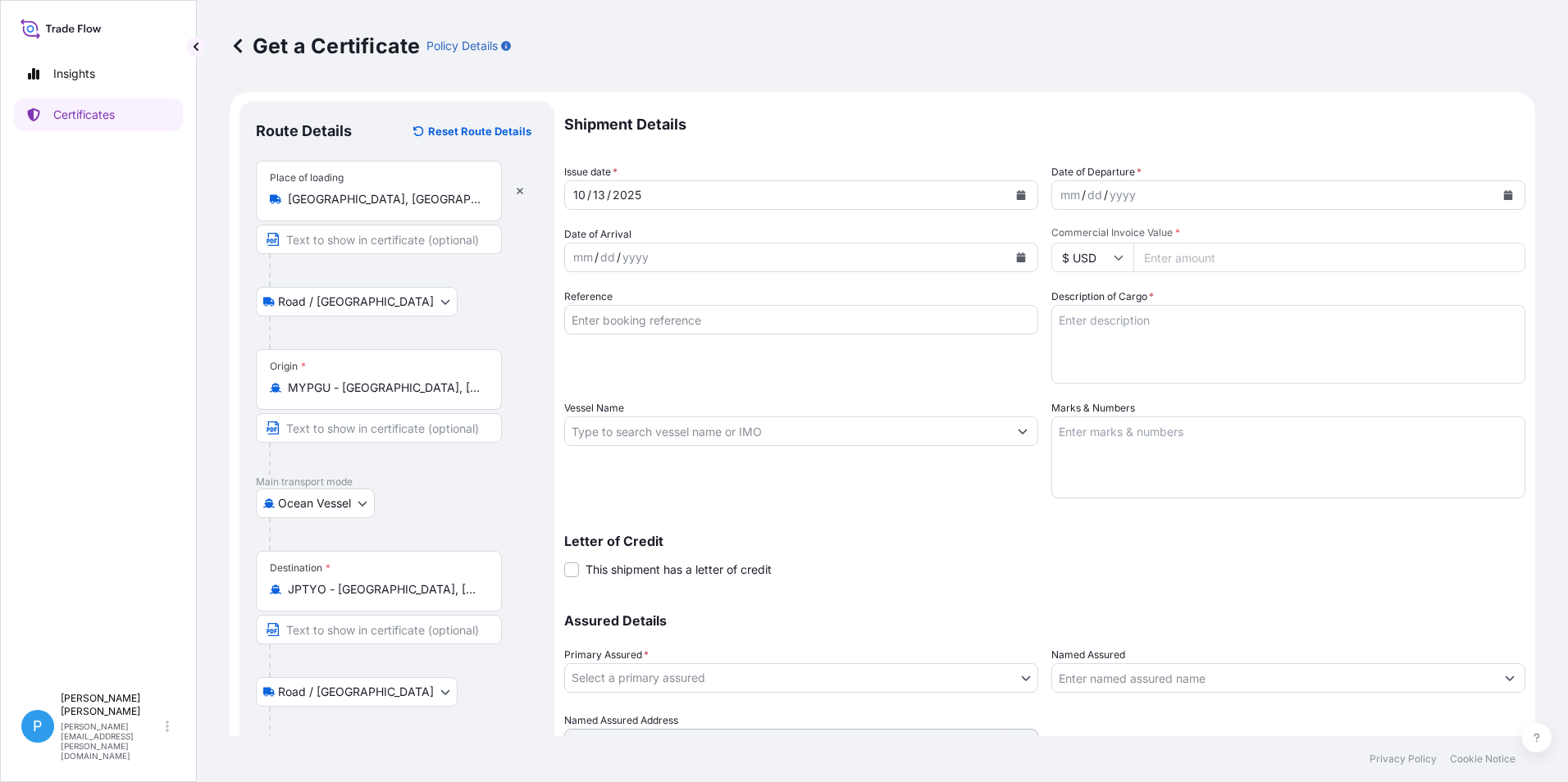
type input "[GEOGRAPHIC_DATA], [GEOGRAPHIC_DATA]"
click at [1027, 257] on button "Calendar" at bounding box center [1021, 257] width 26 height 26
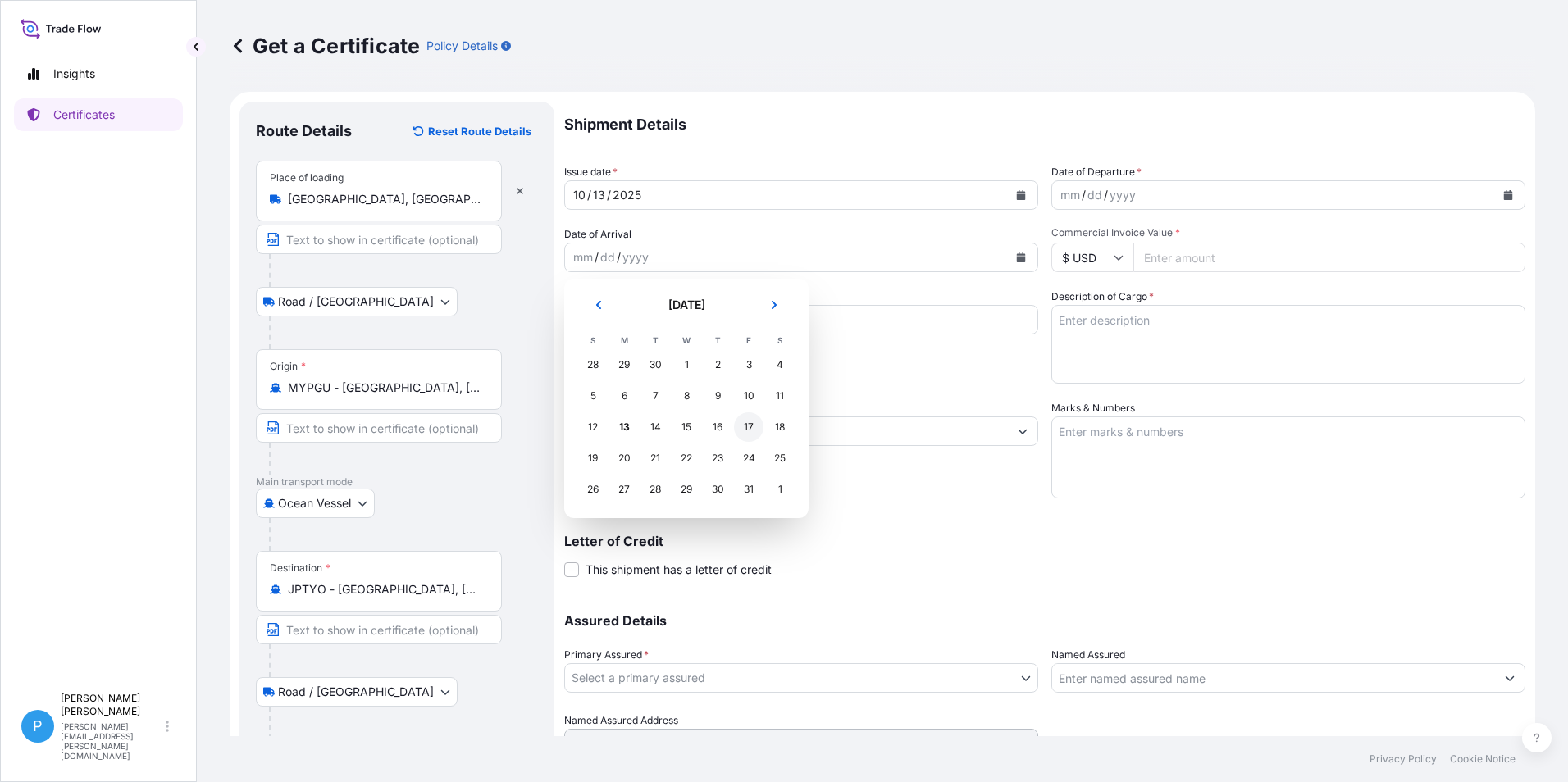
click at [754, 430] on div "17" at bounding box center [748, 427] width 30 height 30
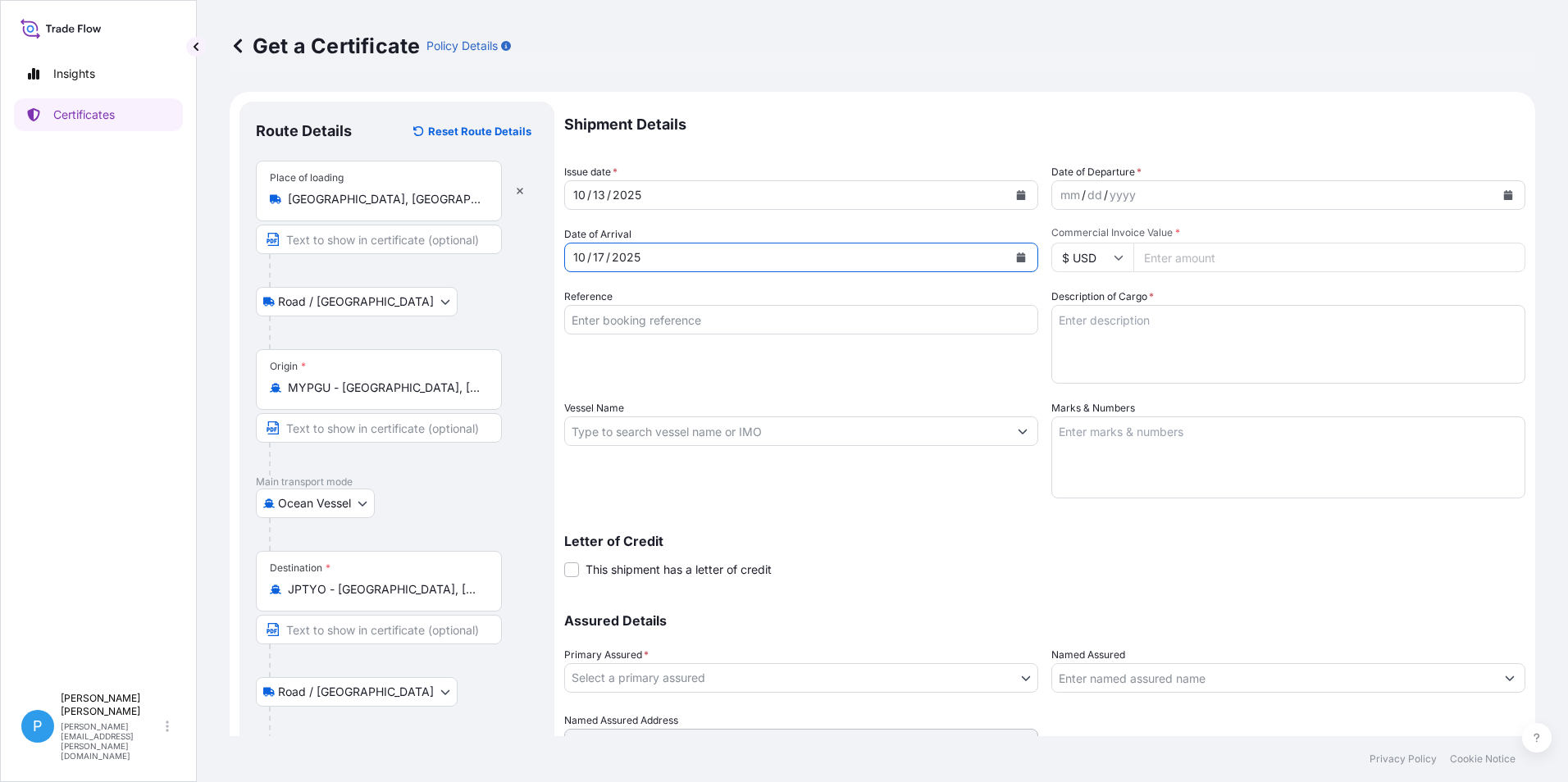
click at [609, 318] on input "Reference" at bounding box center [800, 320] width 473 height 30
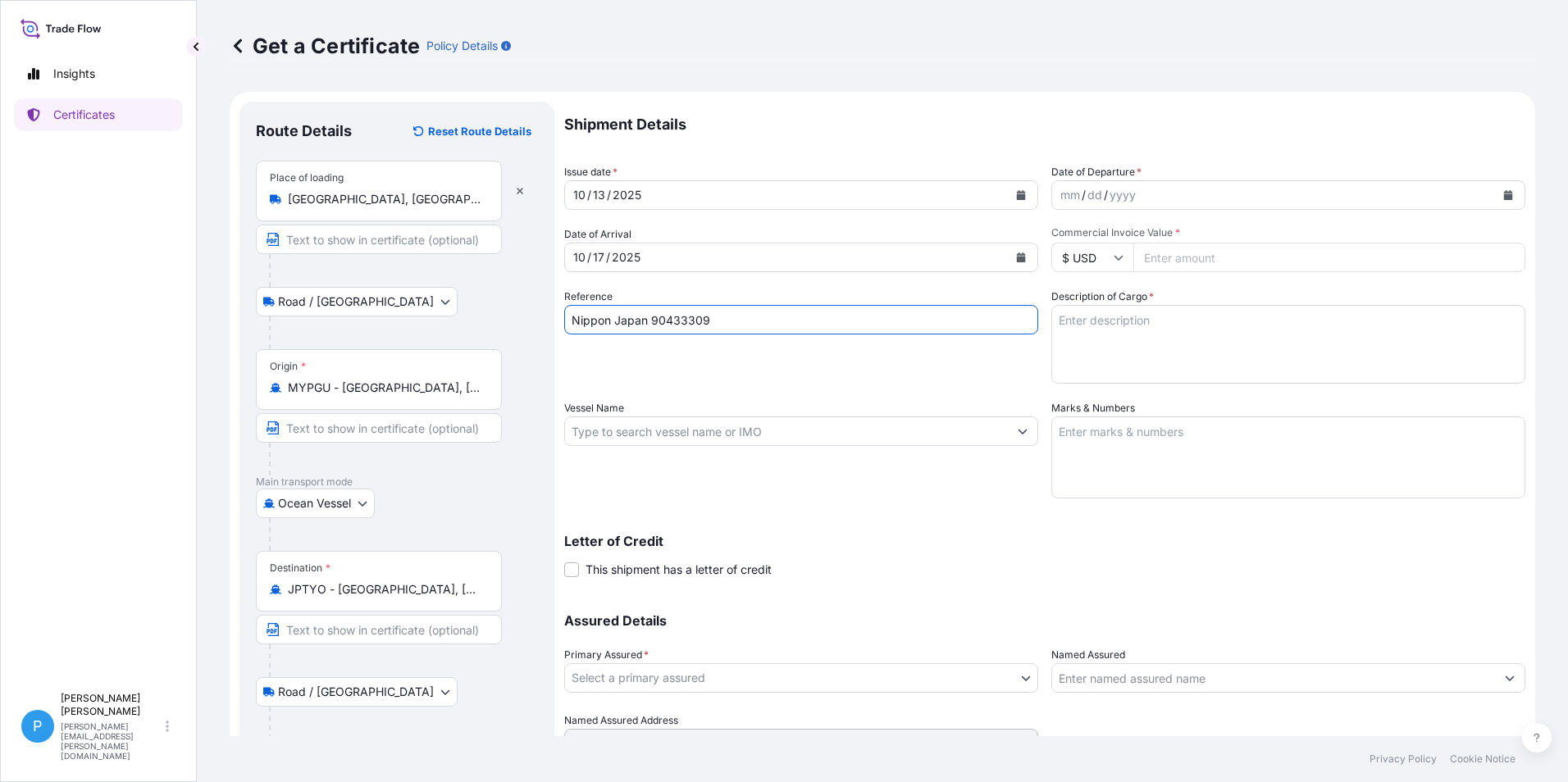
type input "Nippon Japan 90433309"
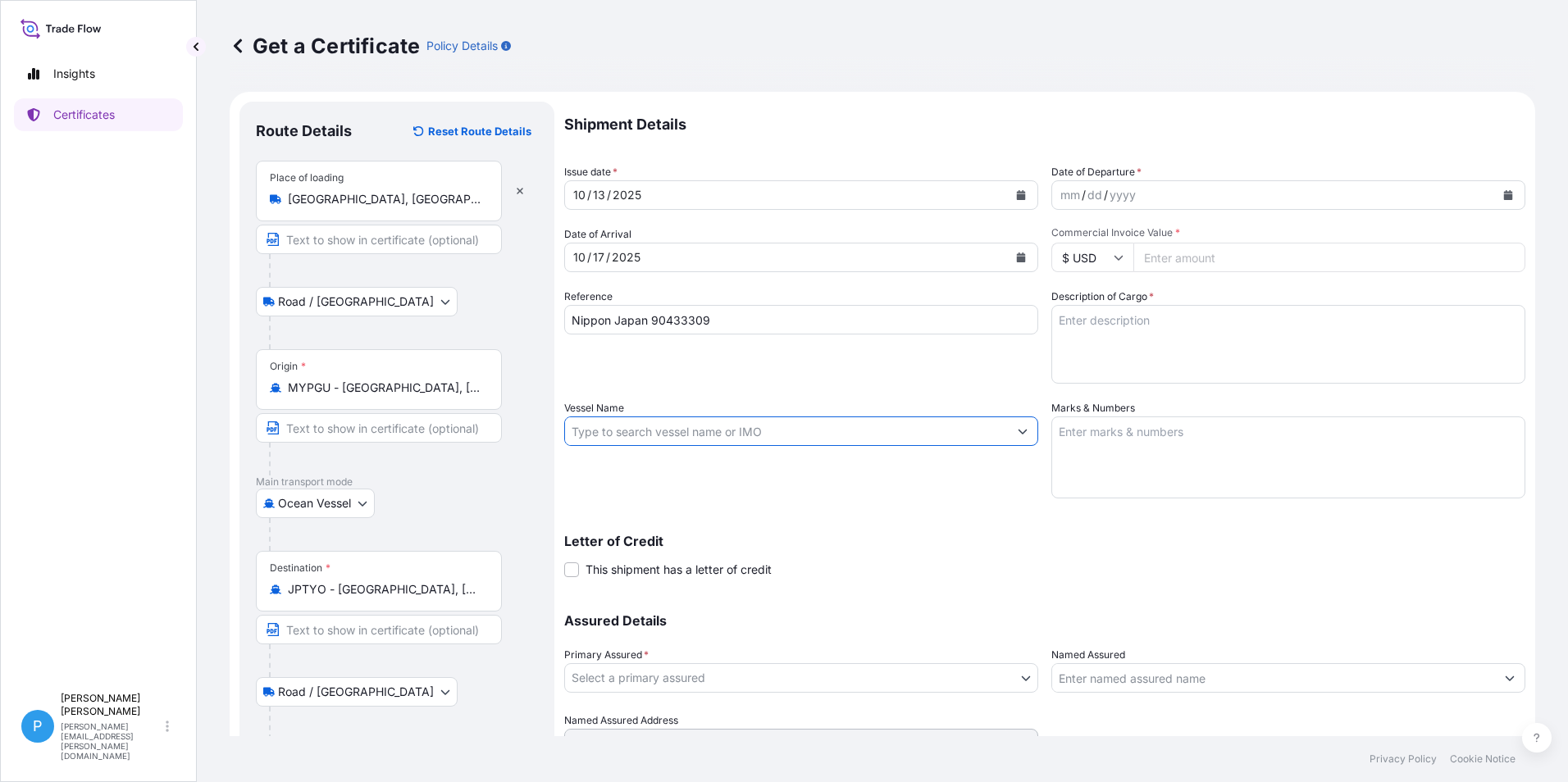
click at [603, 435] on input "Vessel Name" at bounding box center [786, 431] width 443 height 30
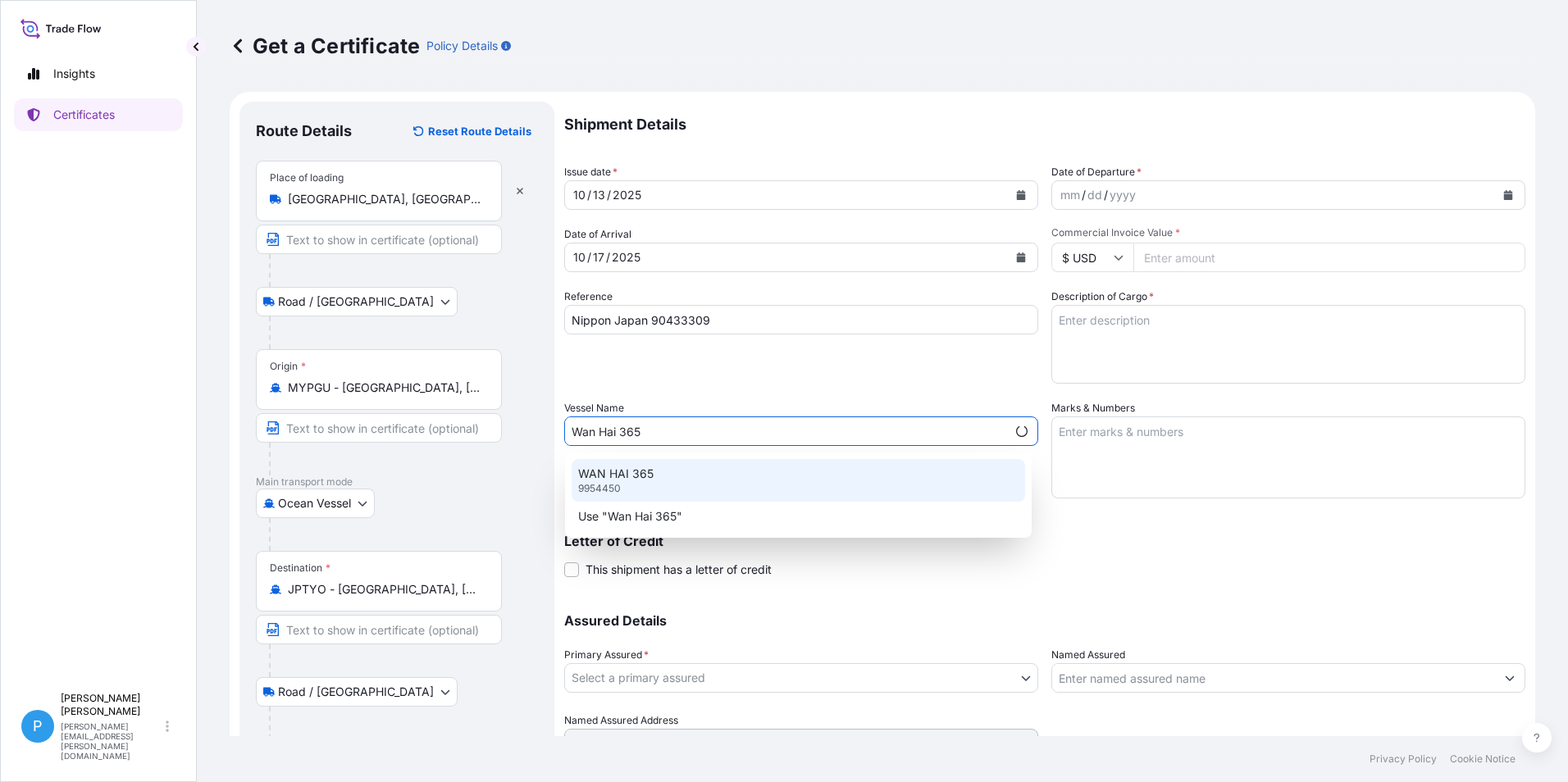
click at [620, 470] on p "WAN HAI 365" at bounding box center [616, 474] width 76 height 17
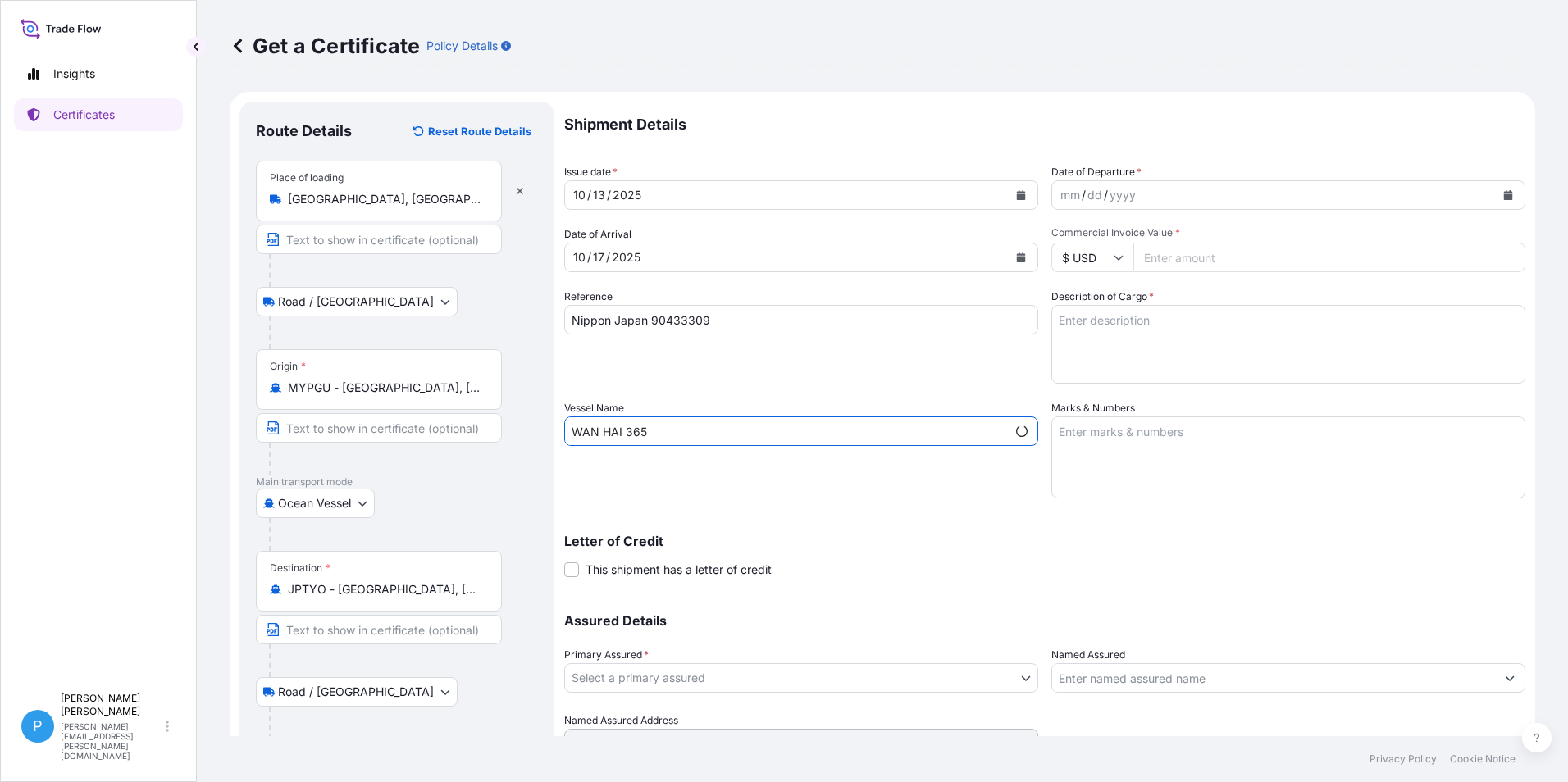
click at [676, 435] on input "WAN HAI 365" at bounding box center [785, 431] width 441 height 30
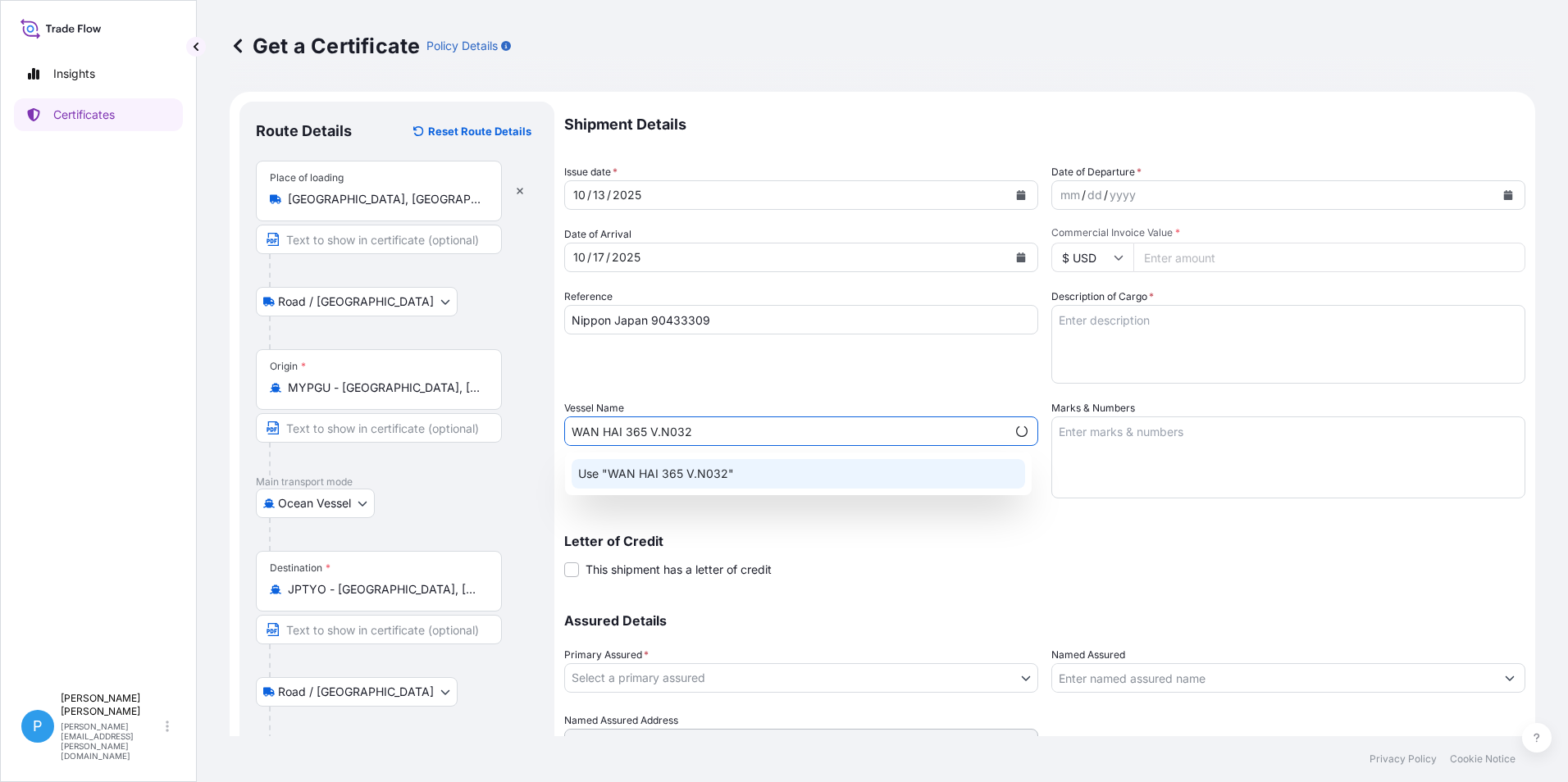
click at [686, 465] on div "Use "WAN HAI 365 V.N032"" at bounding box center [798, 474] width 453 height 30
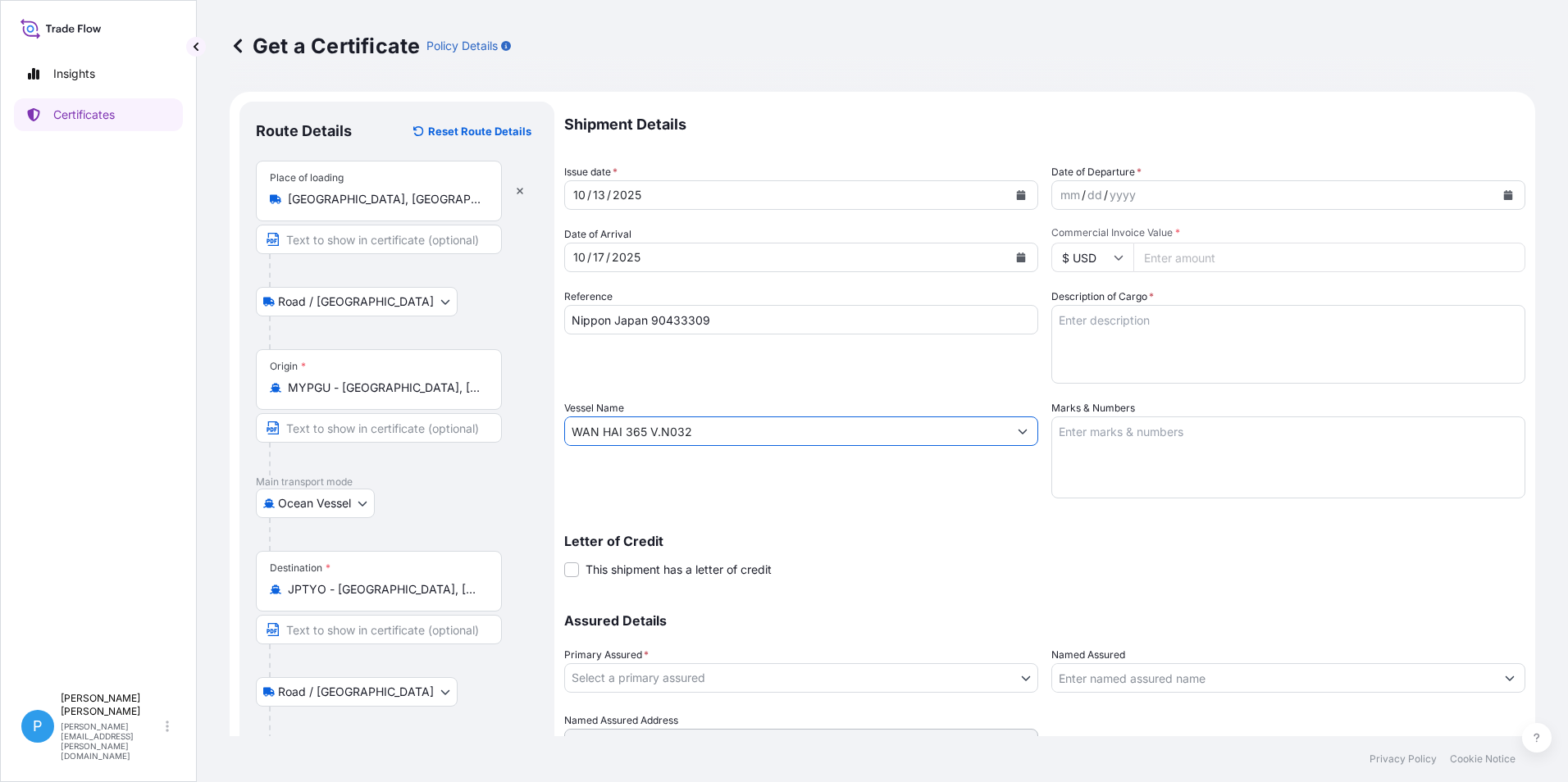
type input "WAN HAI 365 V.N032"
click at [1501, 193] on button "Calendar" at bounding box center [1507, 195] width 26 height 26
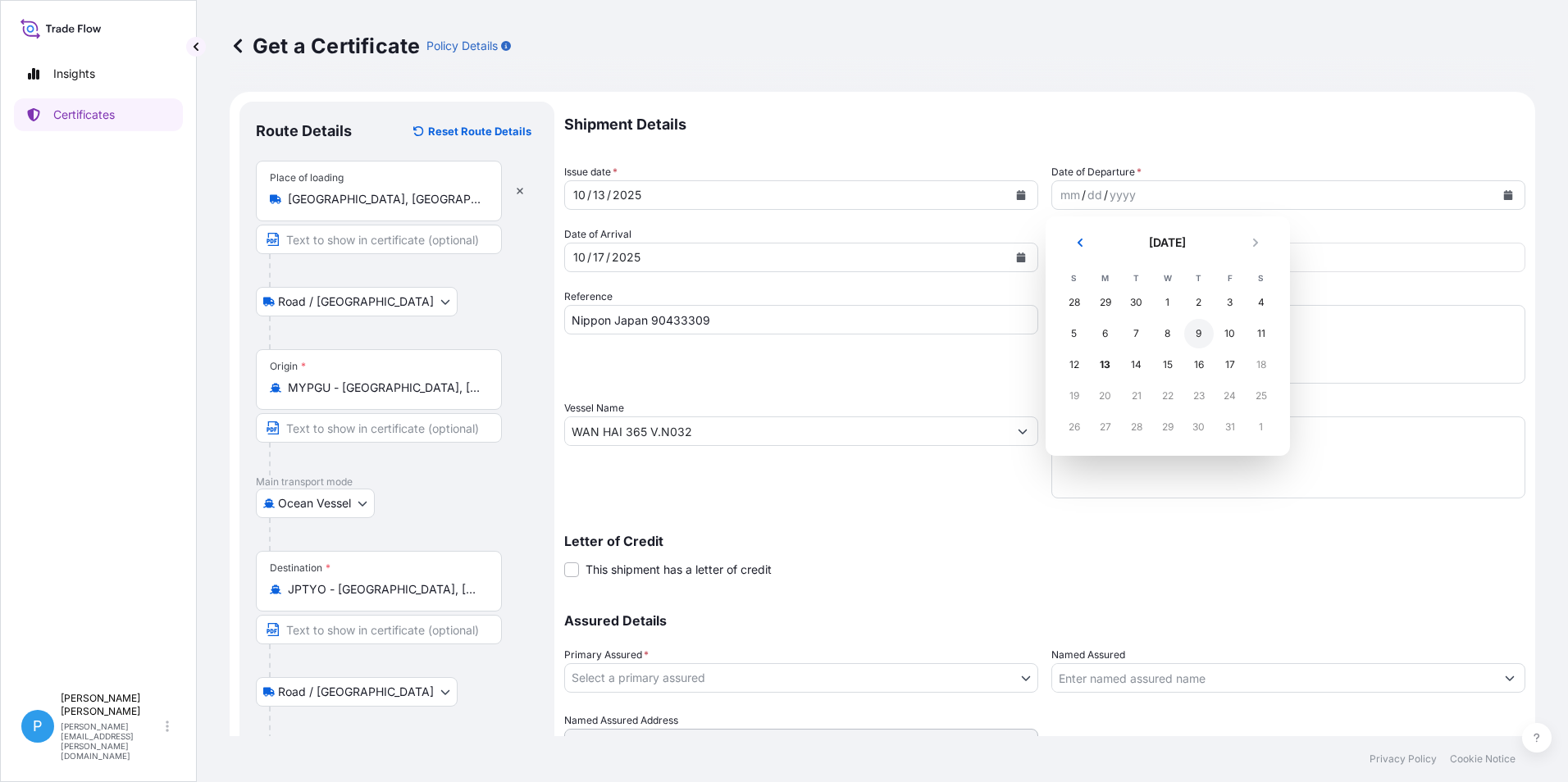
click at [1199, 332] on div "9" at bounding box center [1199, 334] width 30 height 30
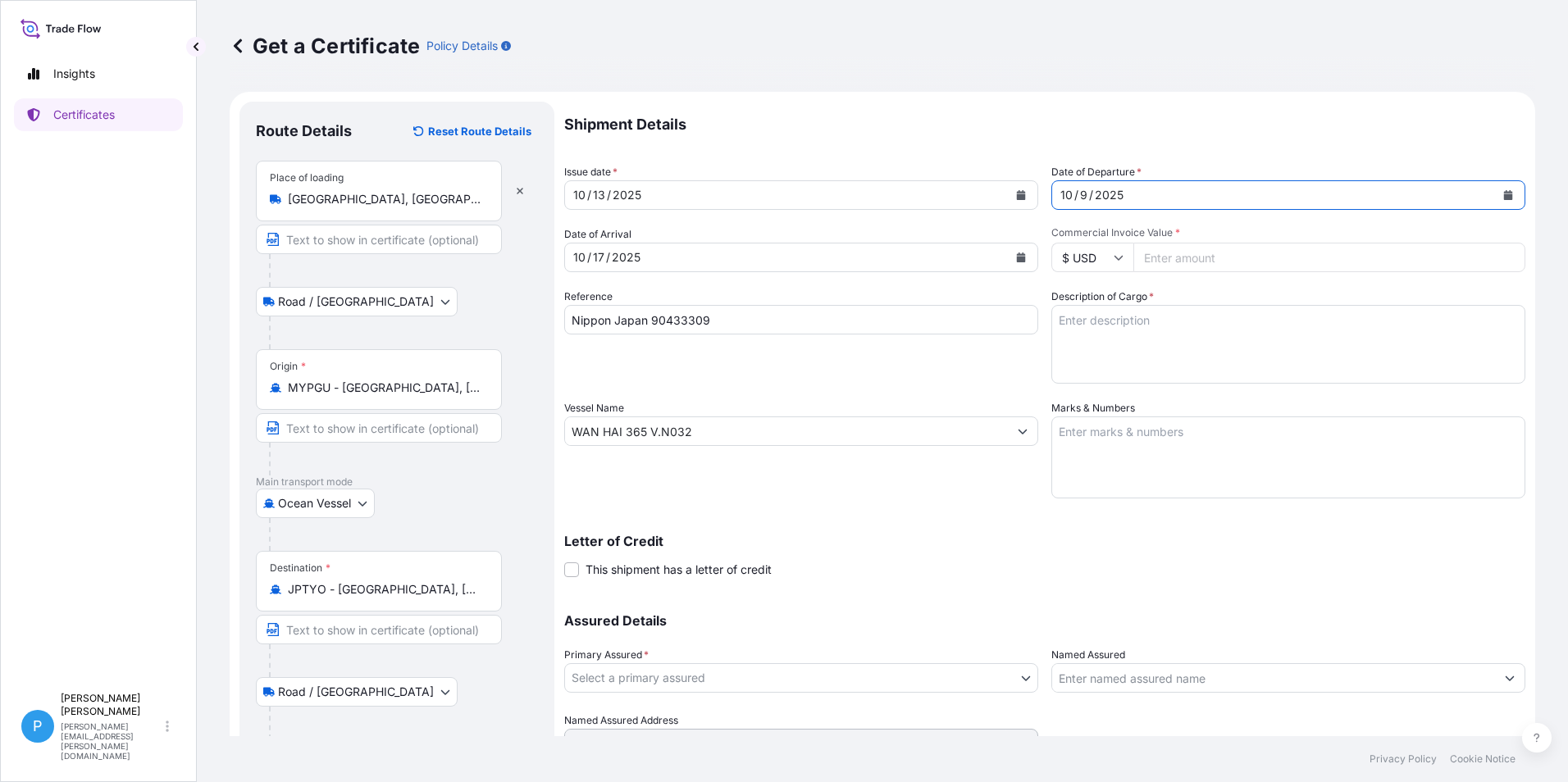
click at [1168, 260] on input "Commercial Invoice Value *" at bounding box center [1329, 257] width 392 height 30
type input "143760"
click at [1188, 258] on input "143760" at bounding box center [1329, 257] width 392 height 30
type input "143760.00"
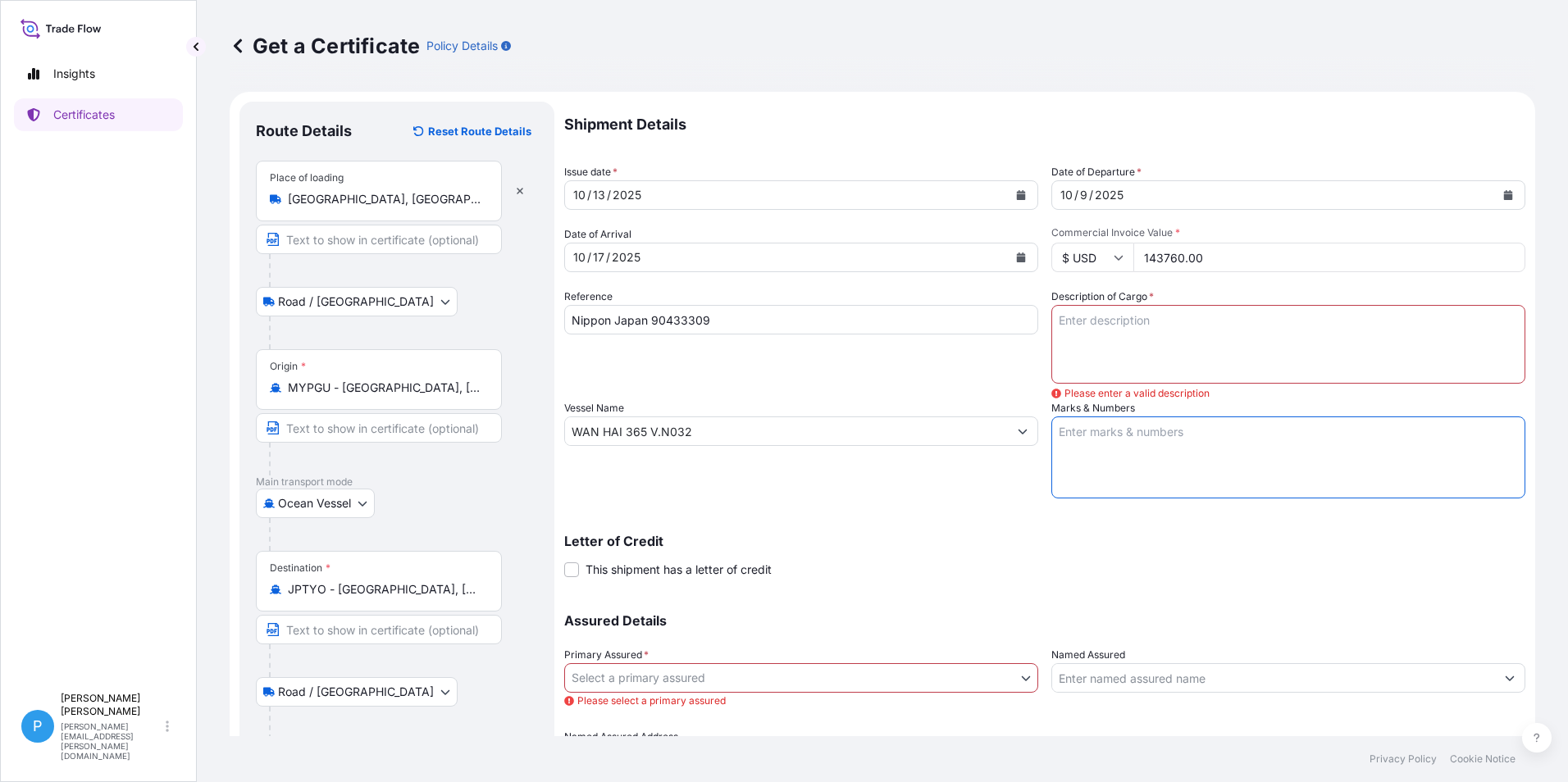
click at [1091, 431] on textarea "Marks & Numbers" at bounding box center [1288, 457] width 473 height 82
paste textarea "EVER-100 NPMJ - [GEOGRAPHIC_DATA] NO. 1- MADE IN [GEOGRAPHIC_DATA]"
type textarea "EVER-100 NPMJ - [GEOGRAPHIC_DATA] NO. 1- MADE IN [GEOGRAPHIC_DATA]"
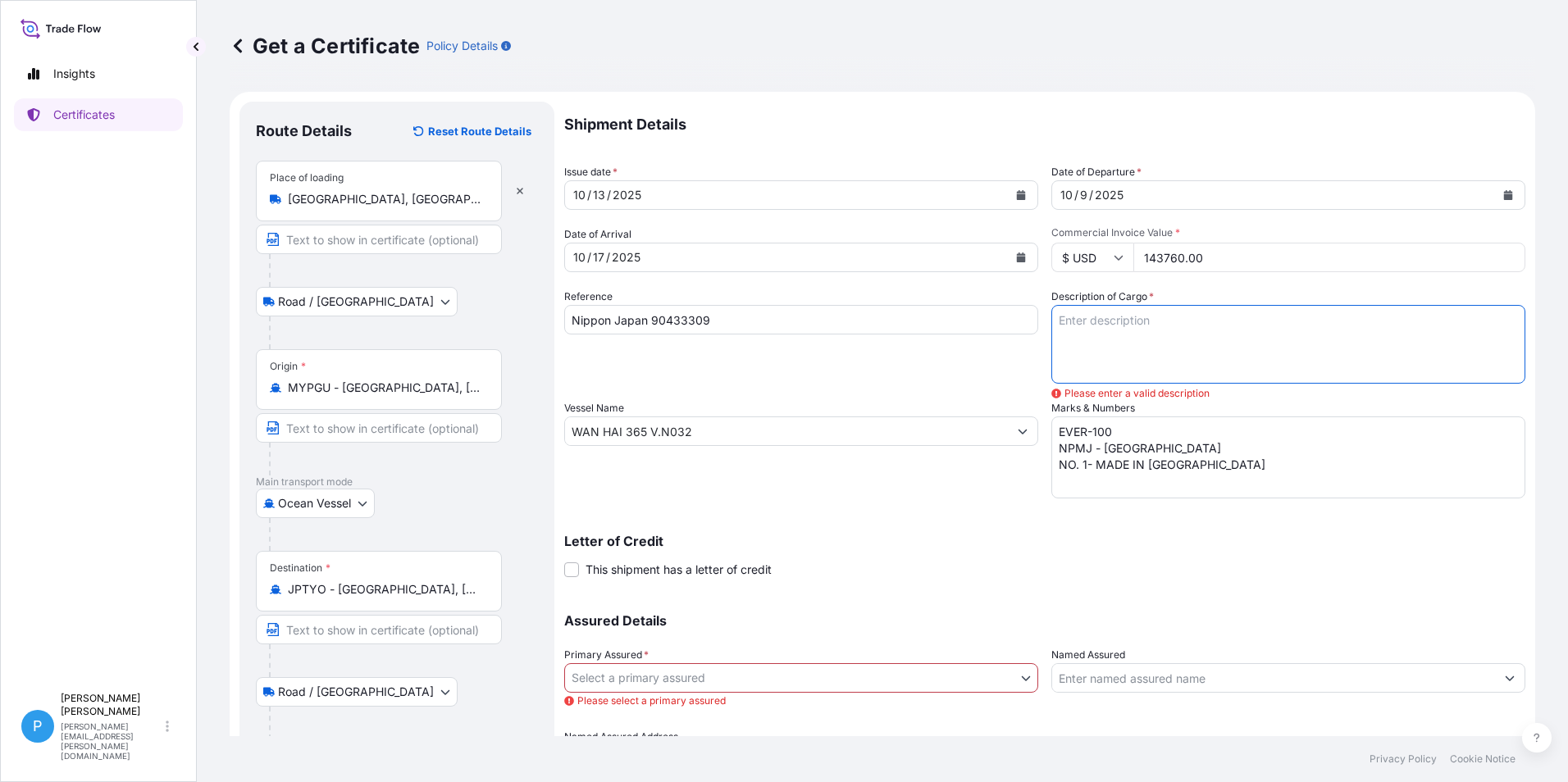
click at [1090, 319] on textarea "Description of Cargo *" at bounding box center [1288, 344] width 473 height 79
paste textarea "ZINC METAL PIGMENT SUPERFINE EP (3.7-4.5) 100 BAGS IN DRUMS X 400 KG 200 GRAMS …"
type textarea "ZINC METAL PIGMENT SUPERFINE EP (3.7-4.5) 100 BAGS IN DRUMS X 400 KG 200 GRAMS …"
click at [652, 680] on body "Insights Certificates P Perline Wong [EMAIL_ADDRESS][PERSON_NAME][DOMAIN_NAME] …" at bounding box center [784, 391] width 1568 height 782
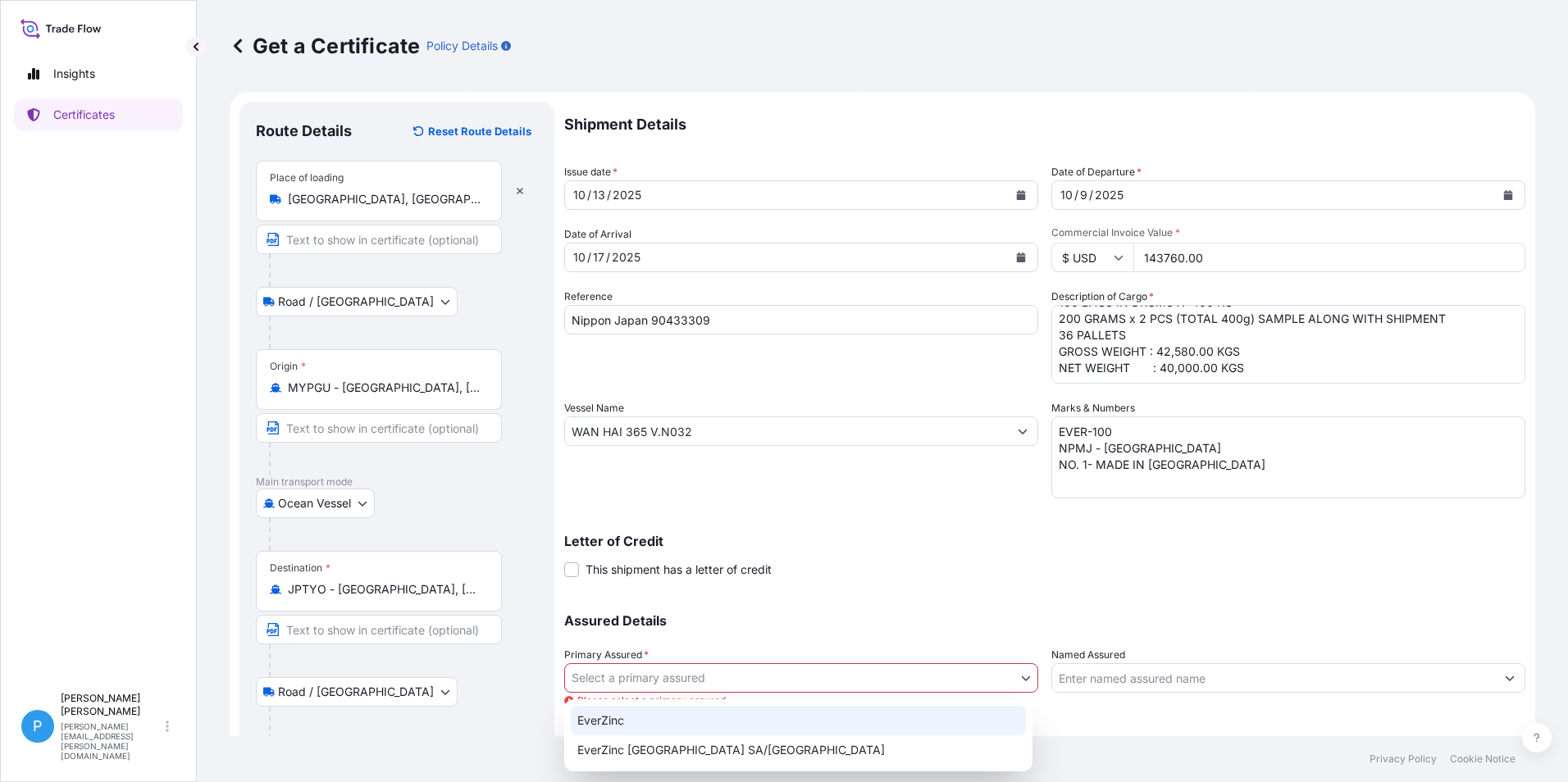
click at [612, 718] on div "EverZinc" at bounding box center [798, 721] width 455 height 30
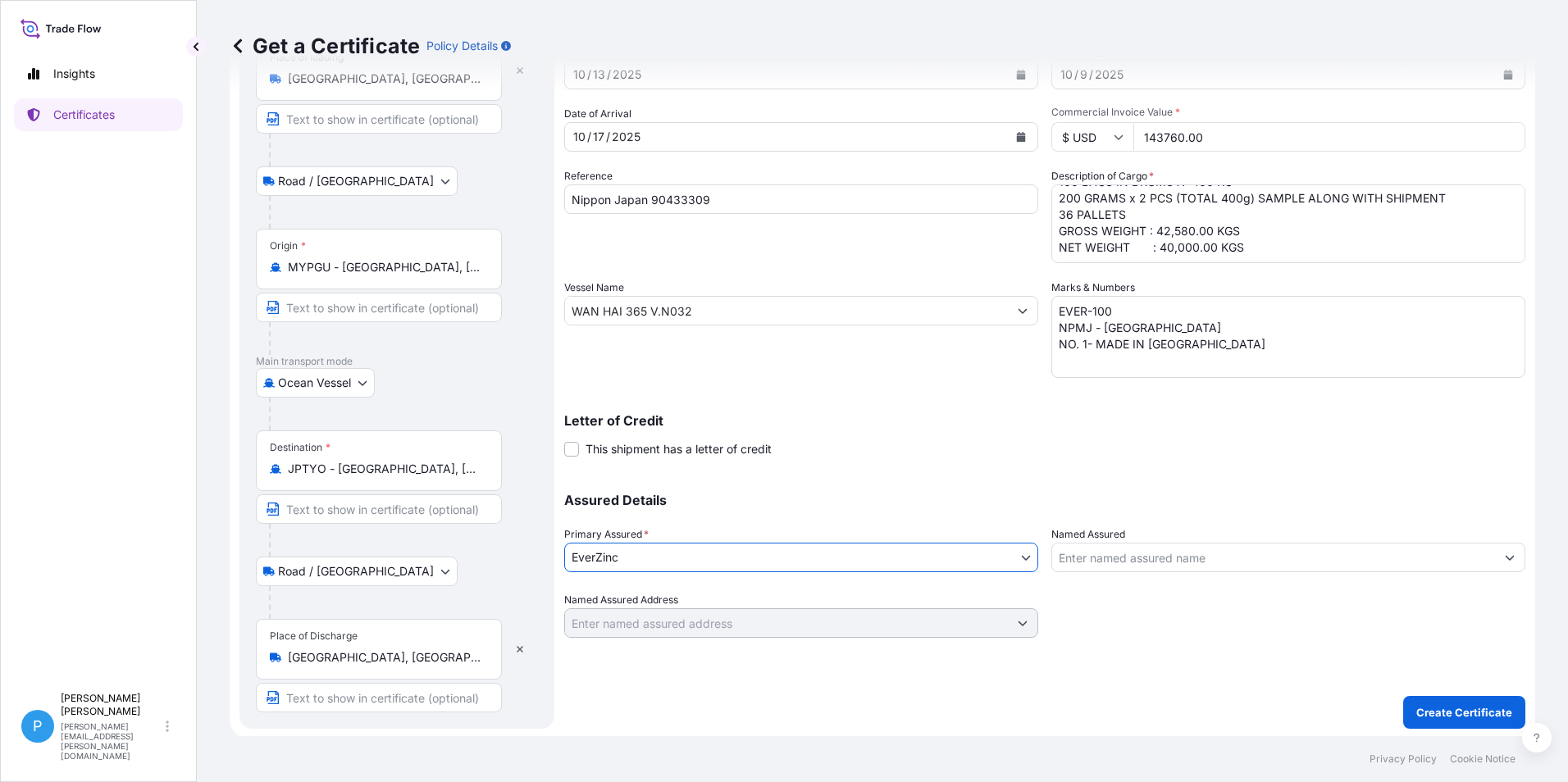
scroll to position [123, 0]
click at [1442, 695] on button "Create Certificate" at bounding box center [1463, 710] width 122 height 33
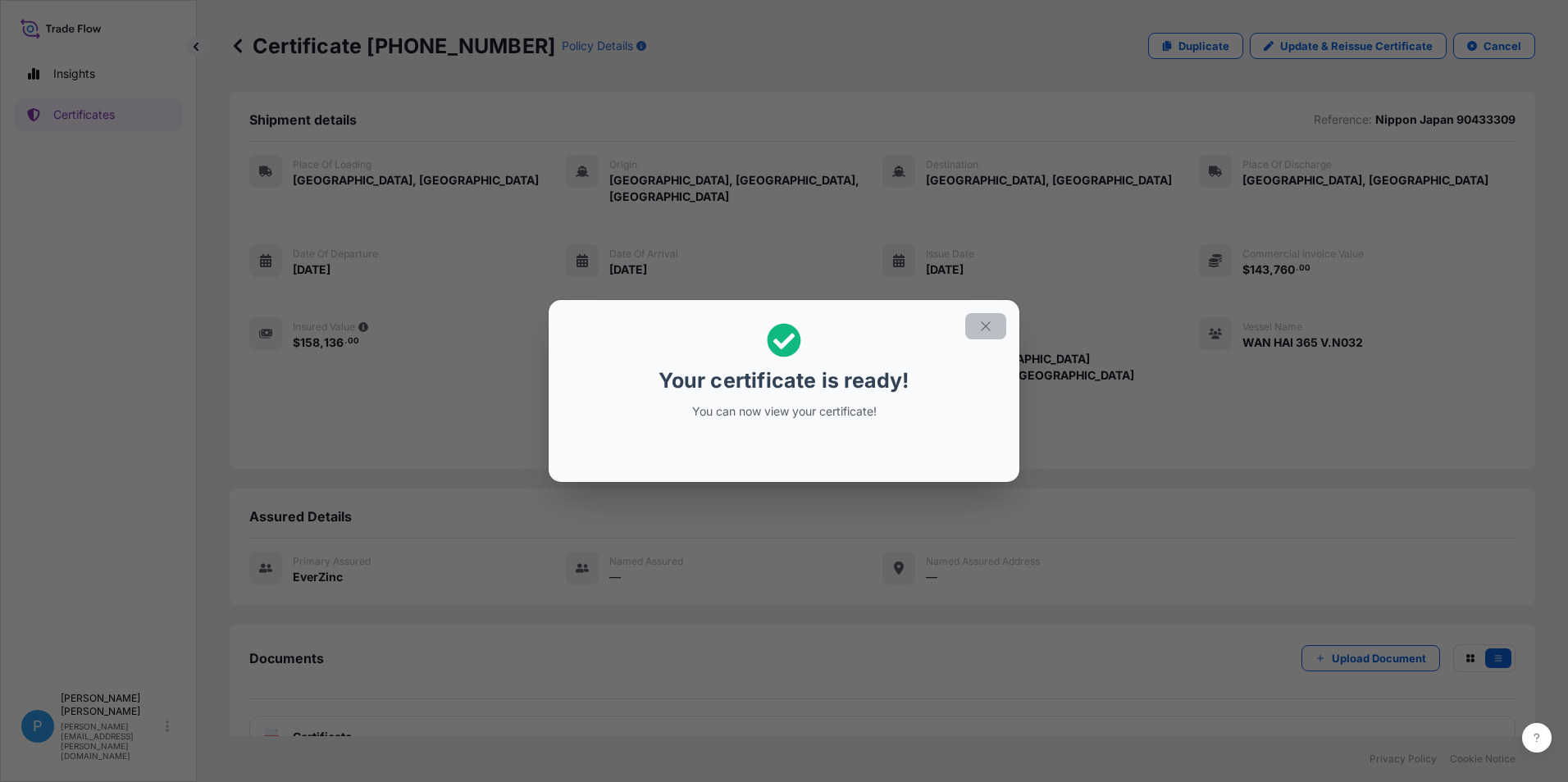
click at [995, 326] on button "button" at bounding box center [986, 327] width 41 height 26
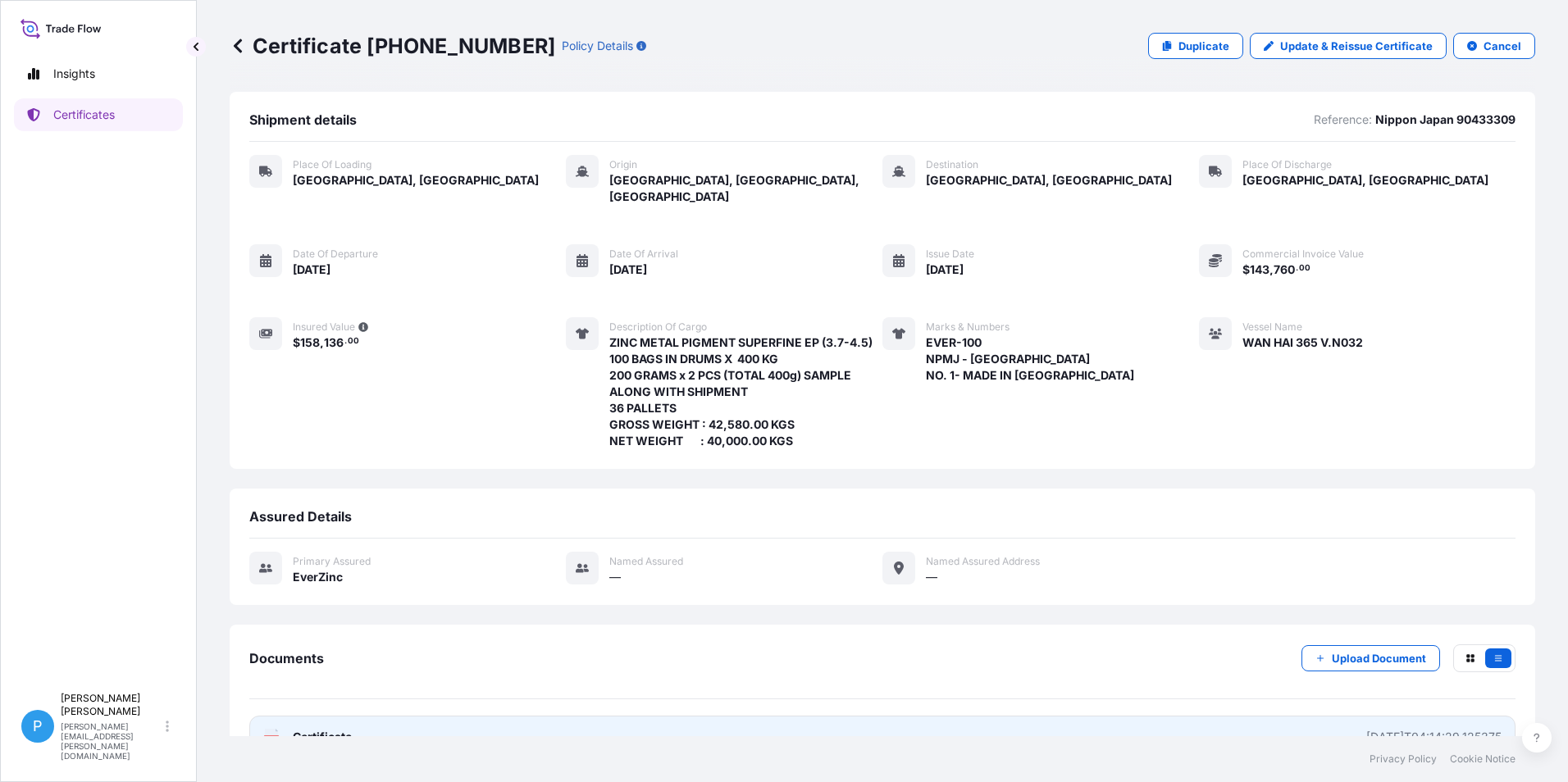
click at [314, 729] on span "Certificate" at bounding box center [322, 737] width 59 height 17
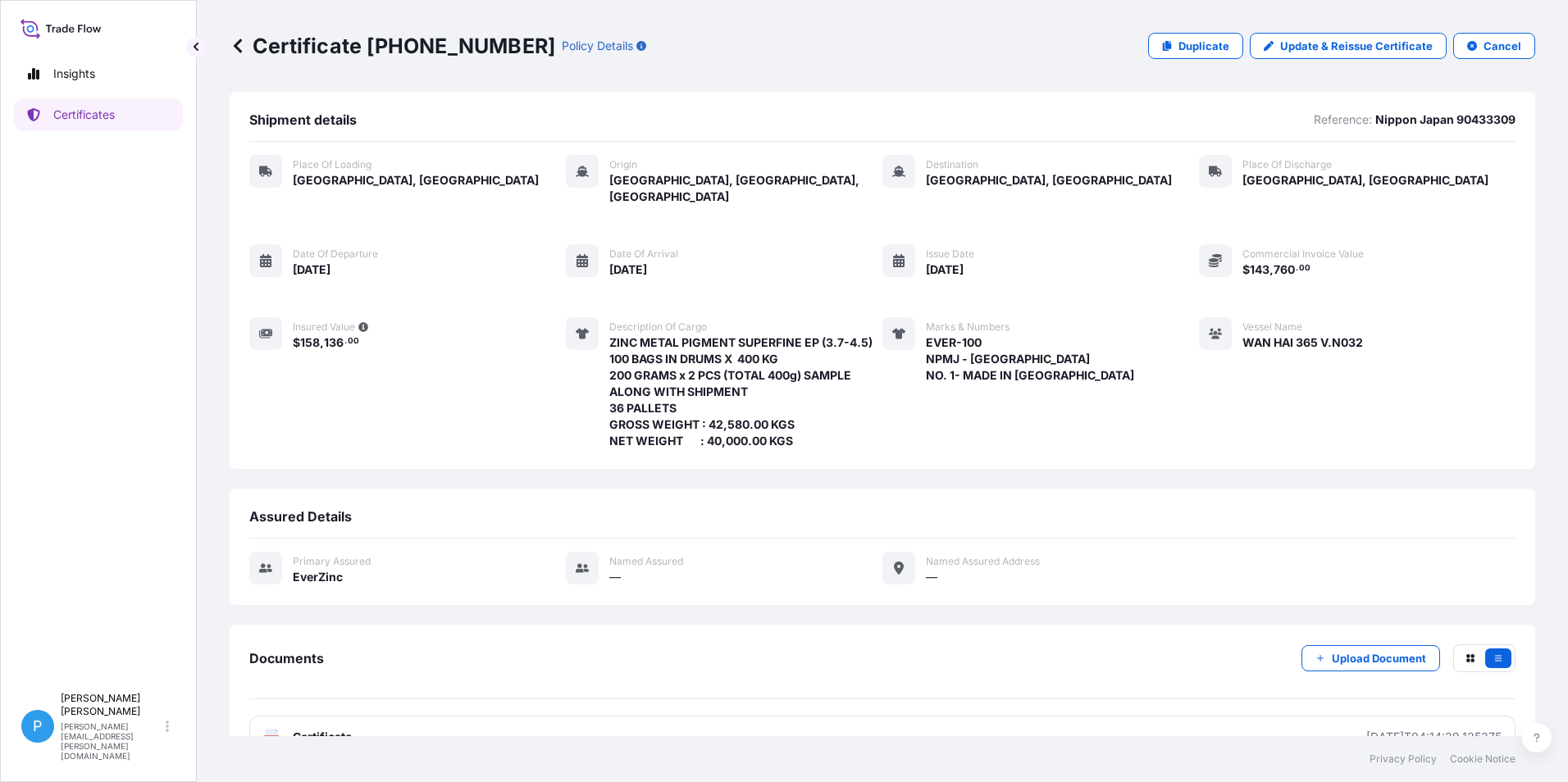
click at [241, 47] on icon at bounding box center [237, 46] width 17 height 17
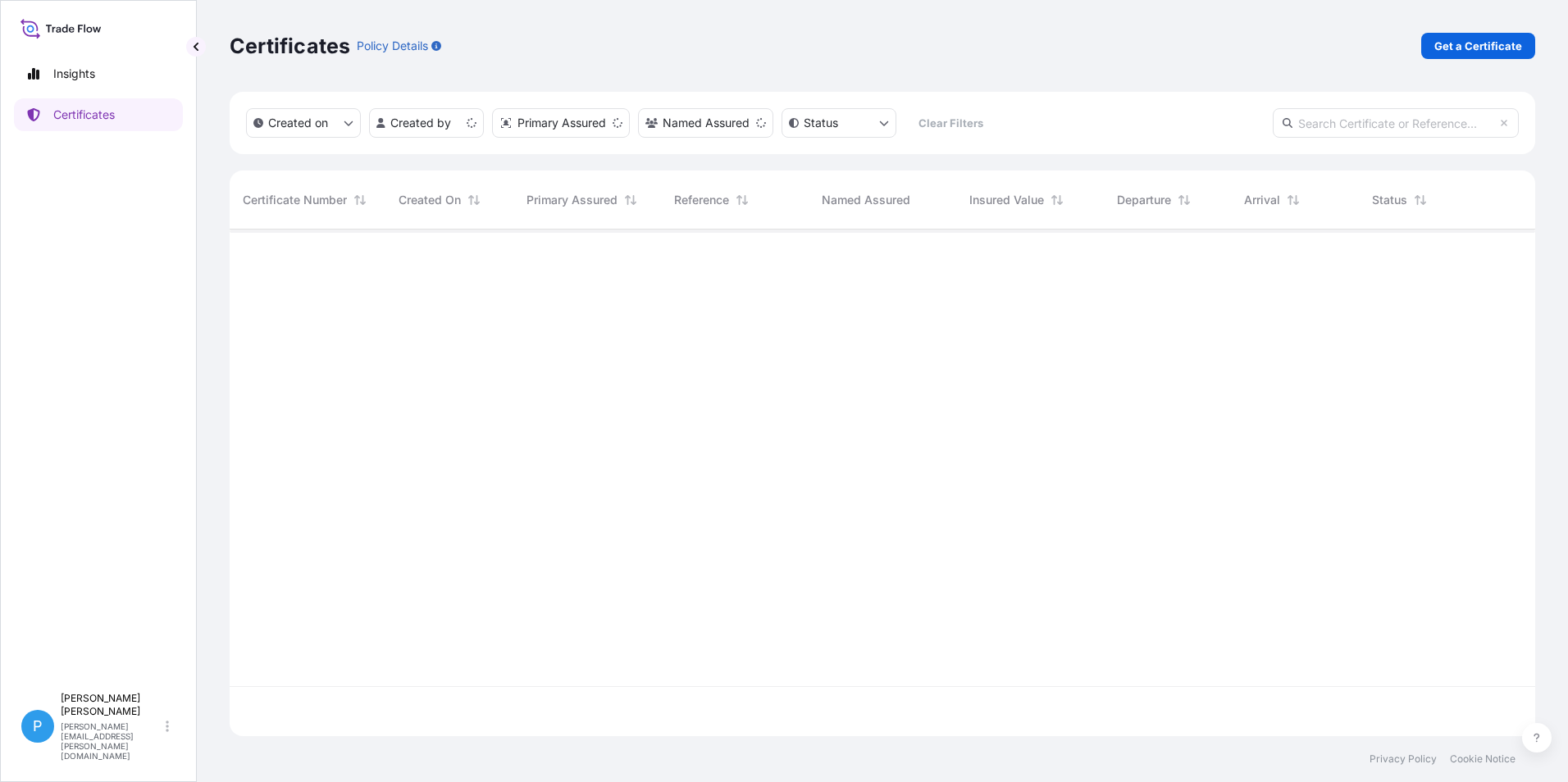
scroll to position [503, 1293]
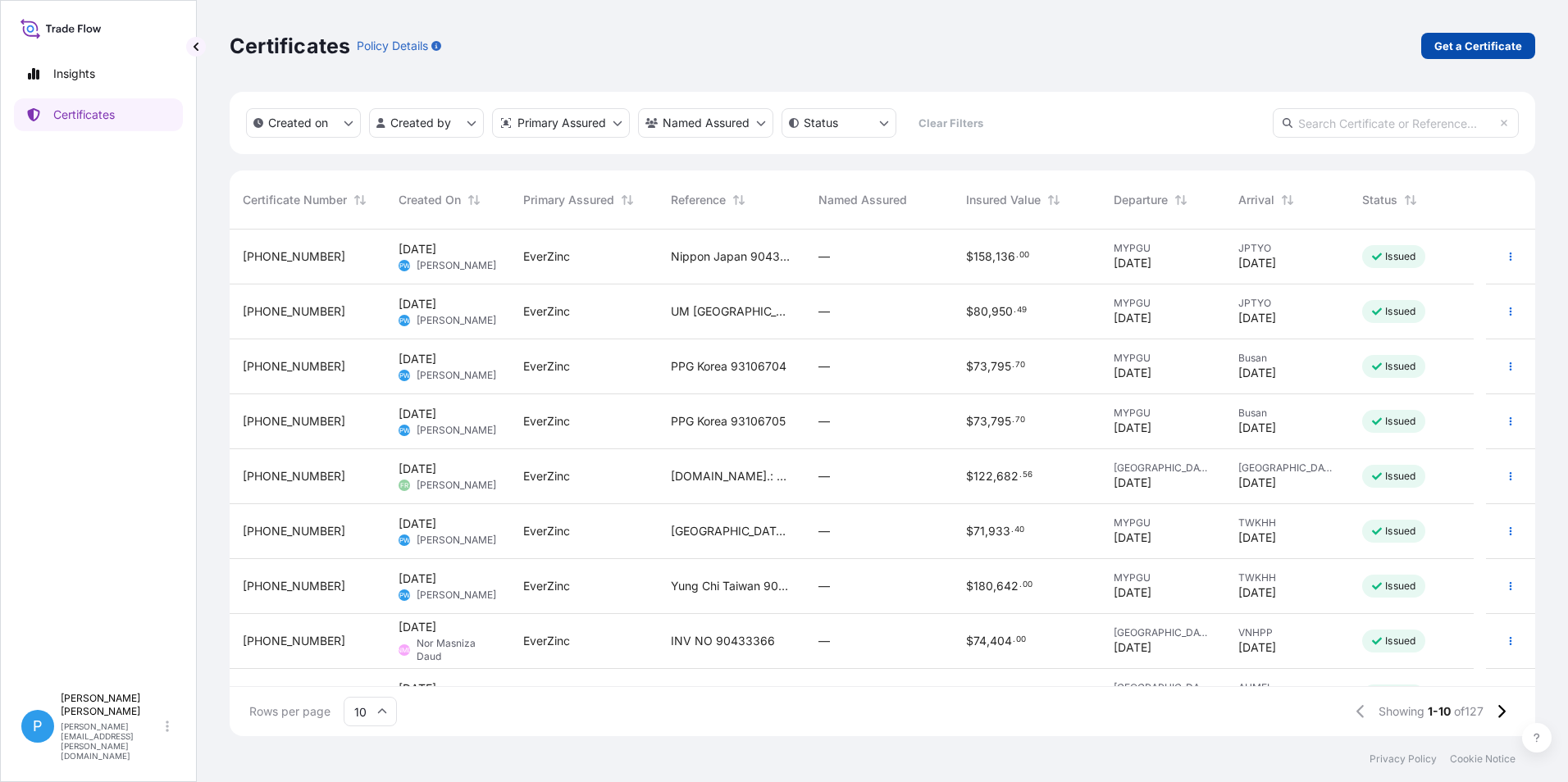
click at [1460, 46] on p "Get a Certificate" at bounding box center [1478, 46] width 88 height 17
select select "Barge"
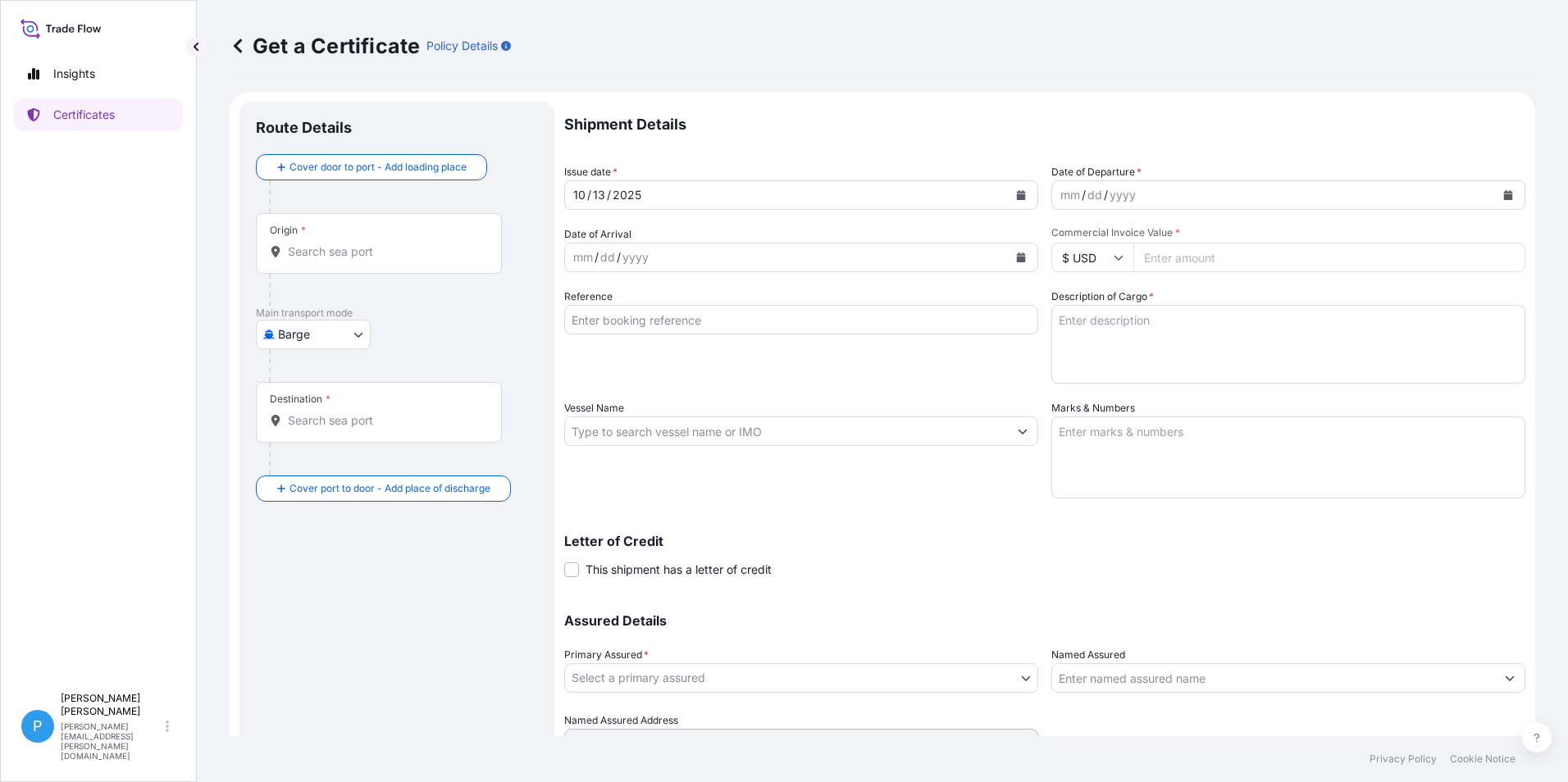
click at [318, 329] on body "Insights Certificates P Perline Wong [EMAIL_ADDRESS][PERSON_NAME][DOMAIN_NAME] …" at bounding box center [784, 391] width 1568 height 782
click at [302, 493] on span "Ocean Vessel" at bounding box center [323, 495] width 73 height 17
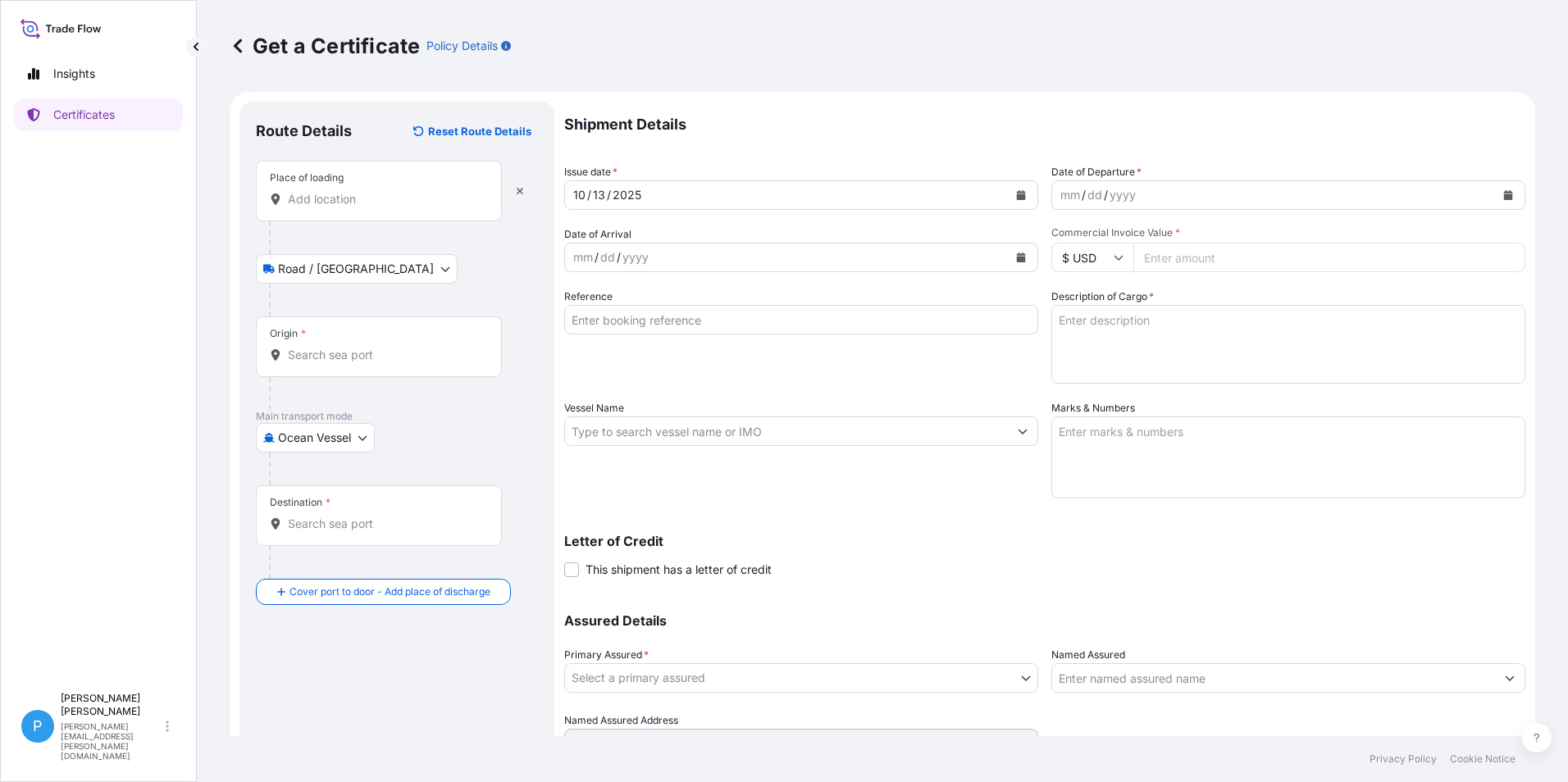
click at [321, 200] on input "Place of loading" at bounding box center [385, 199] width 193 height 17
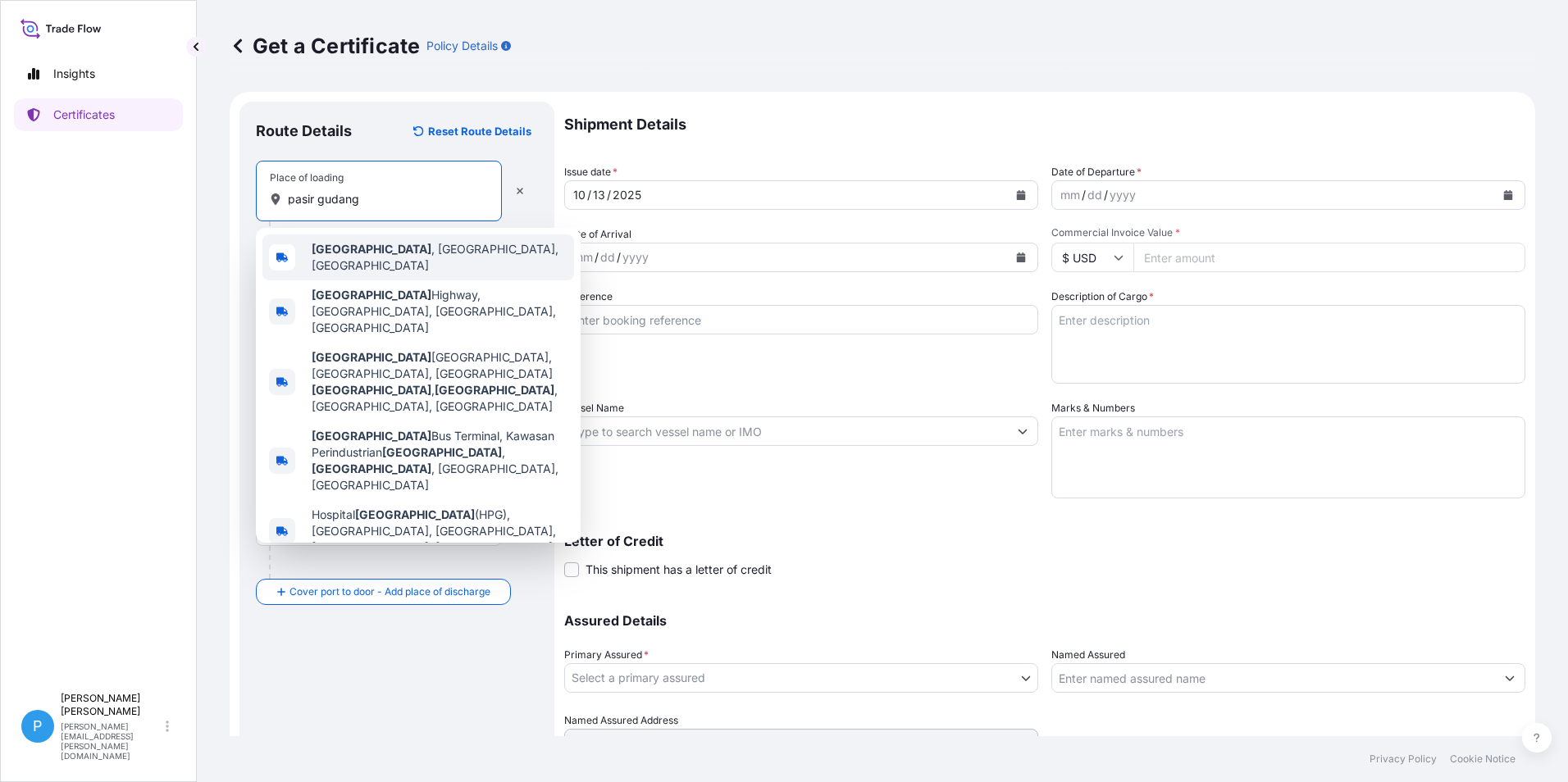
click at [387, 253] on span "[GEOGRAPHIC_DATA] , [GEOGRAPHIC_DATA], [GEOGRAPHIC_DATA]" at bounding box center [439, 257] width 256 height 33
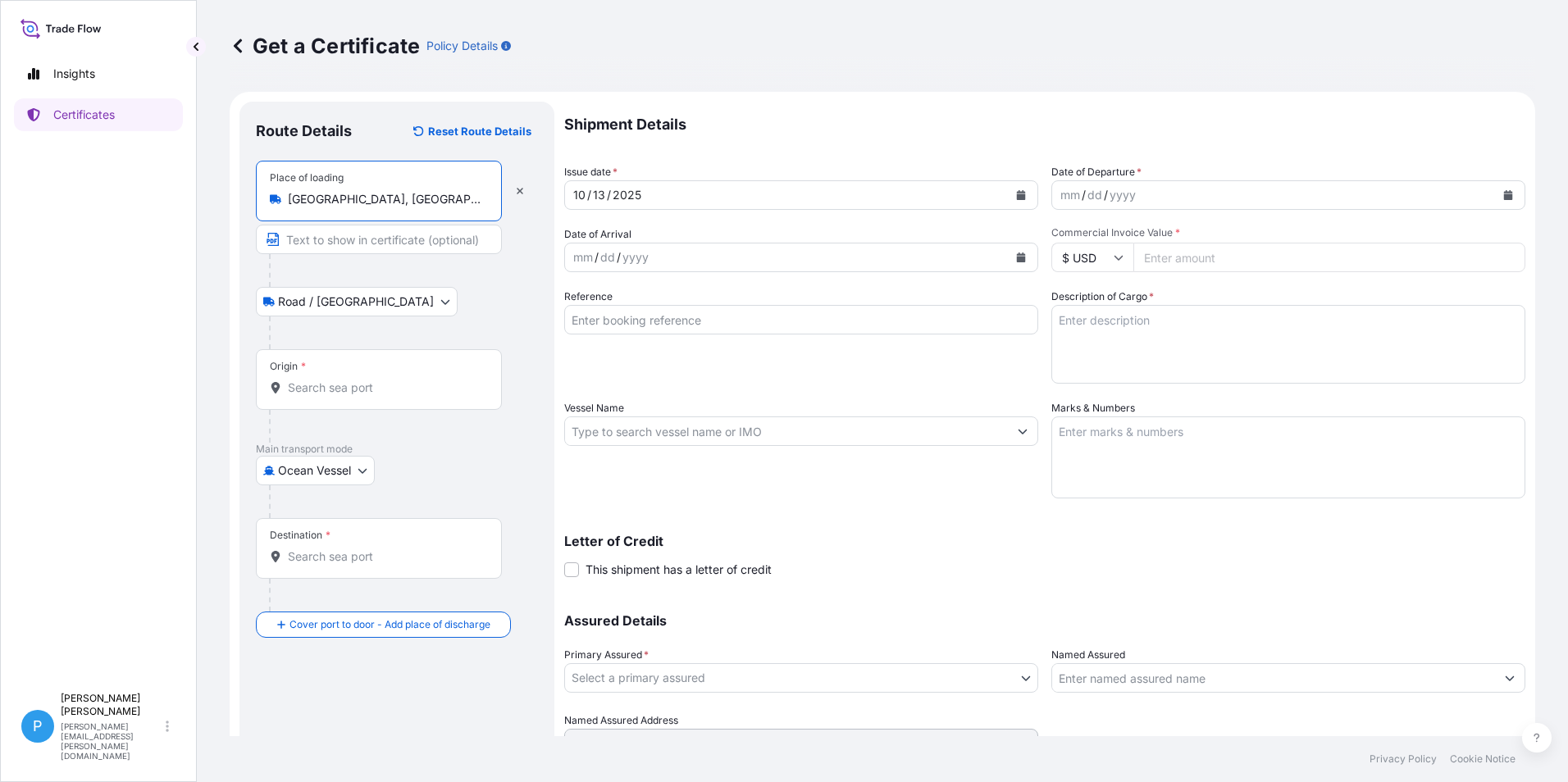
type input "[GEOGRAPHIC_DATA], [GEOGRAPHIC_DATA], [GEOGRAPHIC_DATA]"
click at [314, 388] on input "Origin *" at bounding box center [385, 387] width 193 height 17
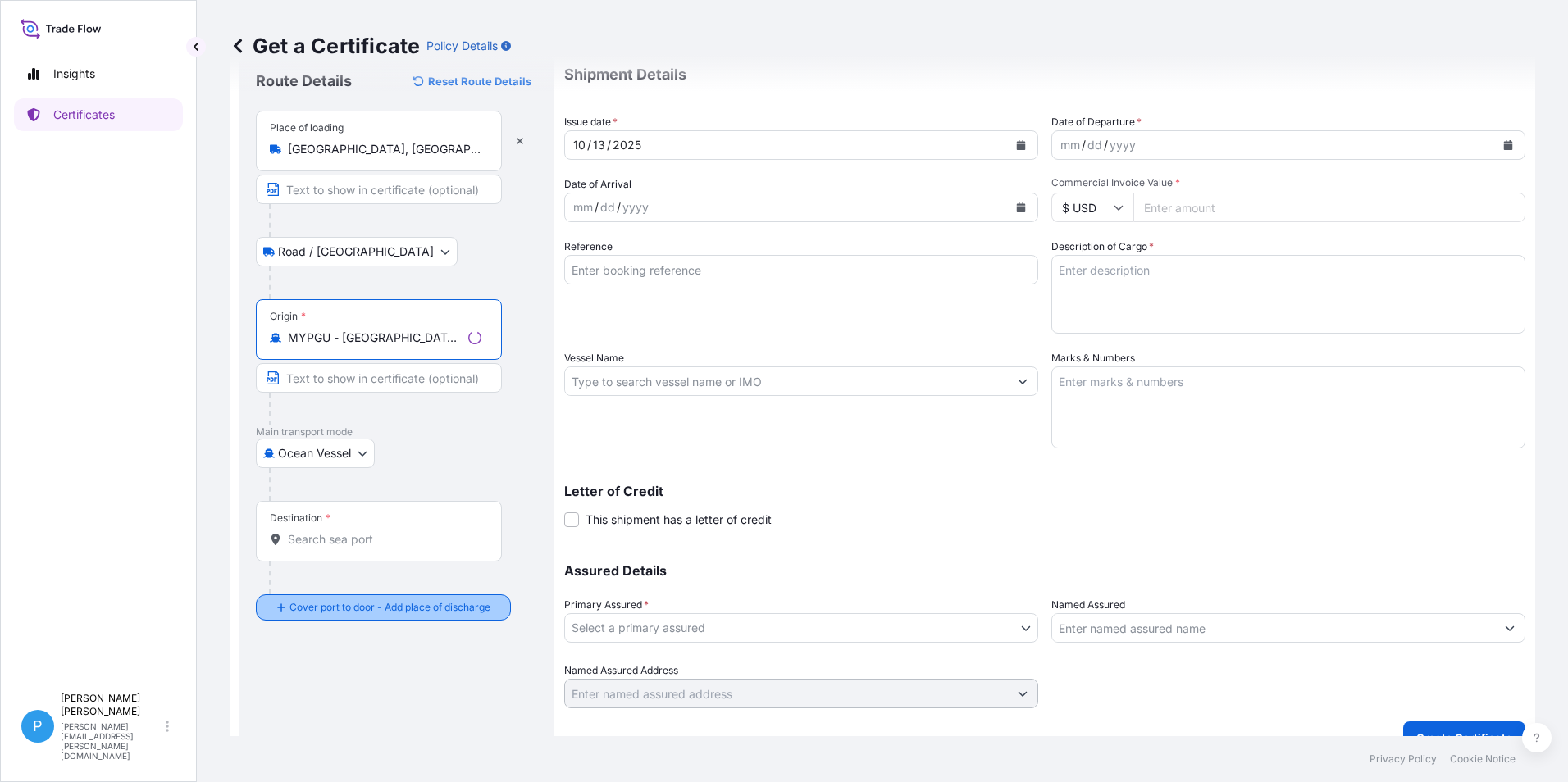
scroll to position [78, 0]
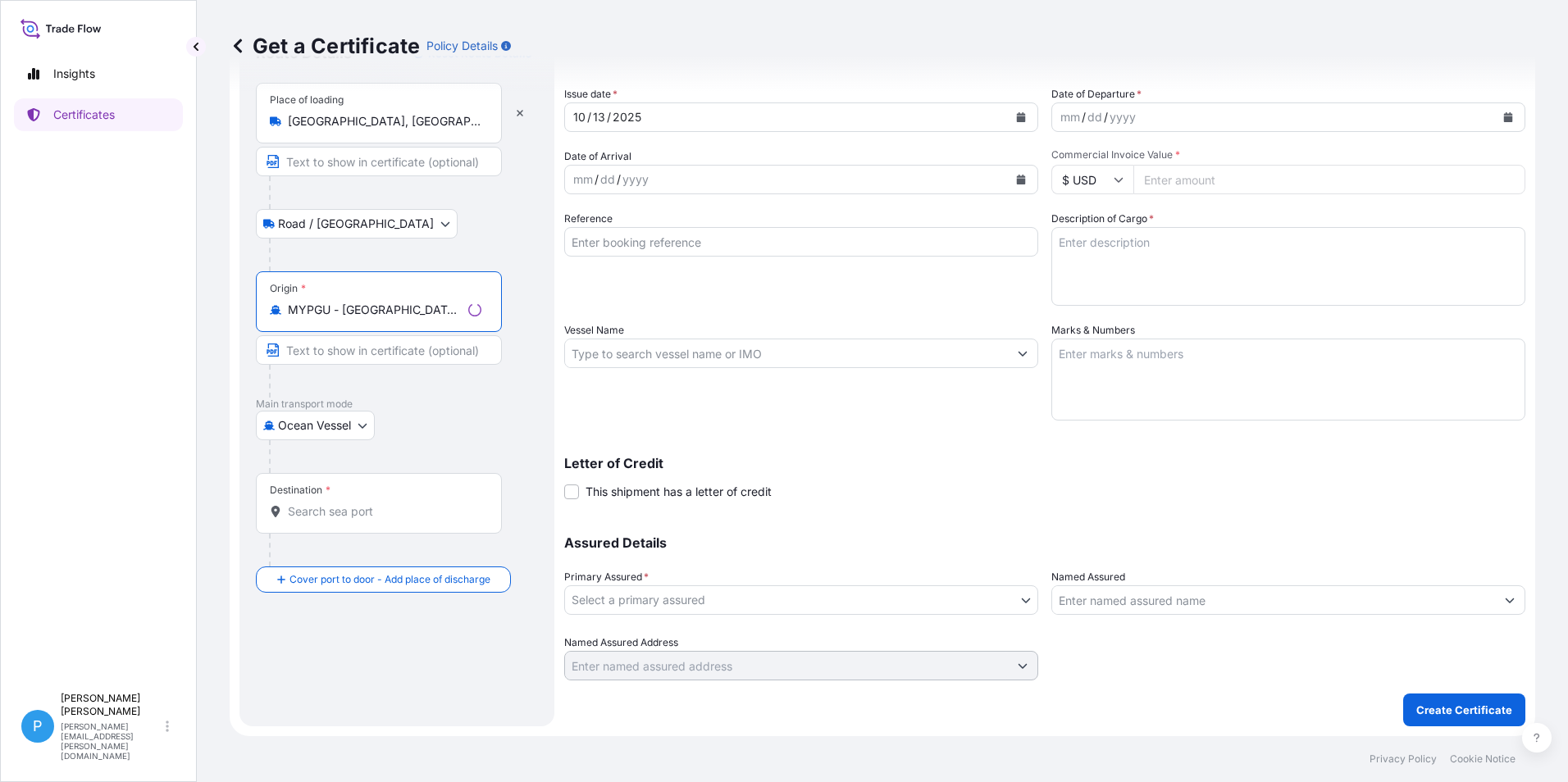
type input "MYPGU - [GEOGRAPHIC_DATA], [GEOGRAPHIC_DATA], [GEOGRAPHIC_DATA]"
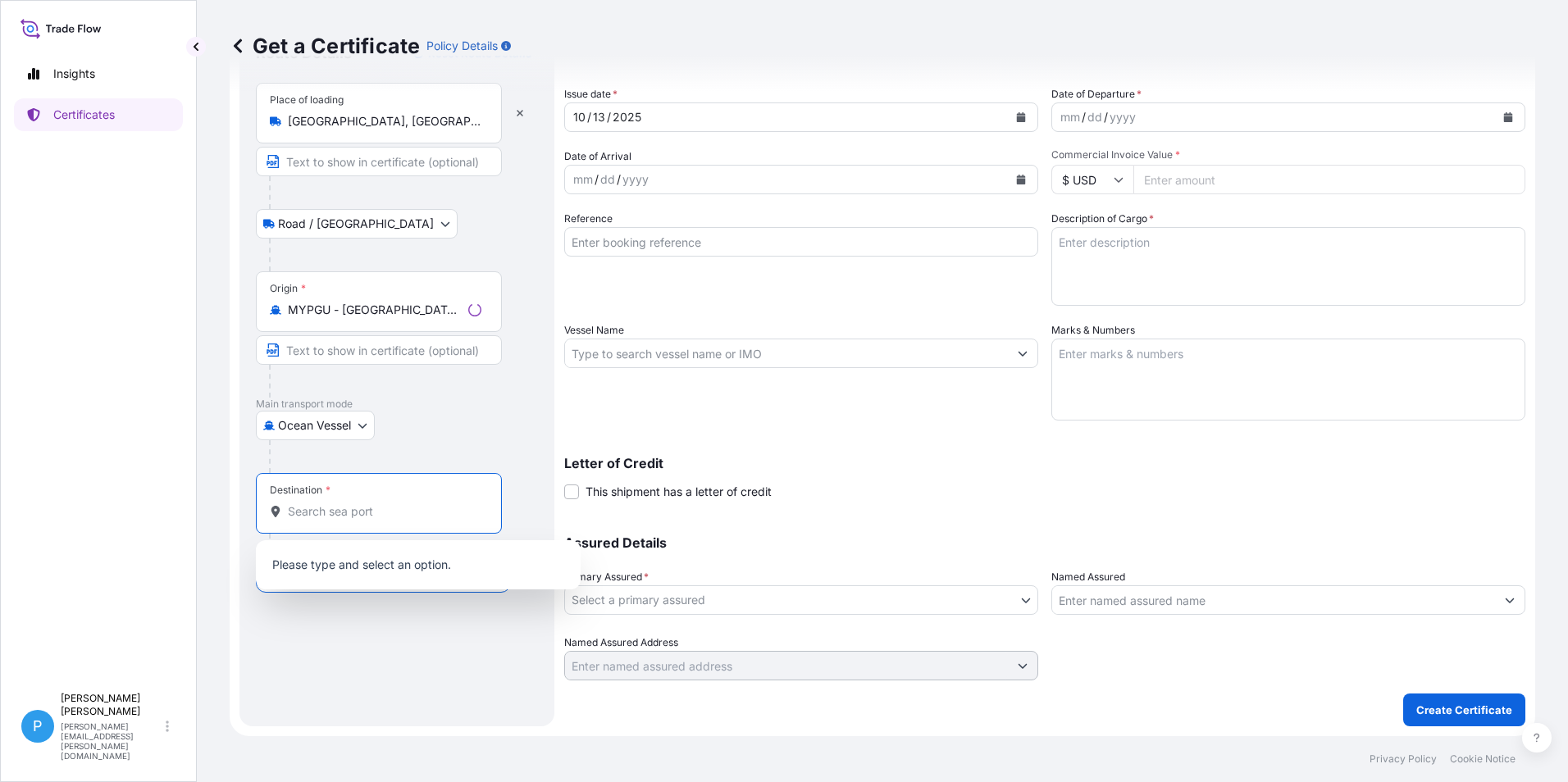
click at [331, 510] on input "Destination *" at bounding box center [385, 511] width 193 height 17
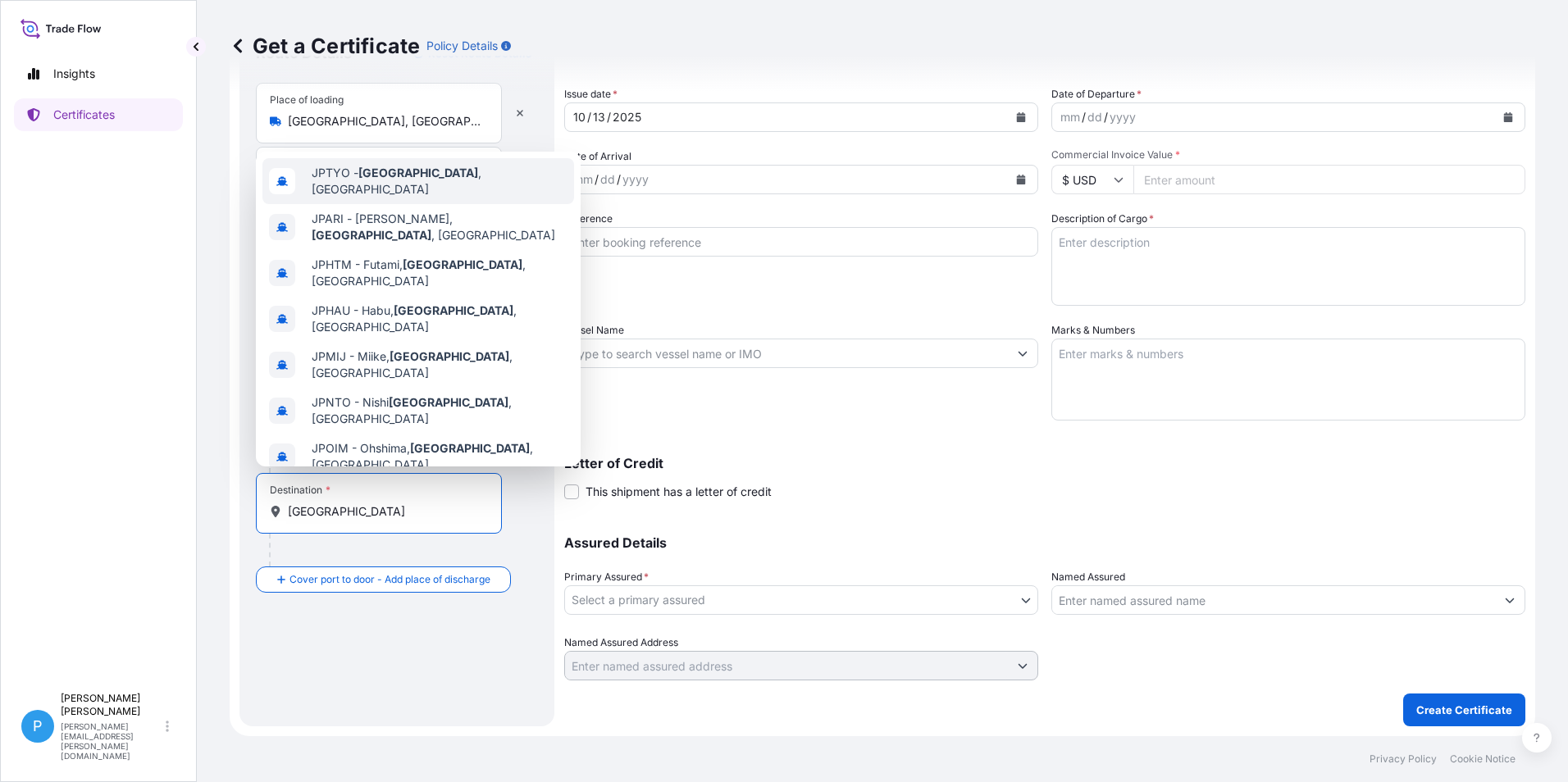
click at [360, 173] on span "JPTYO - [GEOGRAPHIC_DATA] , [GEOGRAPHIC_DATA]" at bounding box center [439, 181] width 256 height 33
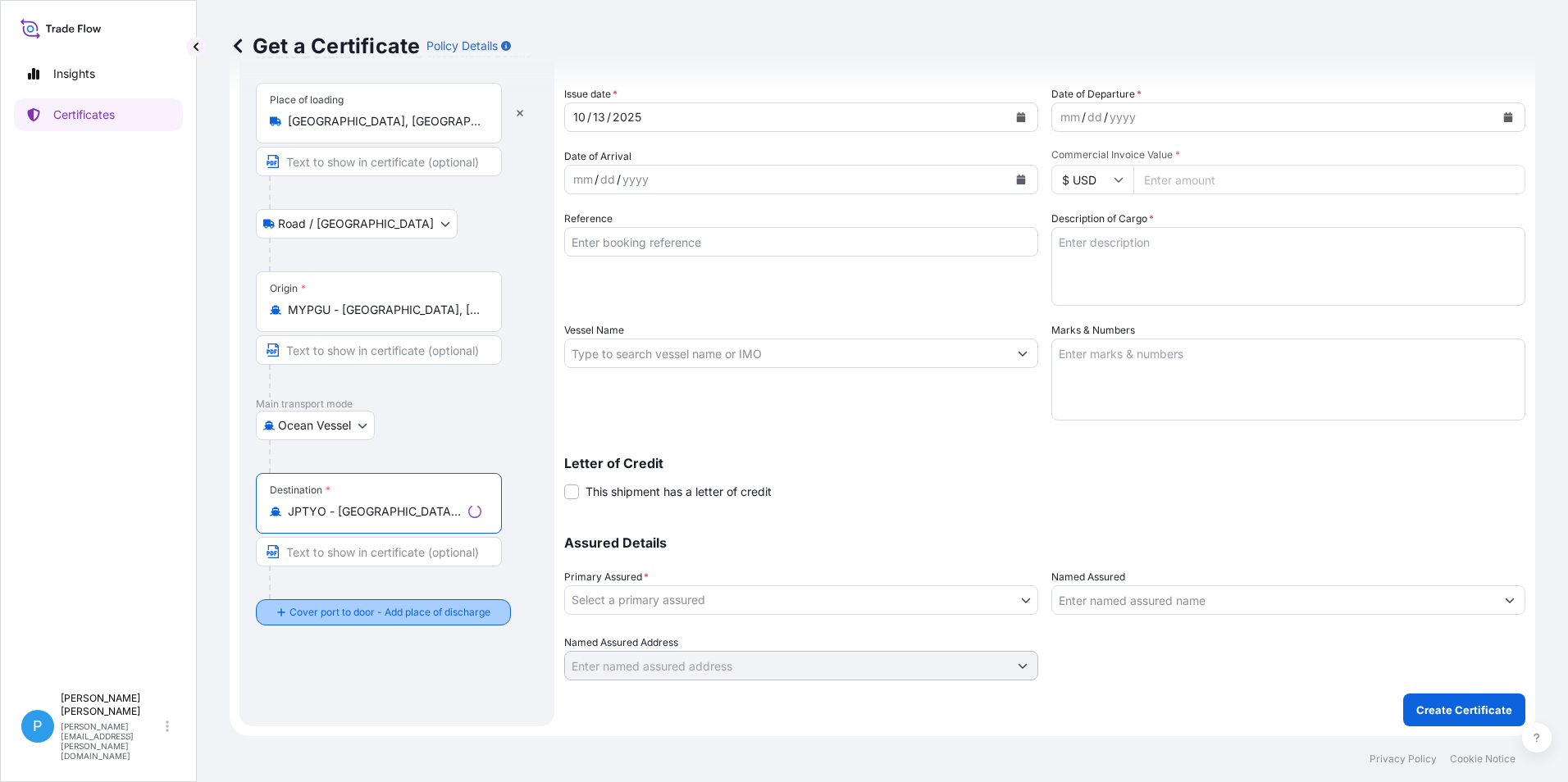
type input "JPTYO - [GEOGRAPHIC_DATA], [GEOGRAPHIC_DATA]"
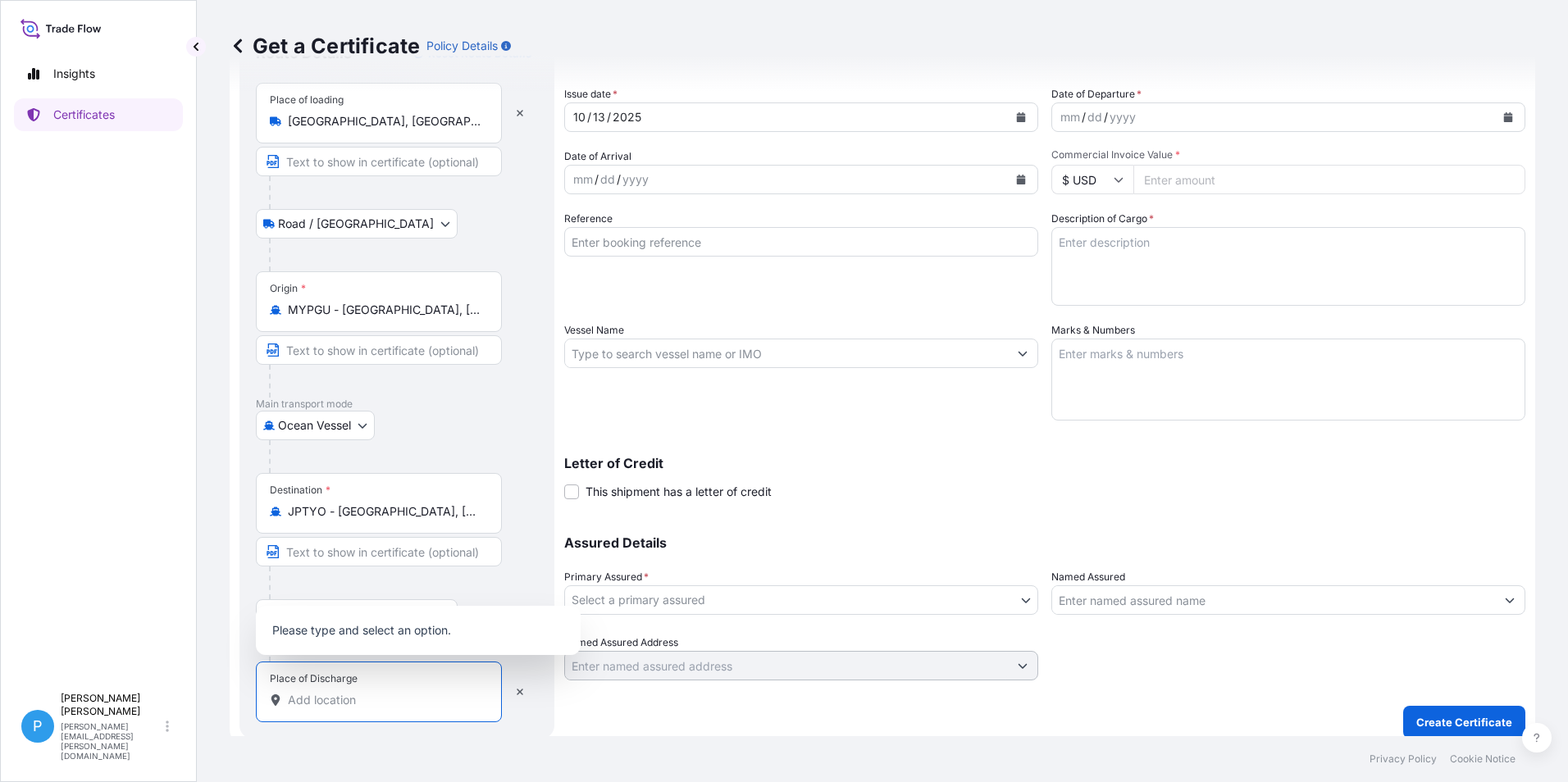
click at [309, 699] on input "Place of Discharge" at bounding box center [385, 700] width 193 height 17
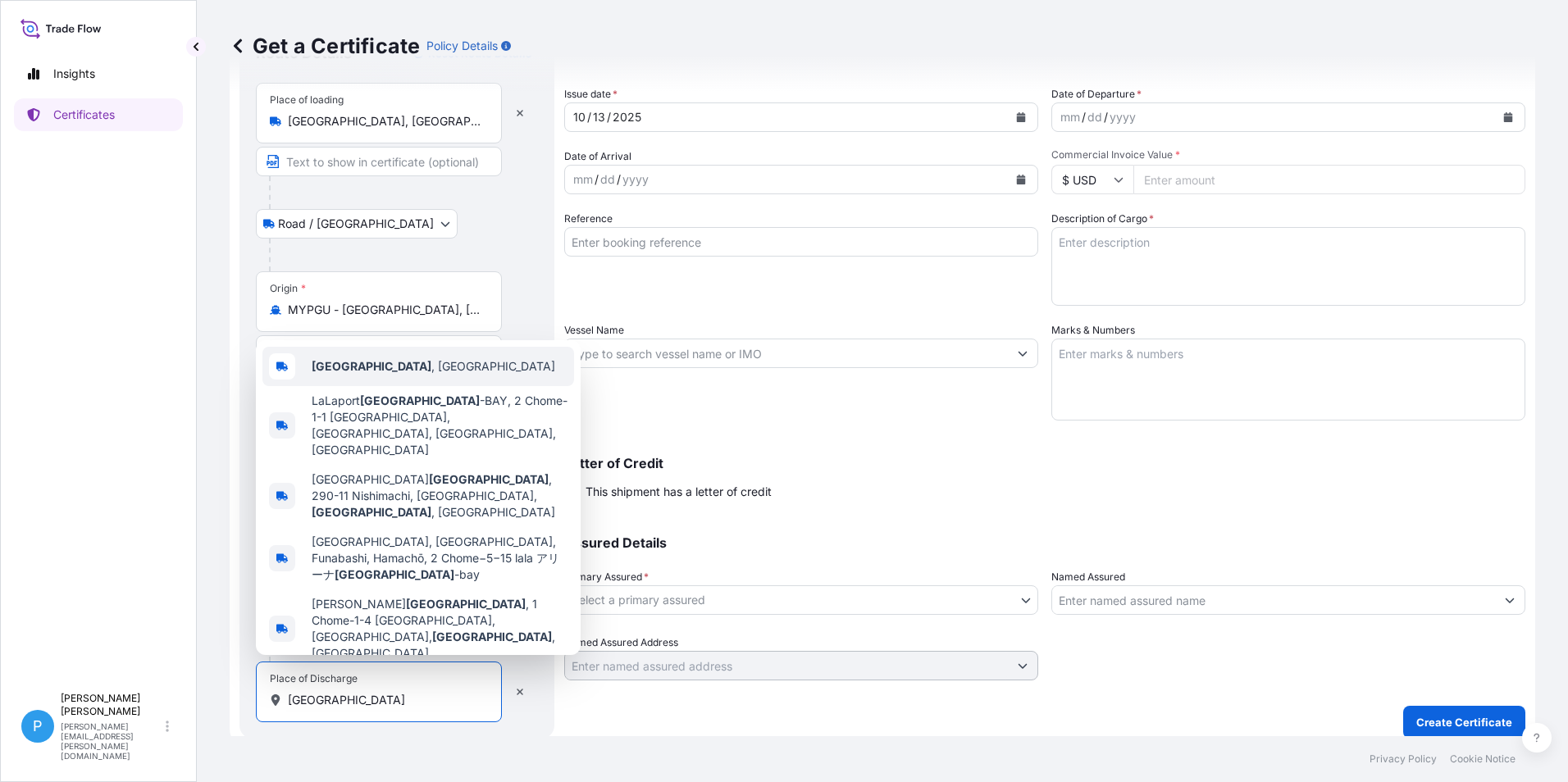
click at [379, 387] on div "[GEOGRAPHIC_DATA] , [GEOGRAPHIC_DATA]" at bounding box center [418, 366] width 312 height 40
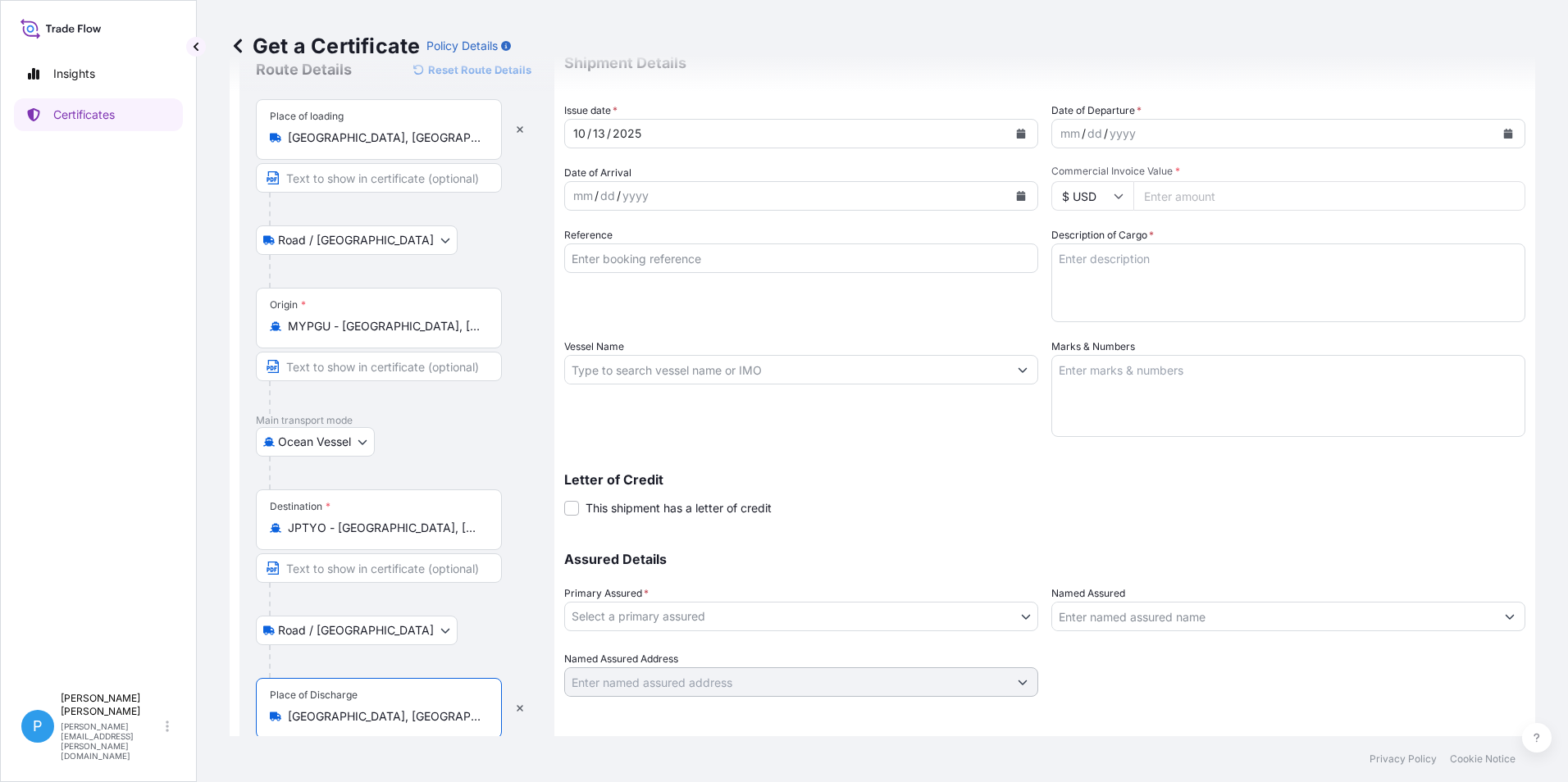
scroll to position [0, 0]
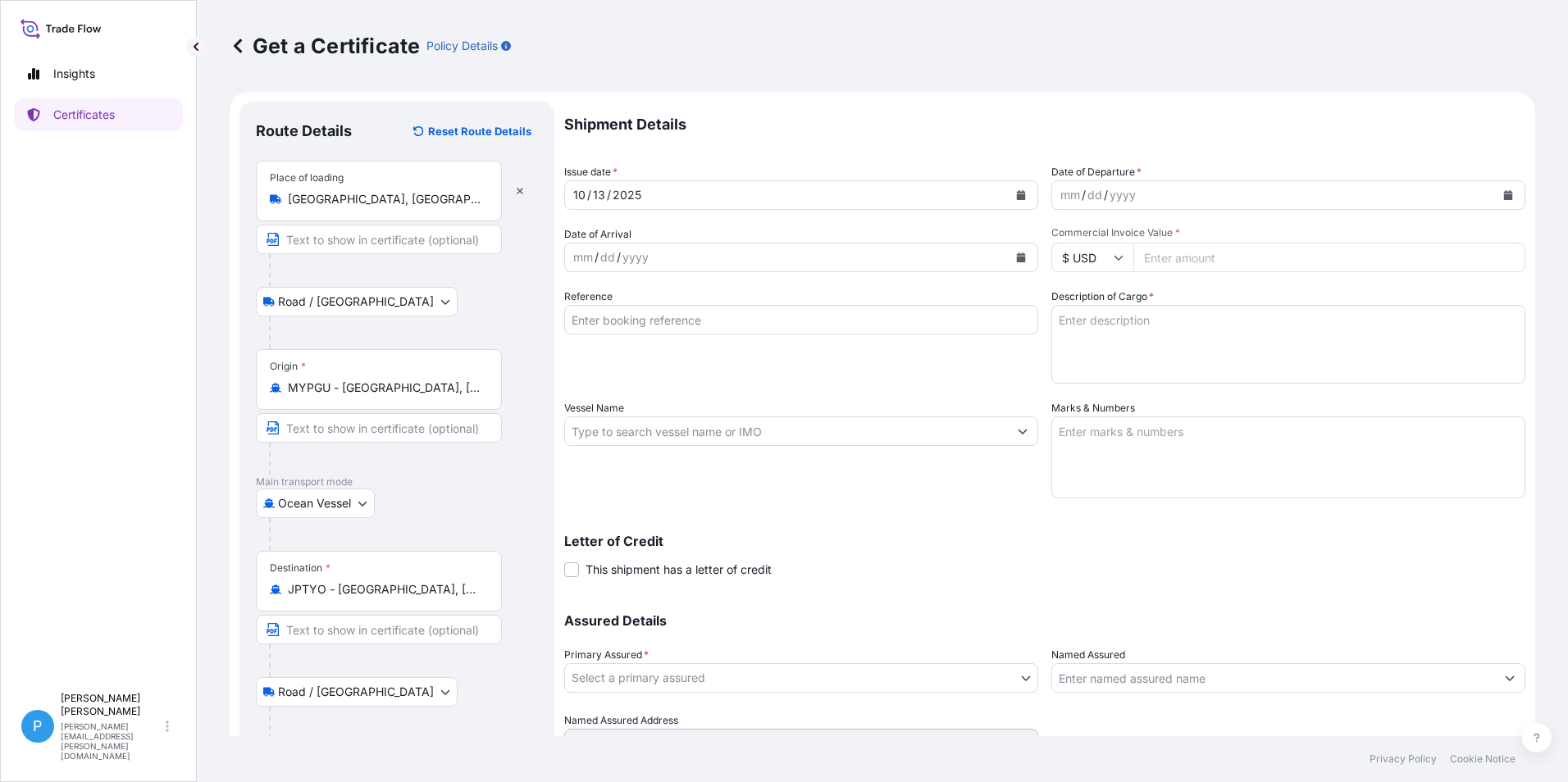
type input "[GEOGRAPHIC_DATA], [GEOGRAPHIC_DATA]"
click at [1008, 257] on button "Calendar" at bounding box center [1021, 257] width 26 height 26
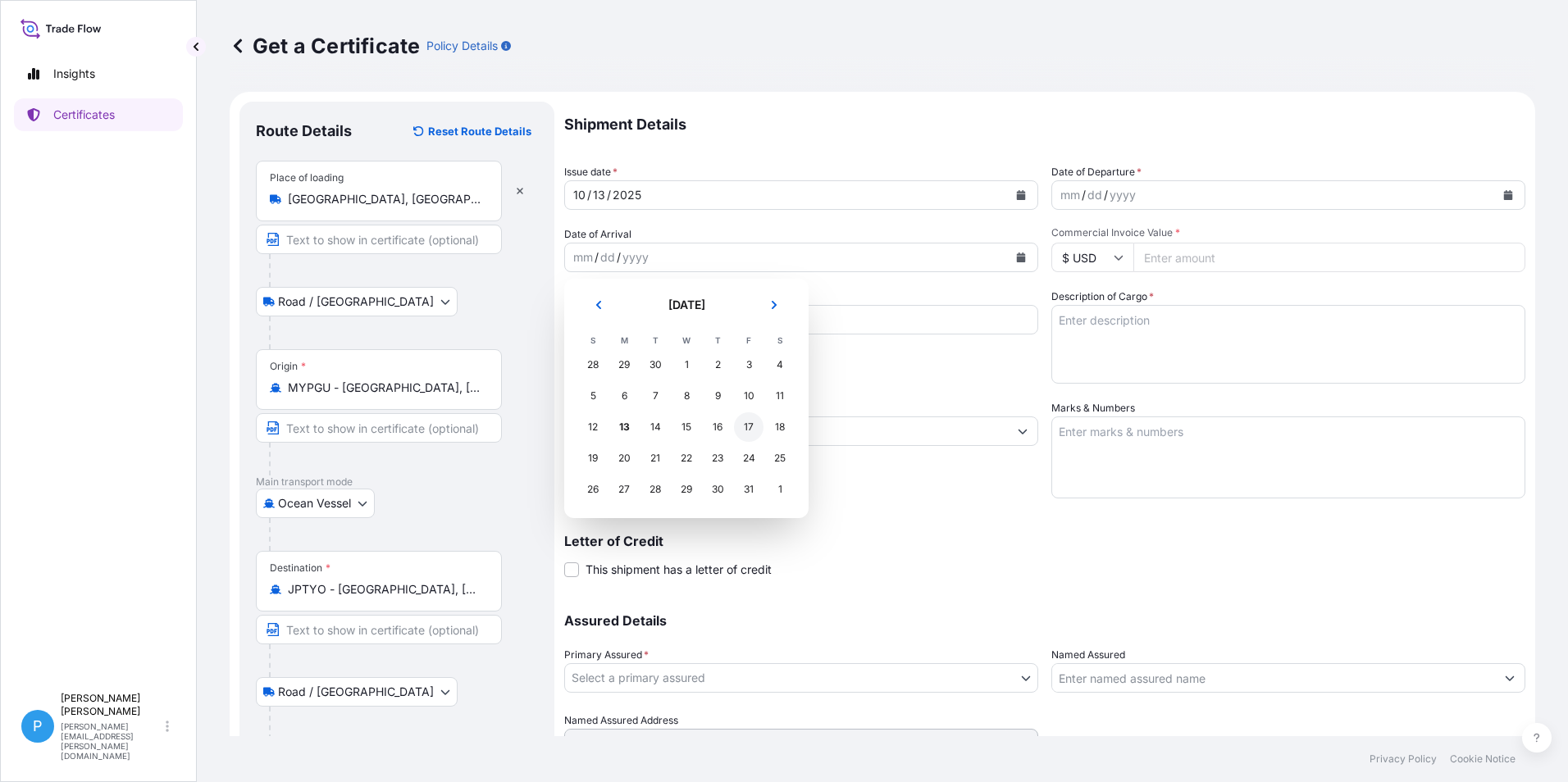
click at [746, 429] on div "17" at bounding box center [748, 427] width 30 height 30
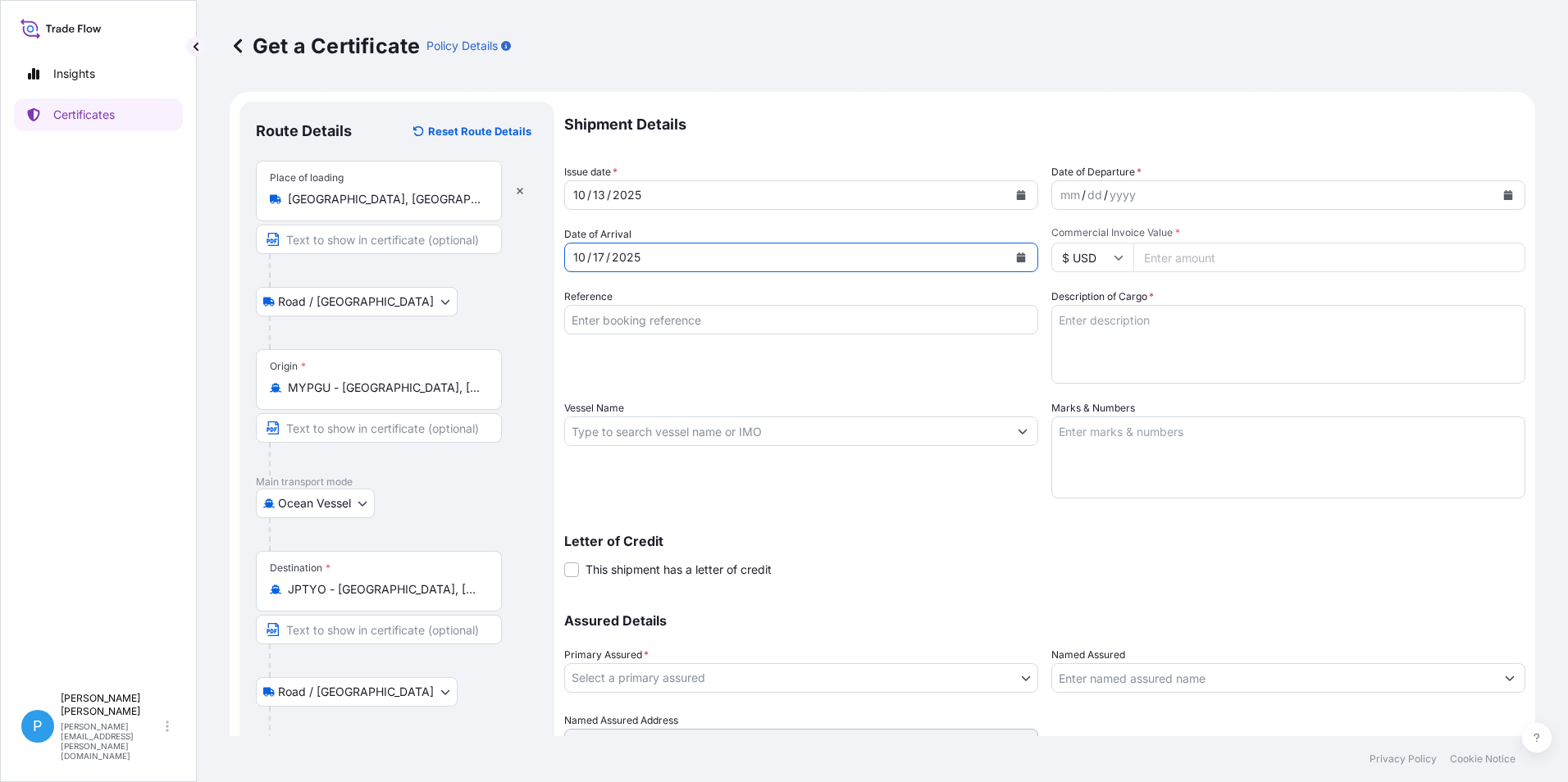
click at [618, 325] on input "Reference" at bounding box center [800, 320] width 473 height 30
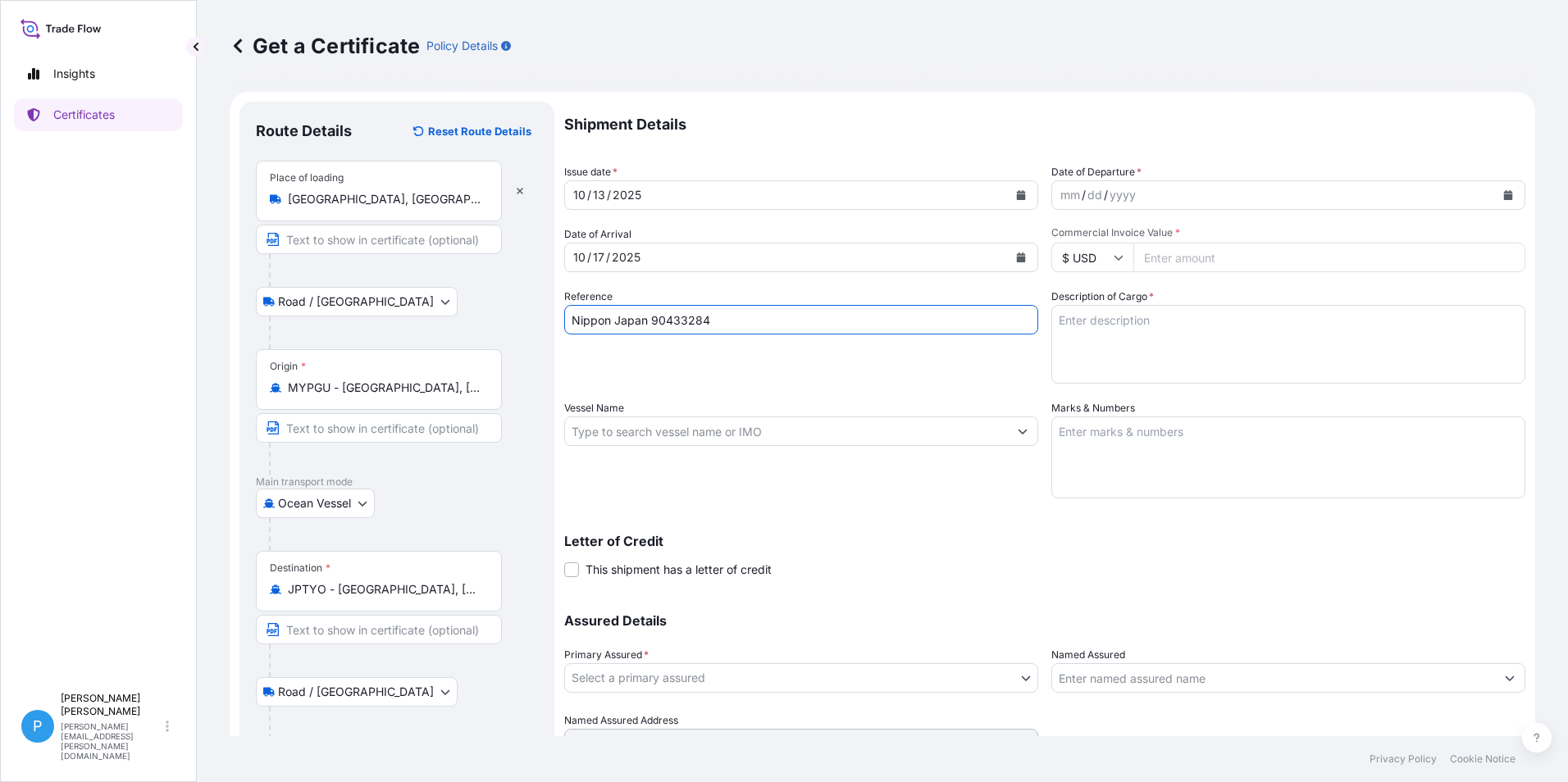
type input "Nippon Japan 90433284"
click at [668, 426] on input "Vessel Name" at bounding box center [786, 431] width 443 height 30
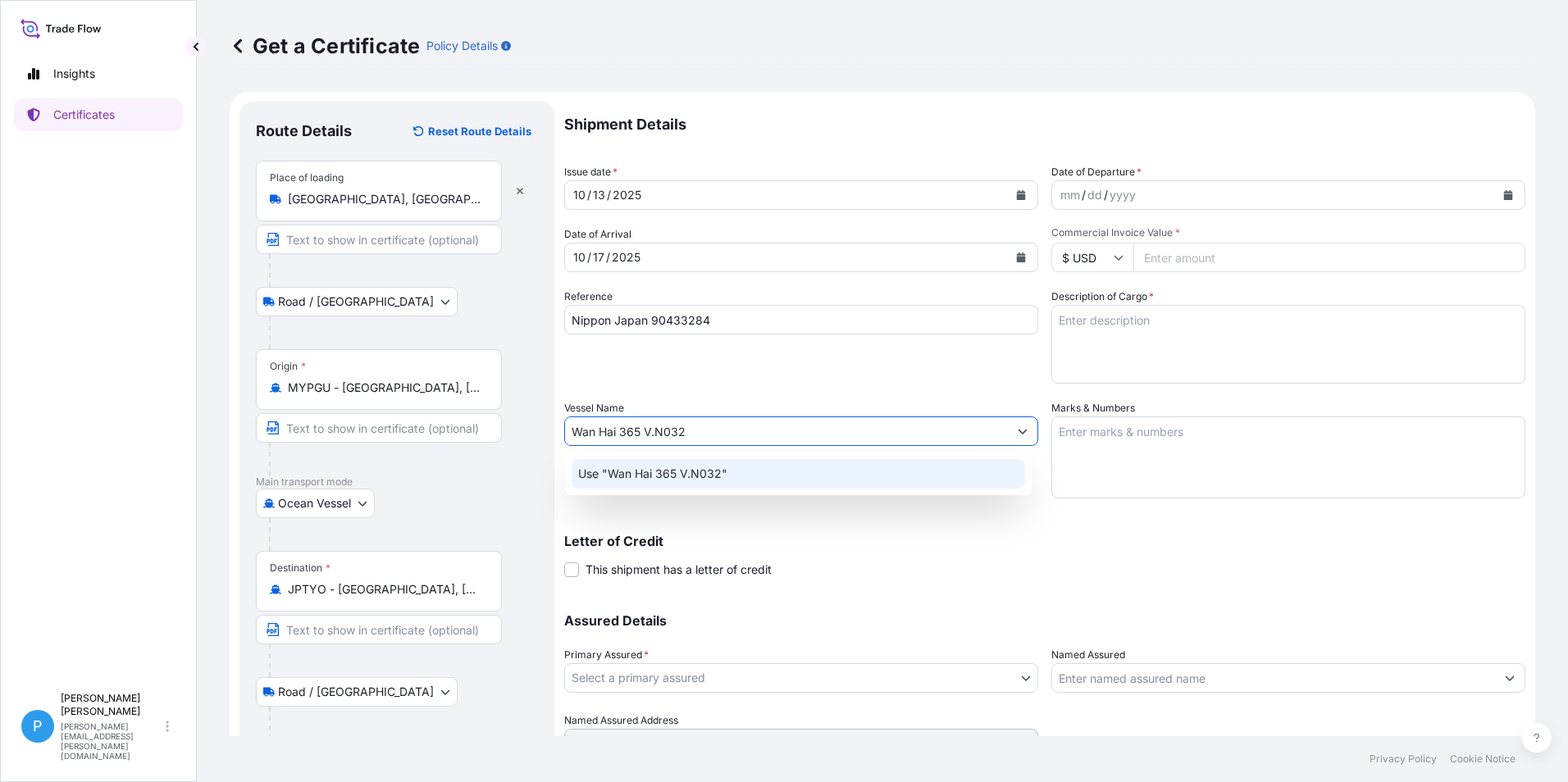
click at [668, 469] on p "Use "Wan Hai 365 V.N032"" at bounding box center [653, 474] width 149 height 17
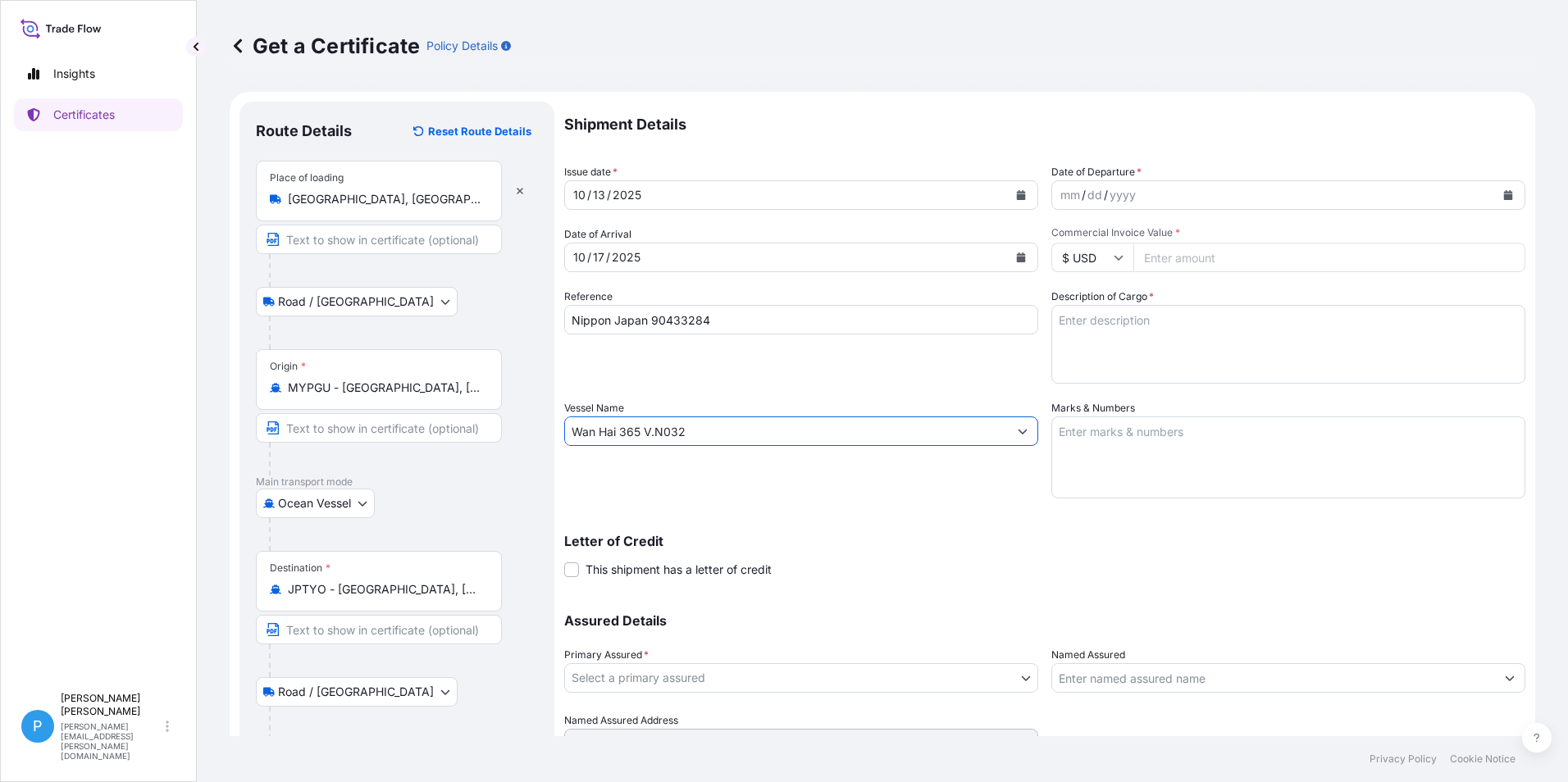
type input "Wan Hai 365 V.N032"
click at [1504, 194] on icon "Calendar" at bounding box center [1508, 195] width 9 height 10
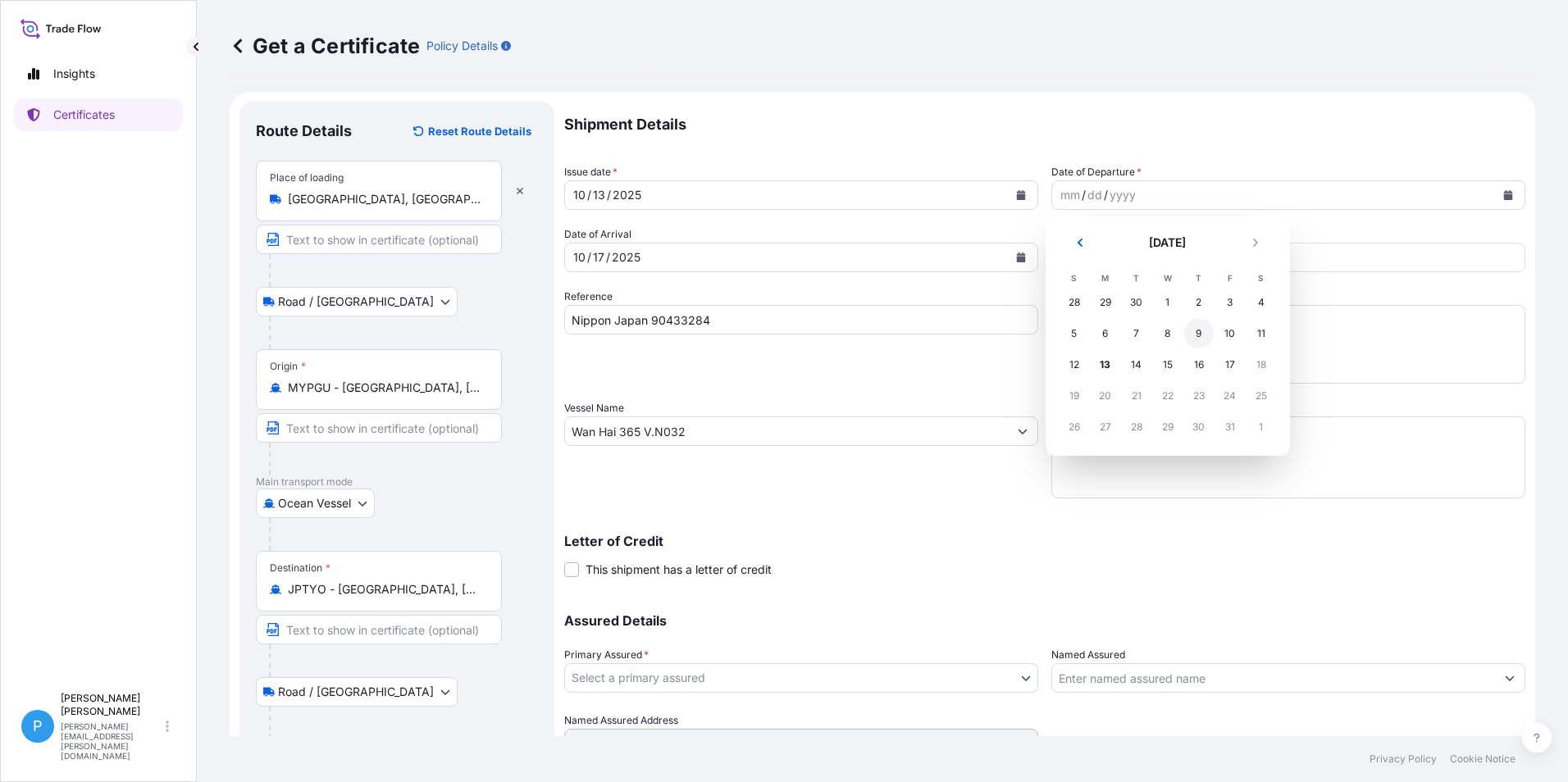
click at [1199, 327] on div "9" at bounding box center [1199, 334] width 30 height 30
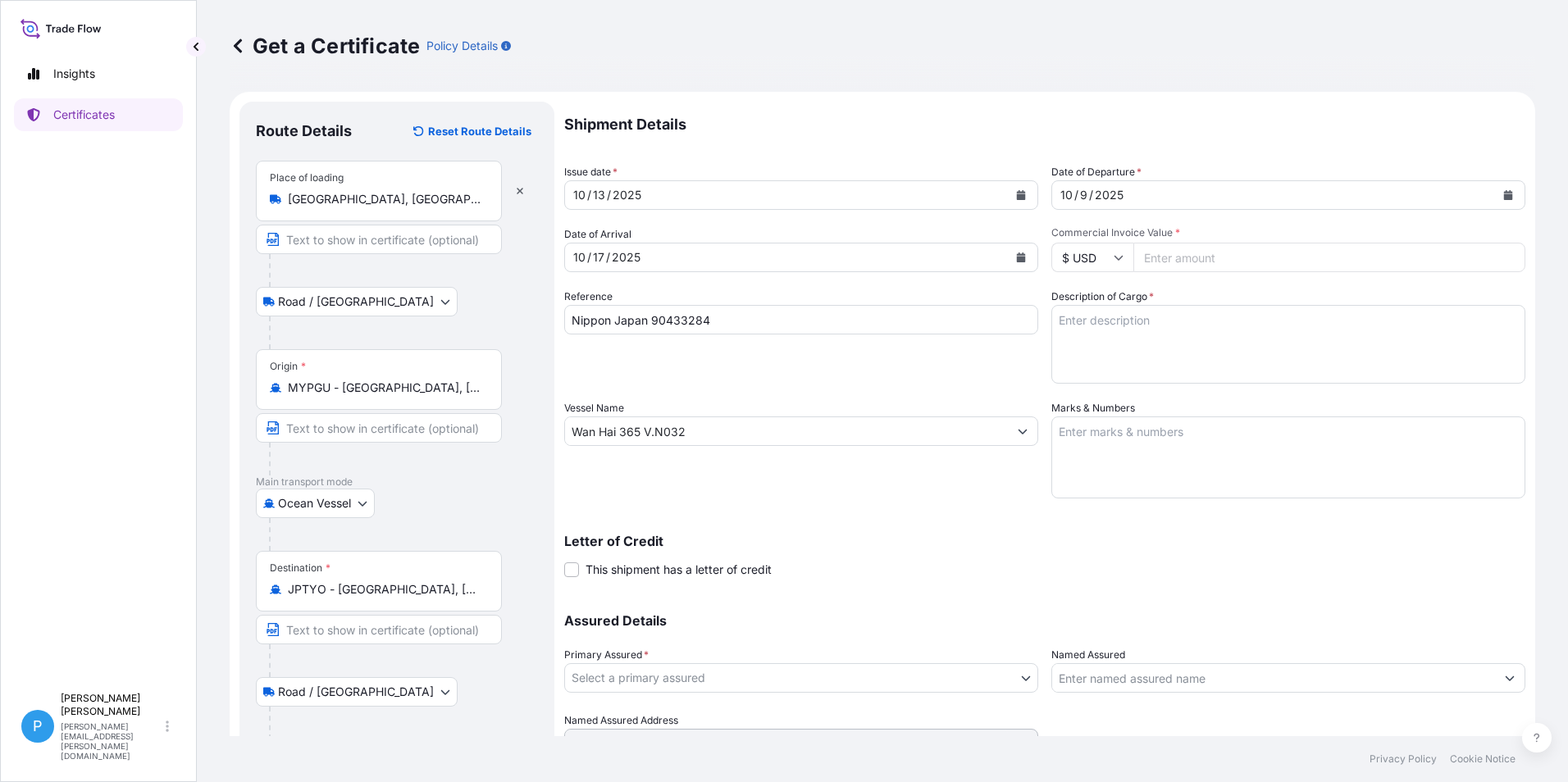
click at [1176, 258] on input "Commercial Invoice Value *" at bounding box center [1329, 257] width 392 height 30
type input "71880.00"
click at [1089, 426] on textarea "Marks & Numbers" at bounding box center [1288, 457] width 473 height 82
paste textarea "EVER-101 NPMJ - [GEOGRAPHIC_DATA] NO. 1- MADE IN [GEOGRAPHIC_DATA]"
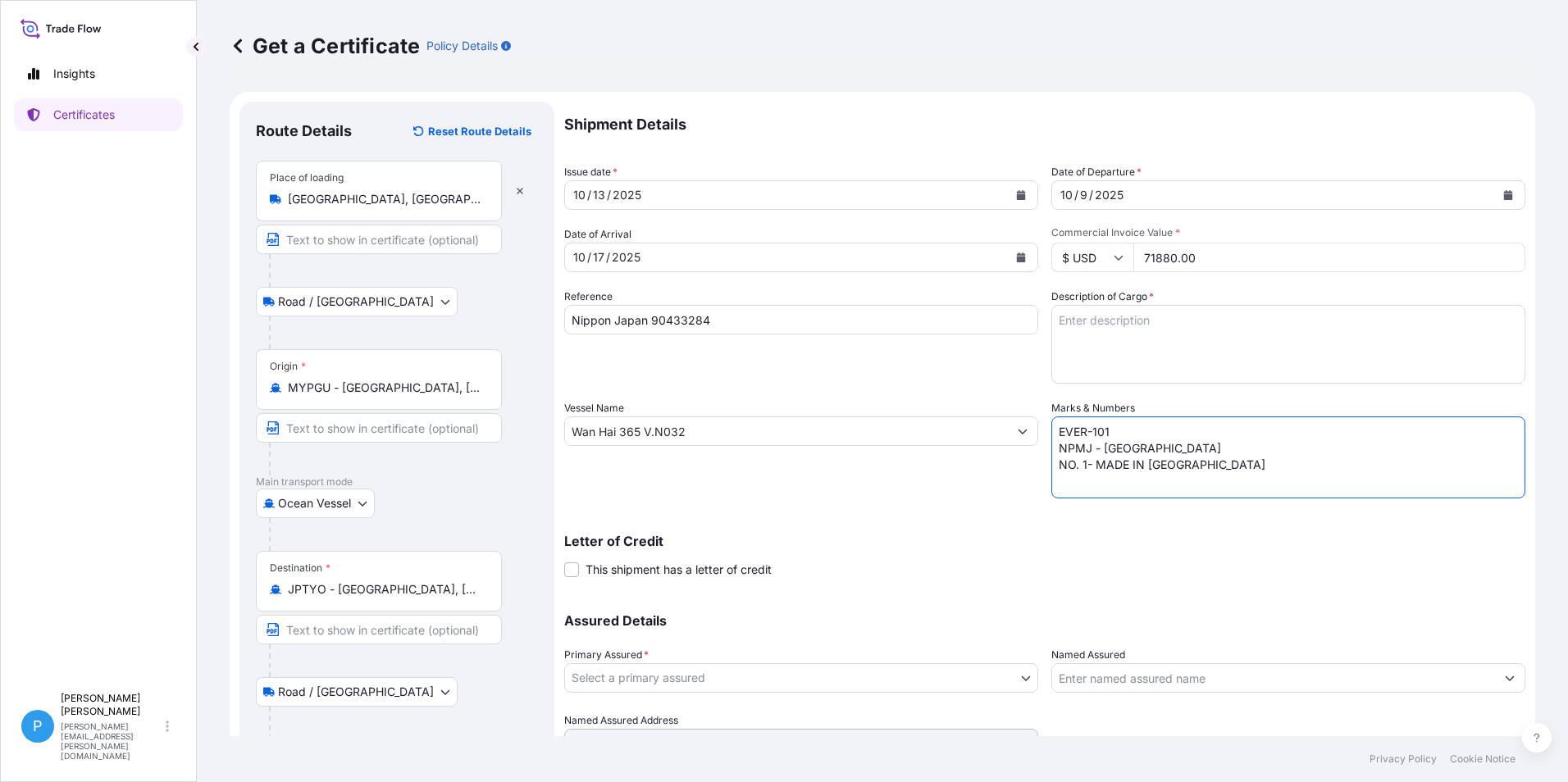
type textarea "EVER-101 NPMJ - [GEOGRAPHIC_DATA] NO. 1- MADE IN [GEOGRAPHIC_DATA]"
click at [1099, 330] on textarea "Description of Cargo *" at bounding box center [1288, 344] width 473 height 79
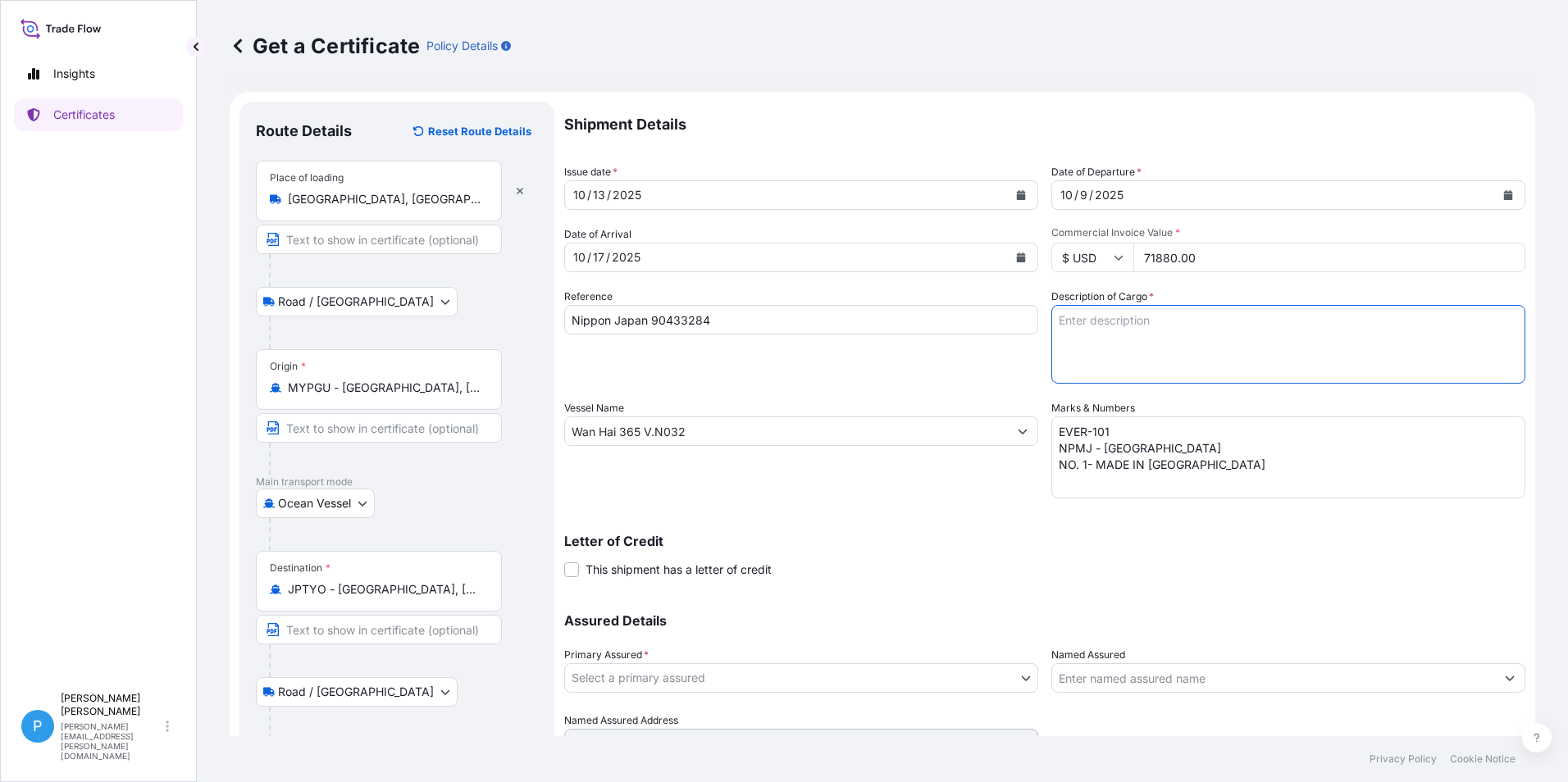
paste textarea "ZINC METAL PIGMENT STANDARD 7 EP L (7.7- 9.0) 50 BAGS IN DRUMS X 400KG 200 GRAM…"
type textarea "ZINC METAL PIGMENT STANDARD 7 EP L (7.7- 9.0) 50 BAGS IN DRUMS X 400KG 200 GRAM…"
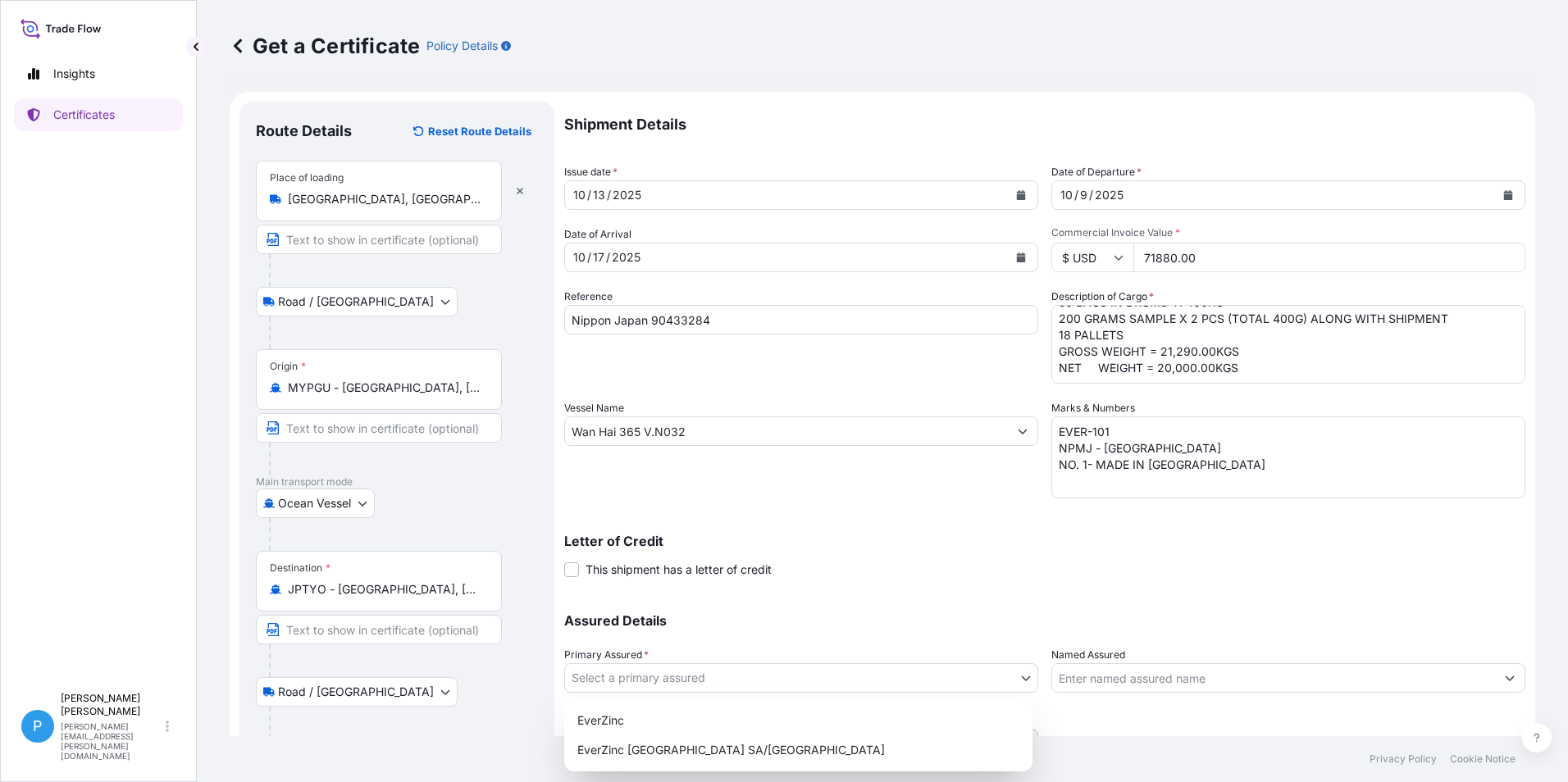
click at [661, 670] on body "Insights Certificates P Perline Wong [EMAIL_ADDRESS][PERSON_NAME][DOMAIN_NAME] …" at bounding box center [784, 391] width 1568 height 782
click at [605, 719] on div "EverZinc" at bounding box center [798, 721] width 455 height 30
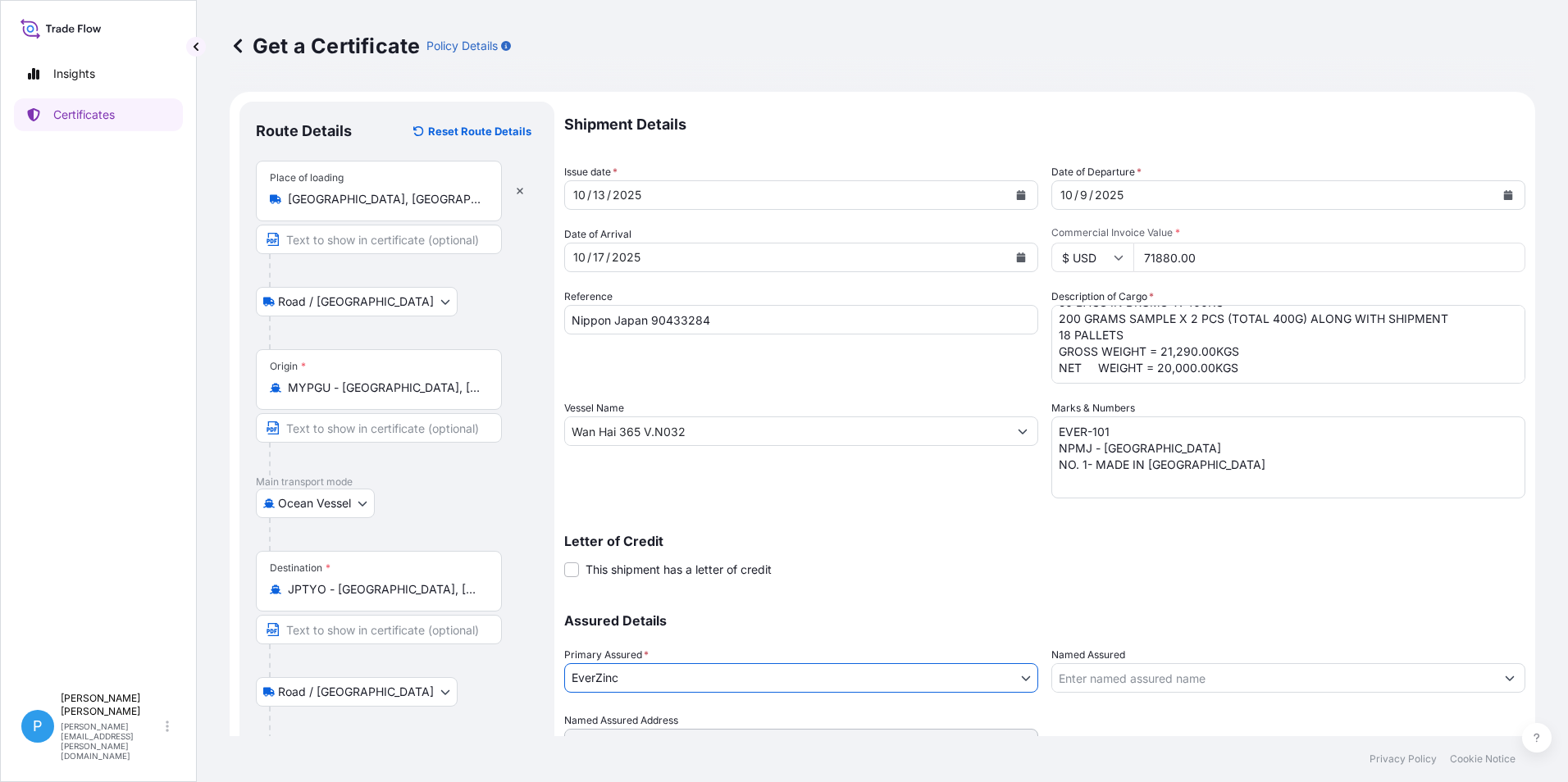
scroll to position [123, 0]
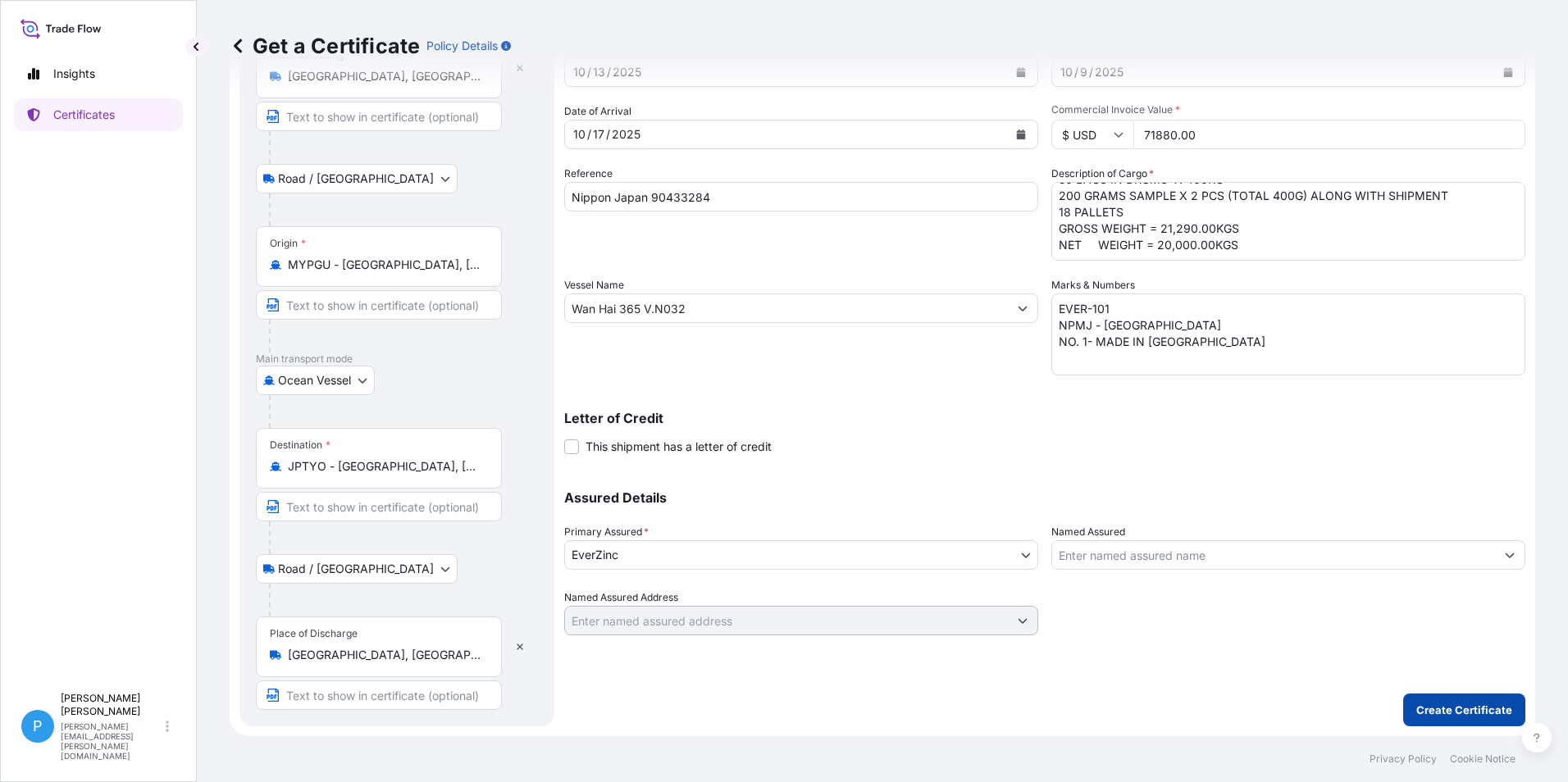
click at [1456, 710] on p "Create Certificate" at bounding box center [1463, 710] width 96 height 17
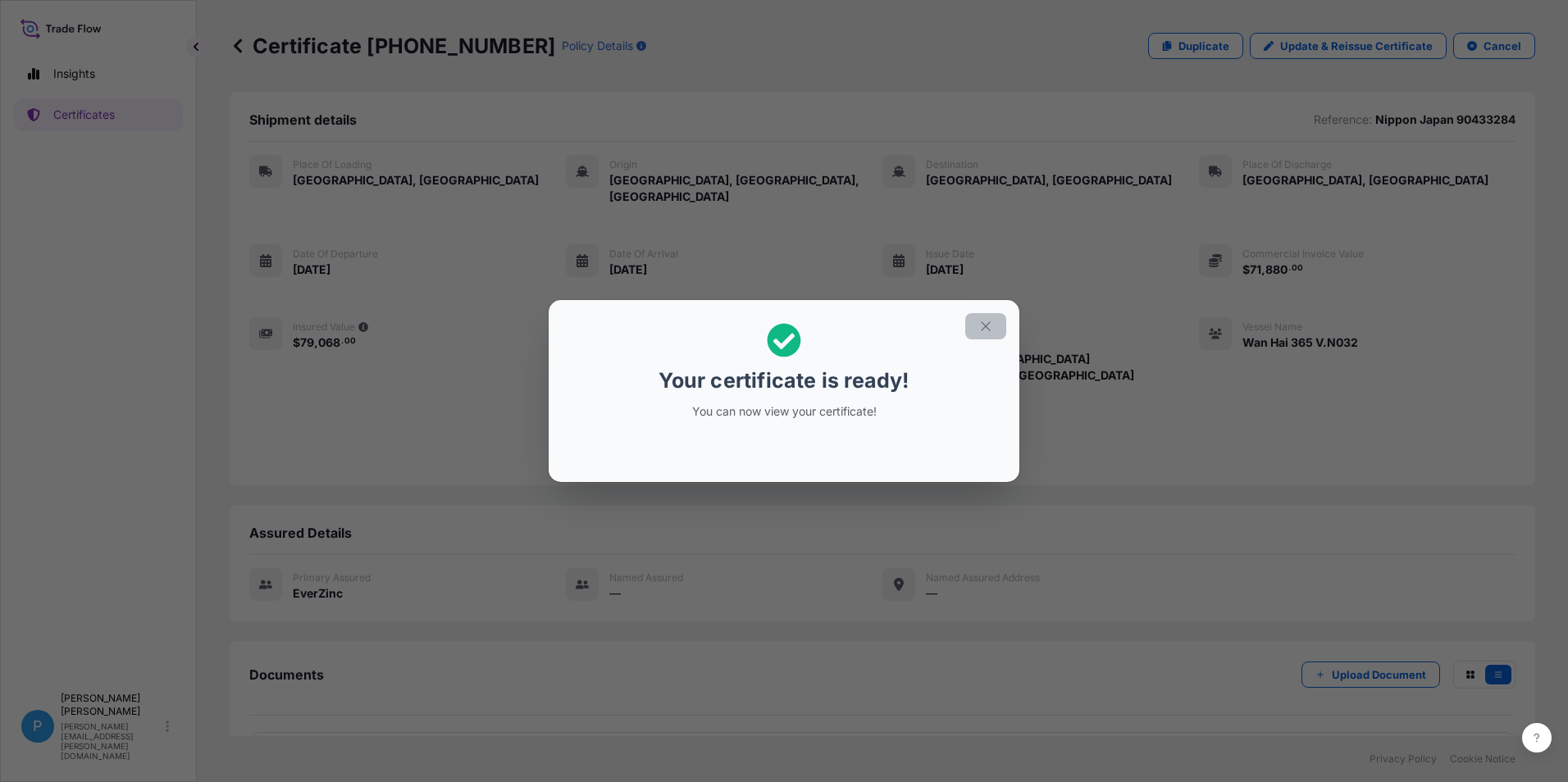
click at [983, 322] on icon "button" at bounding box center [985, 326] width 15 height 15
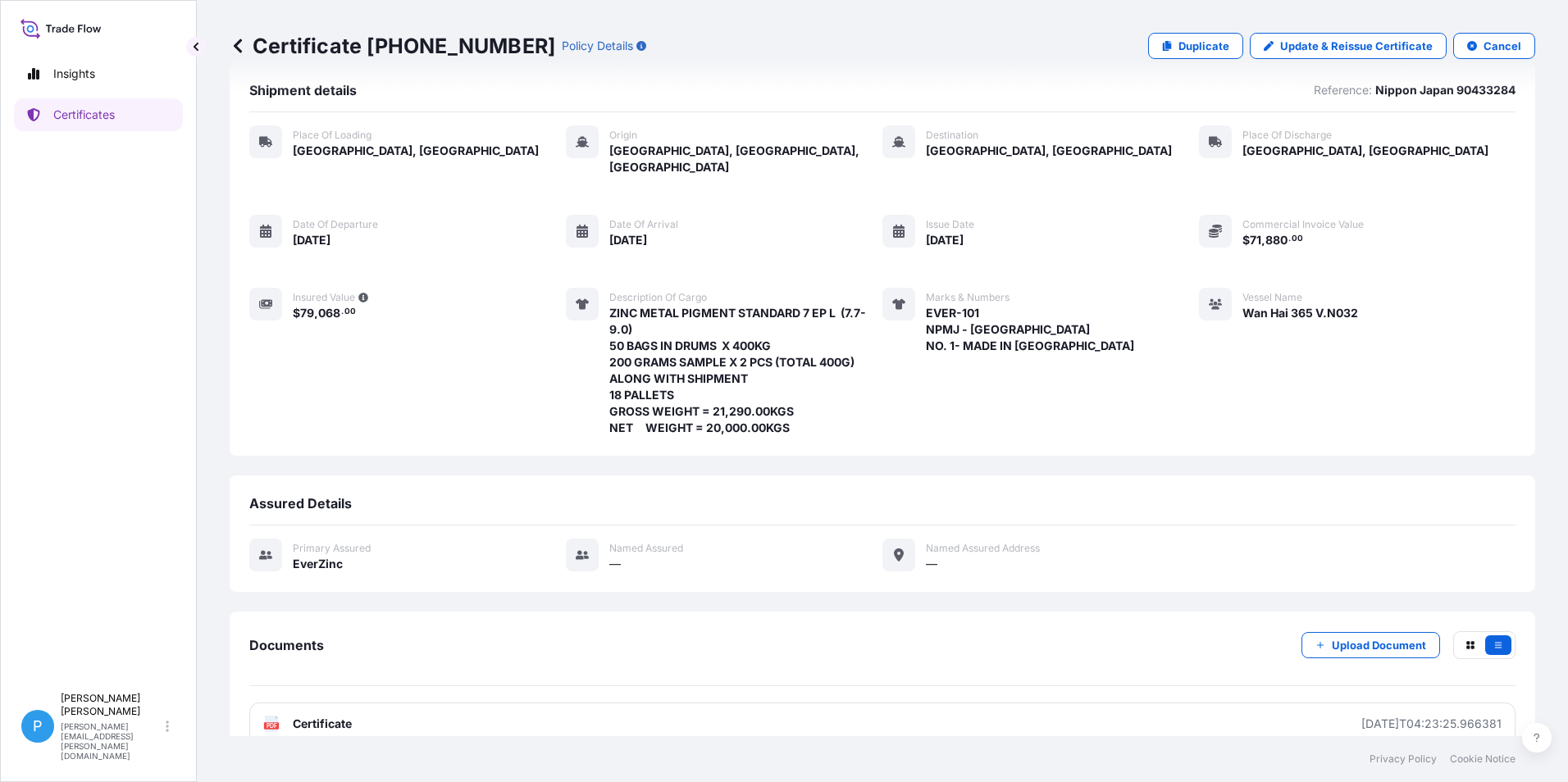
scroll to position [42, 0]
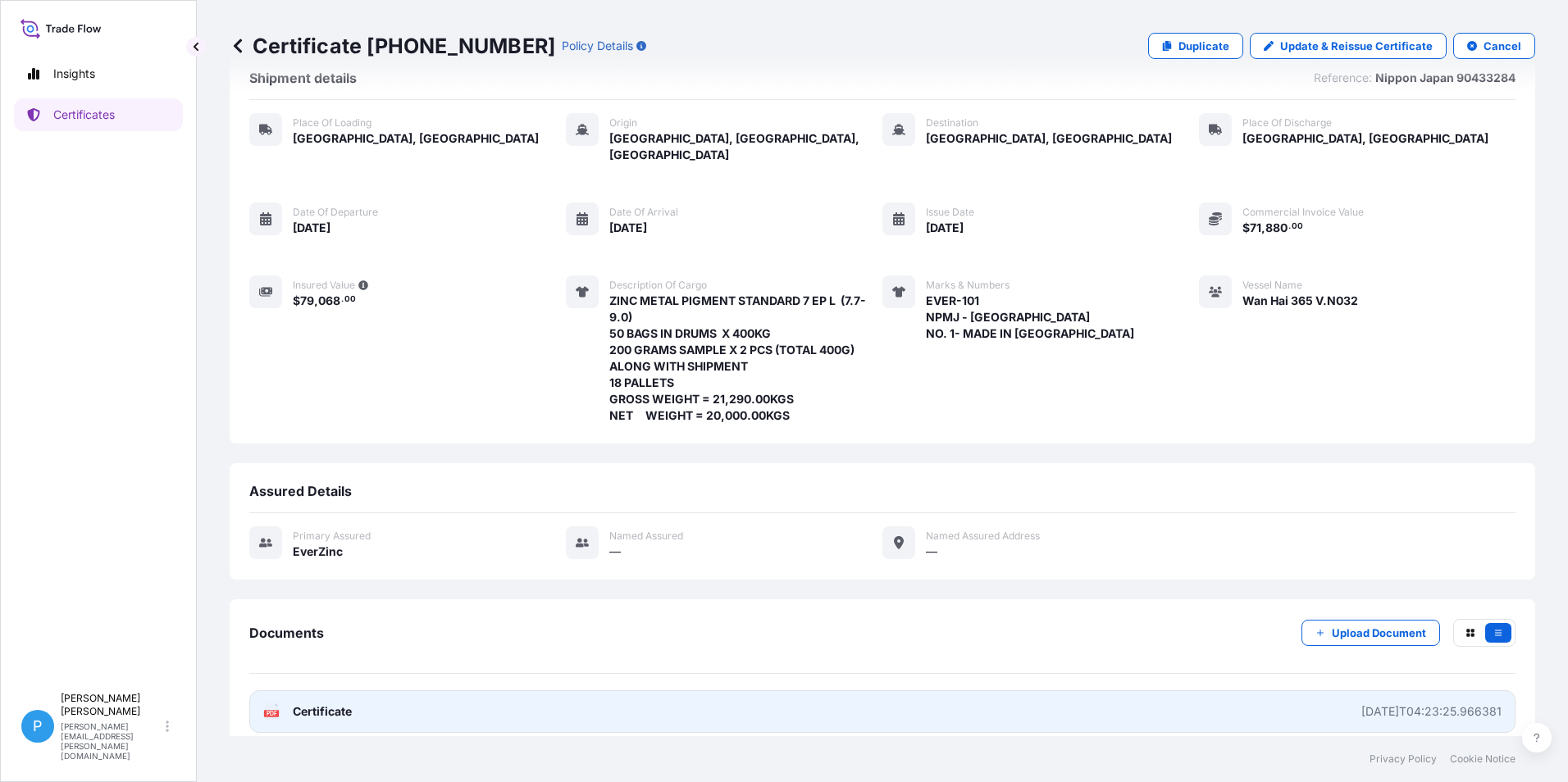
click at [322, 704] on span "Certificate" at bounding box center [322, 712] width 59 height 17
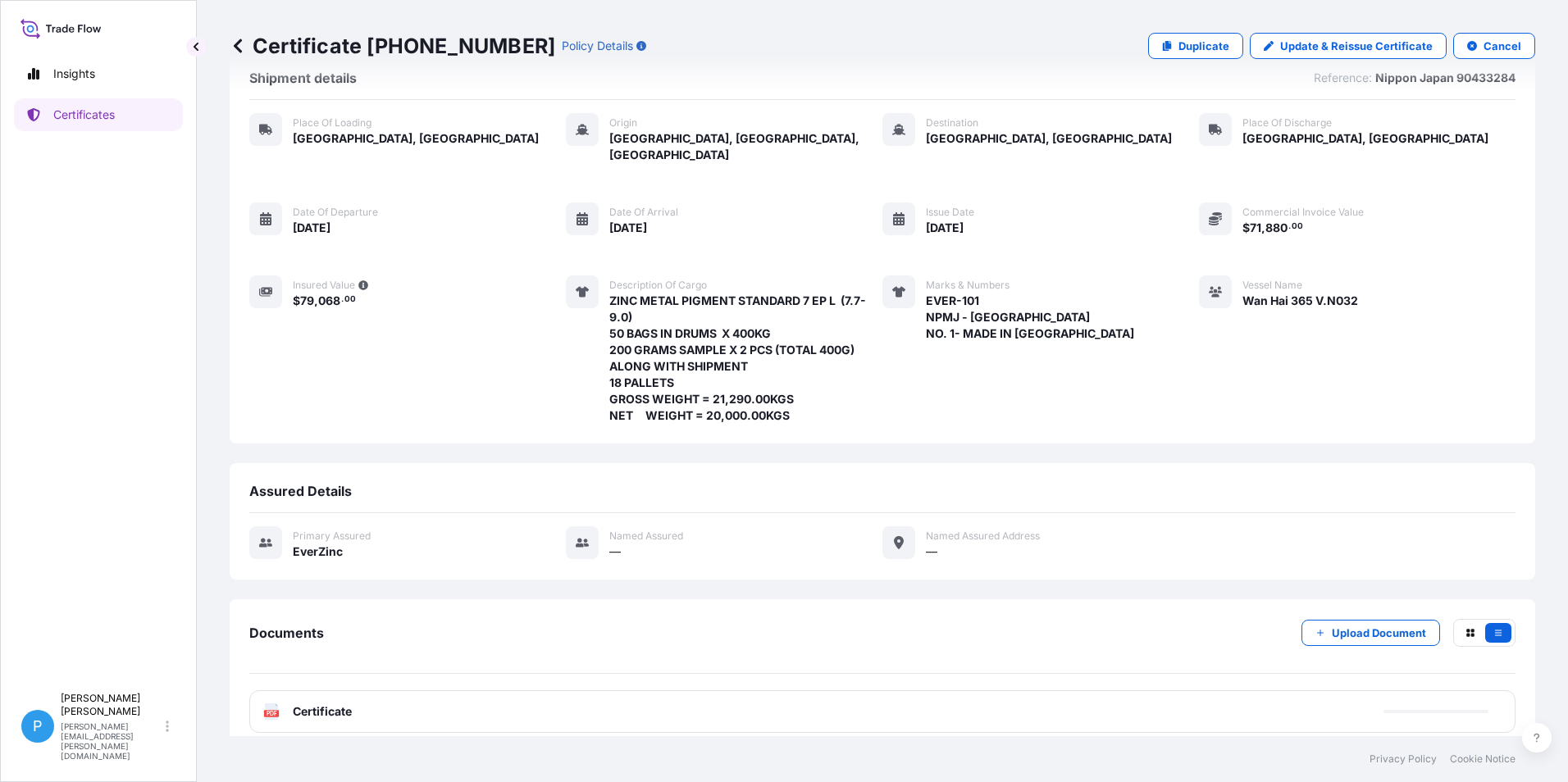
click at [237, 48] on icon at bounding box center [237, 46] width 8 height 14
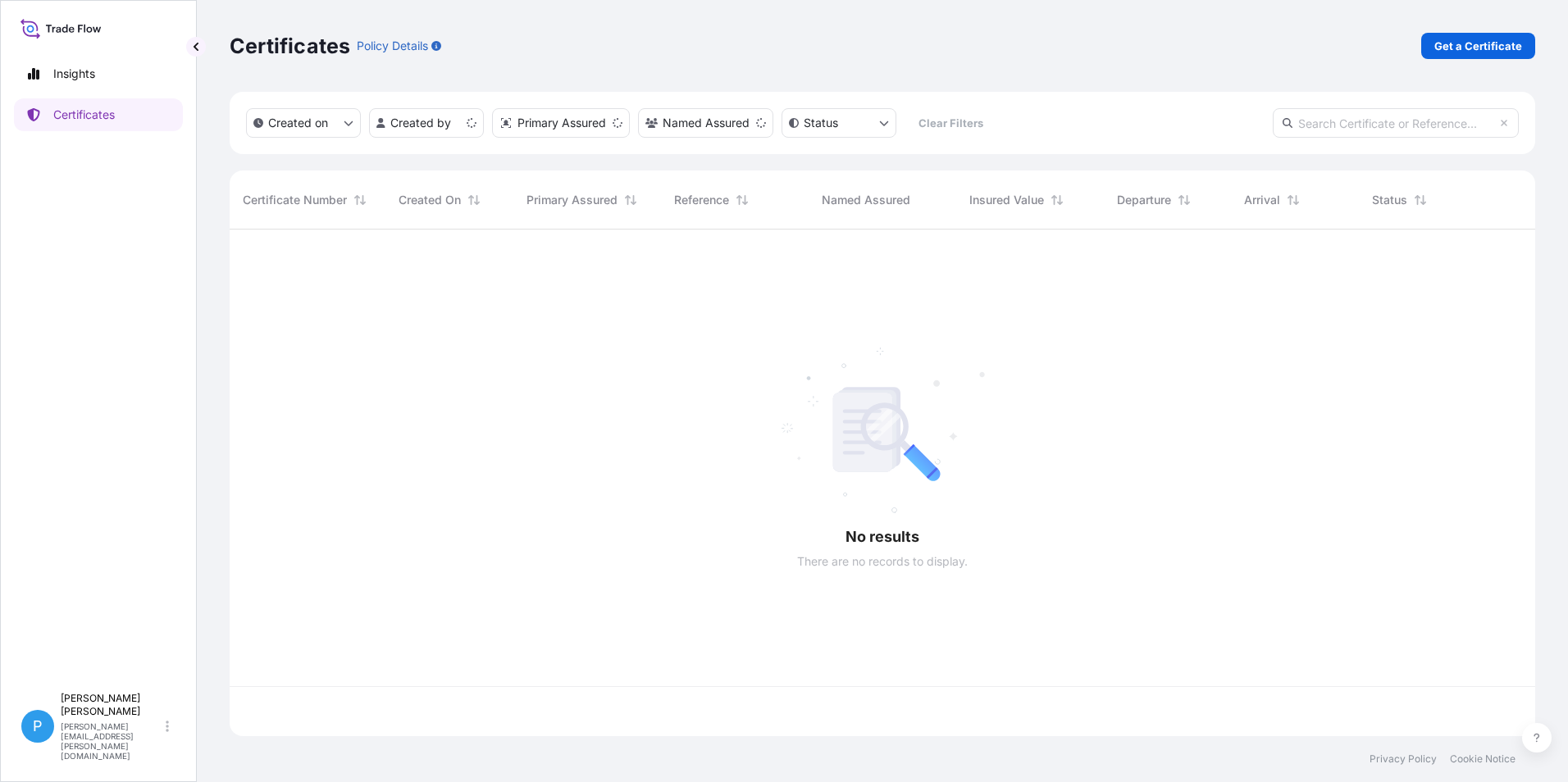
scroll to position [503, 1293]
